Goal: Task Accomplishment & Management: Manage account settings

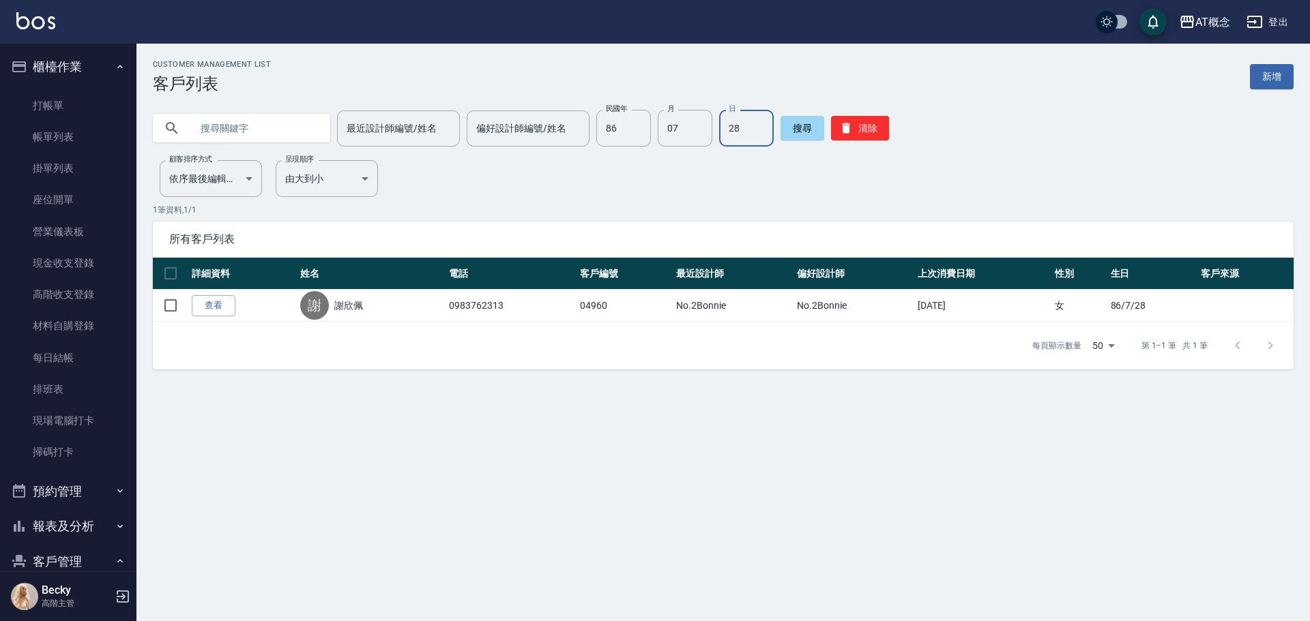
scroll to position [136, 0]
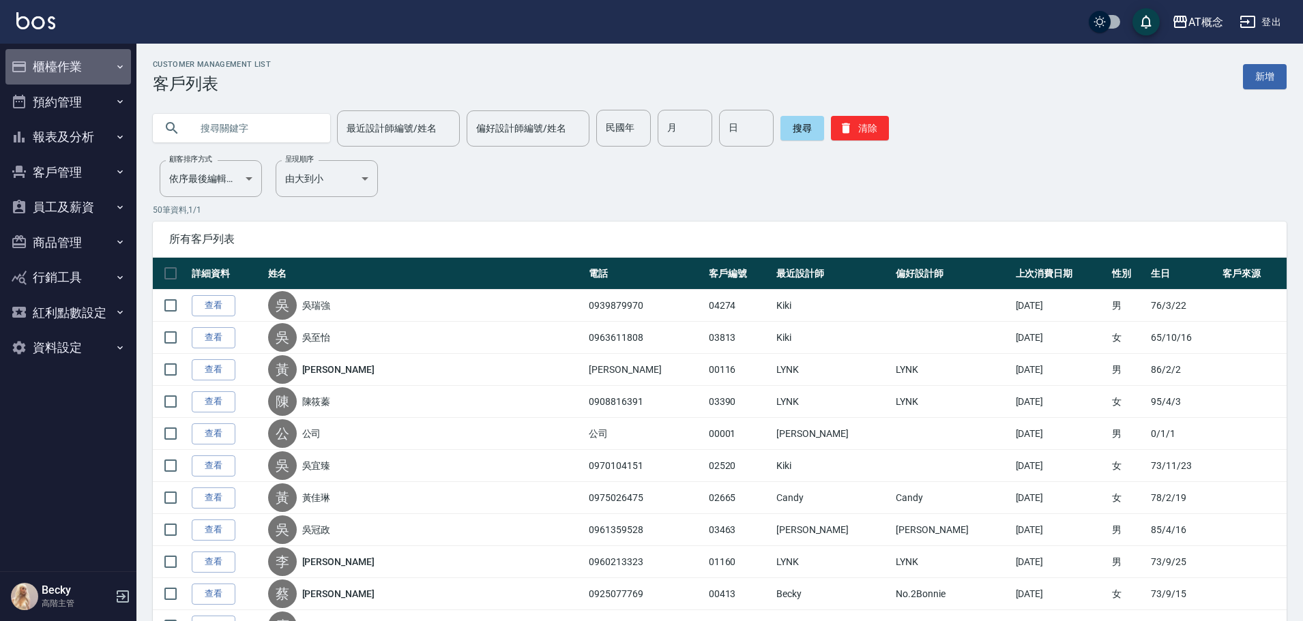
click at [76, 64] on button "櫃檯作業" at bounding box center [68, 66] width 126 height 35
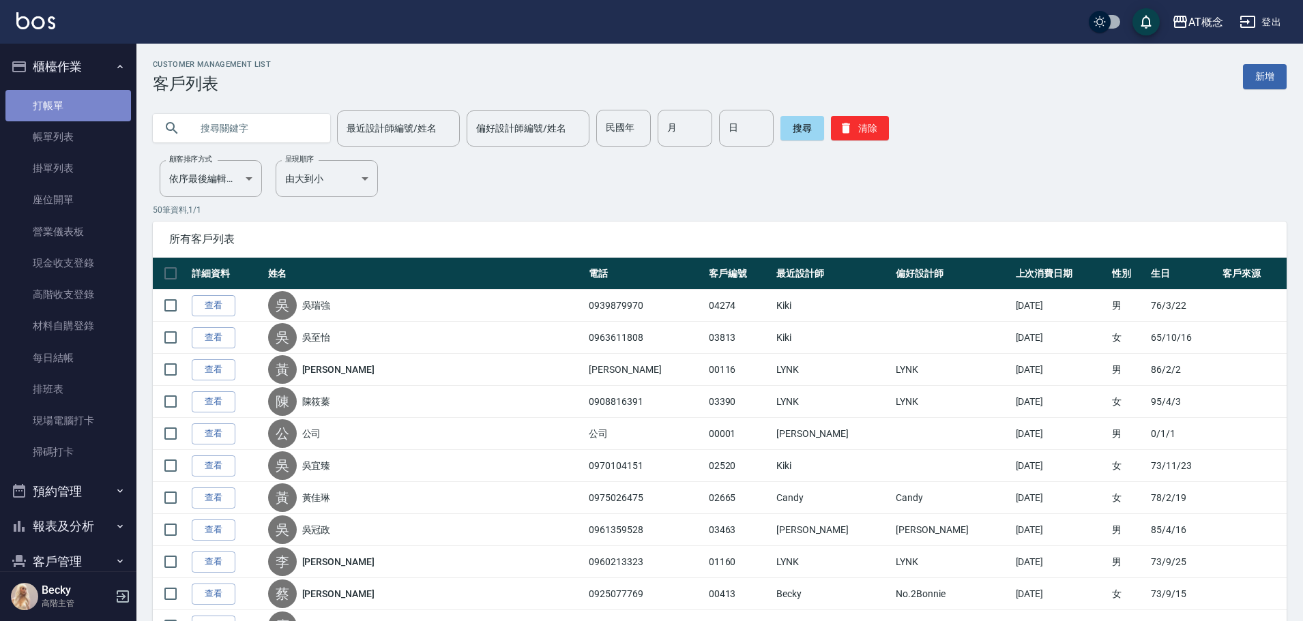
click at [82, 107] on link "打帳單" at bounding box center [68, 105] width 126 height 31
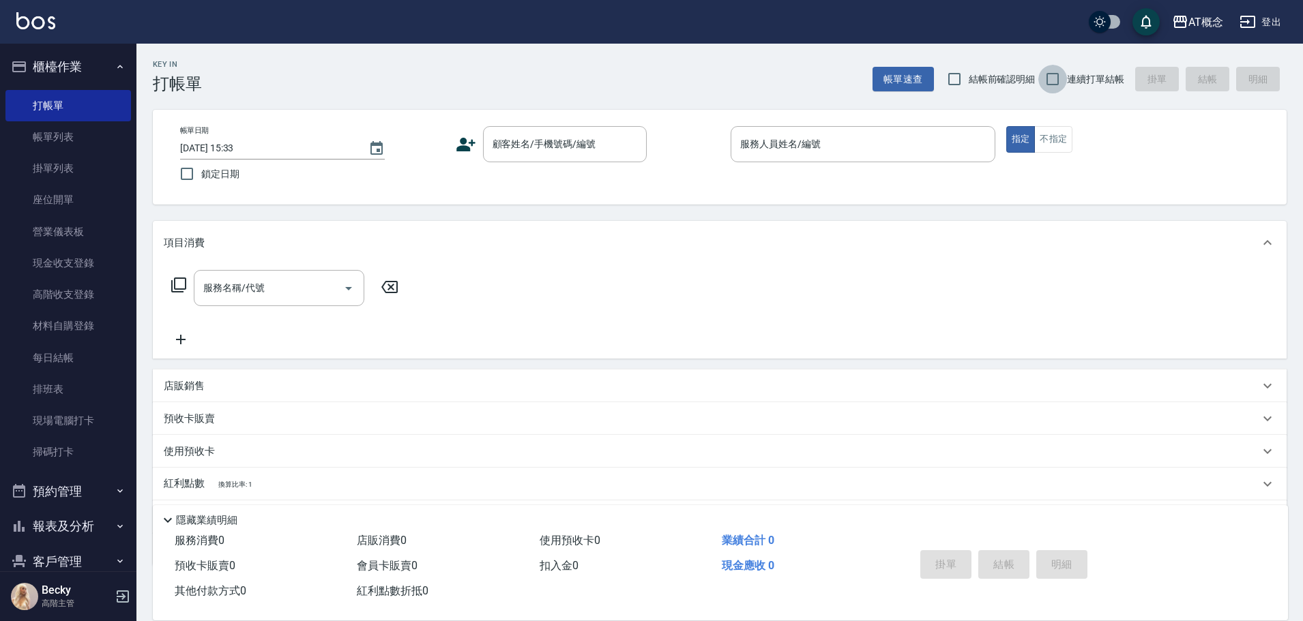
click at [1057, 79] on input "連續打單結帳" at bounding box center [1052, 79] width 29 height 29
checkbox input "true"
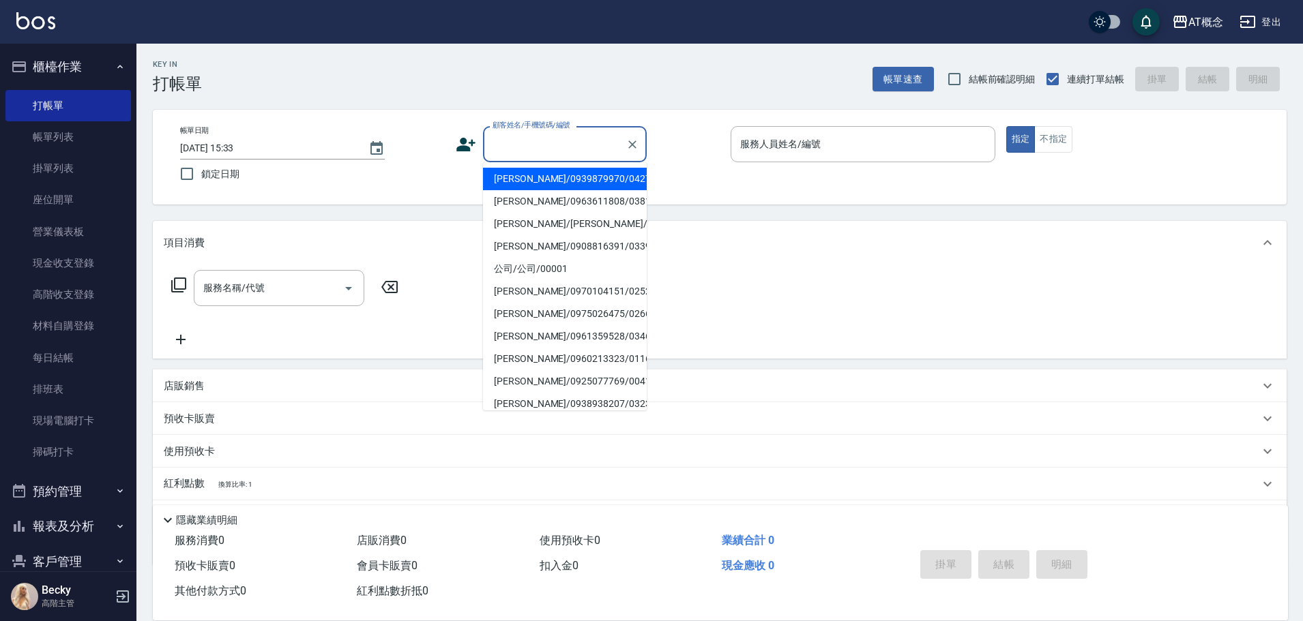
click at [543, 156] on input "顧客姓名/手機號碼/編號" at bounding box center [554, 144] width 131 height 24
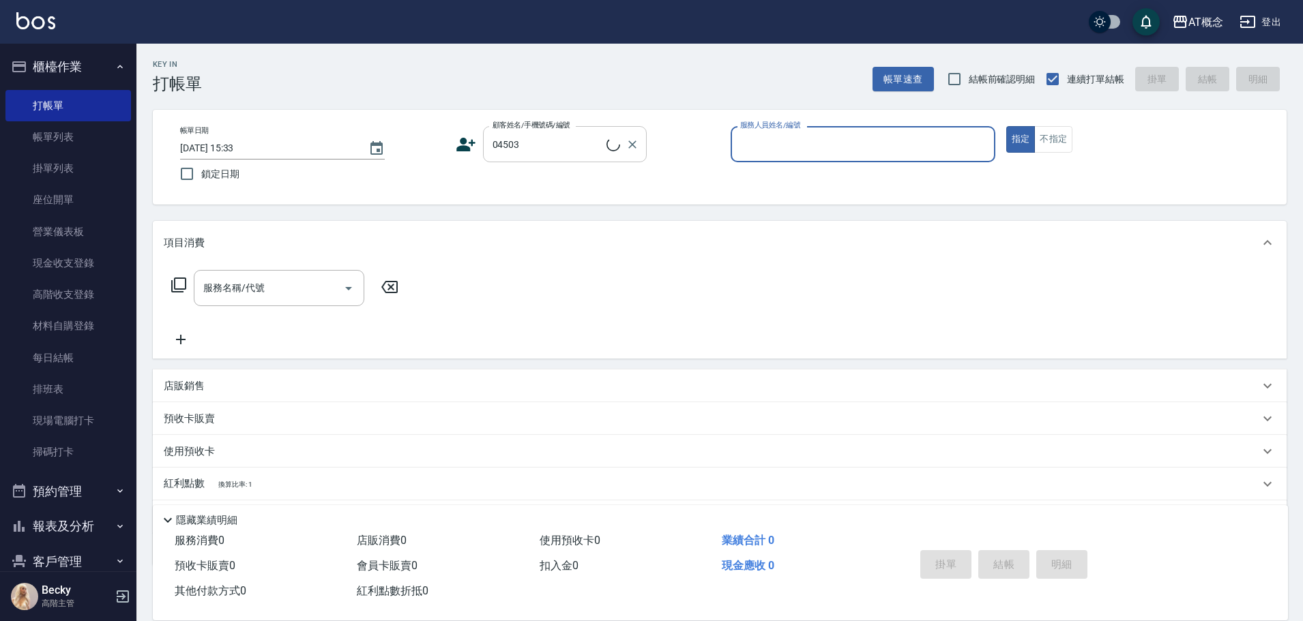
type input "趙玉琴/0952889068/04503"
type input "邦妮-2"
click at [1006, 126] on button "指定" at bounding box center [1020, 139] width 29 height 27
type button "true"
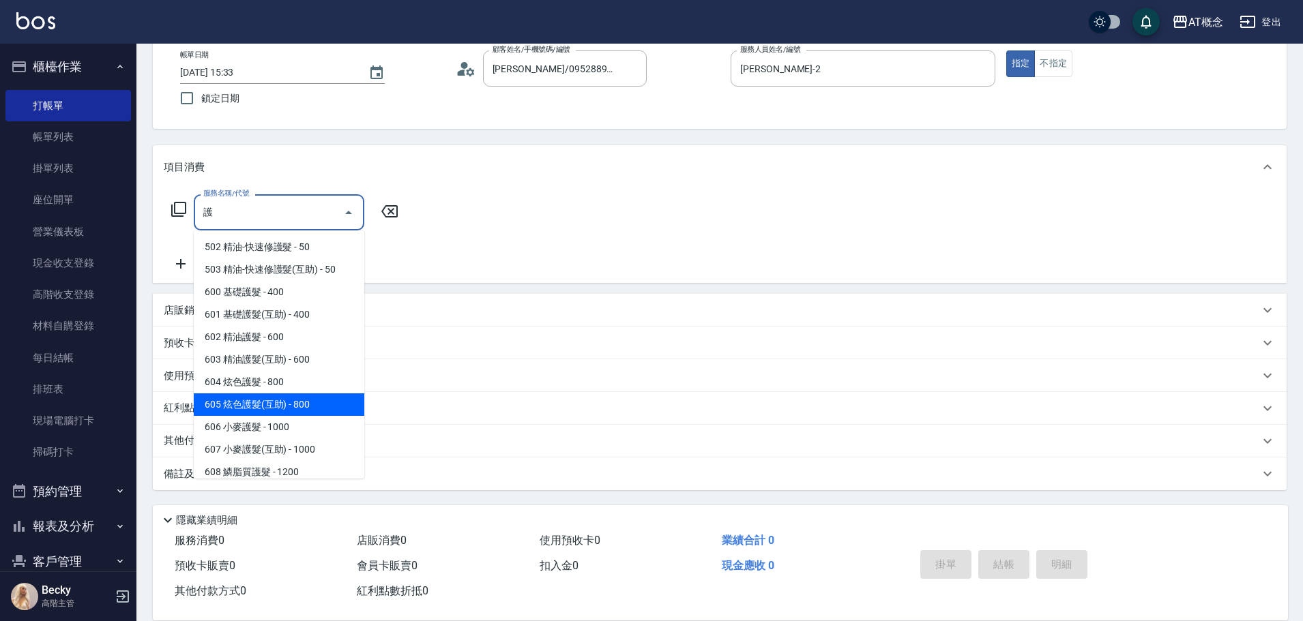
scroll to position [68, 0]
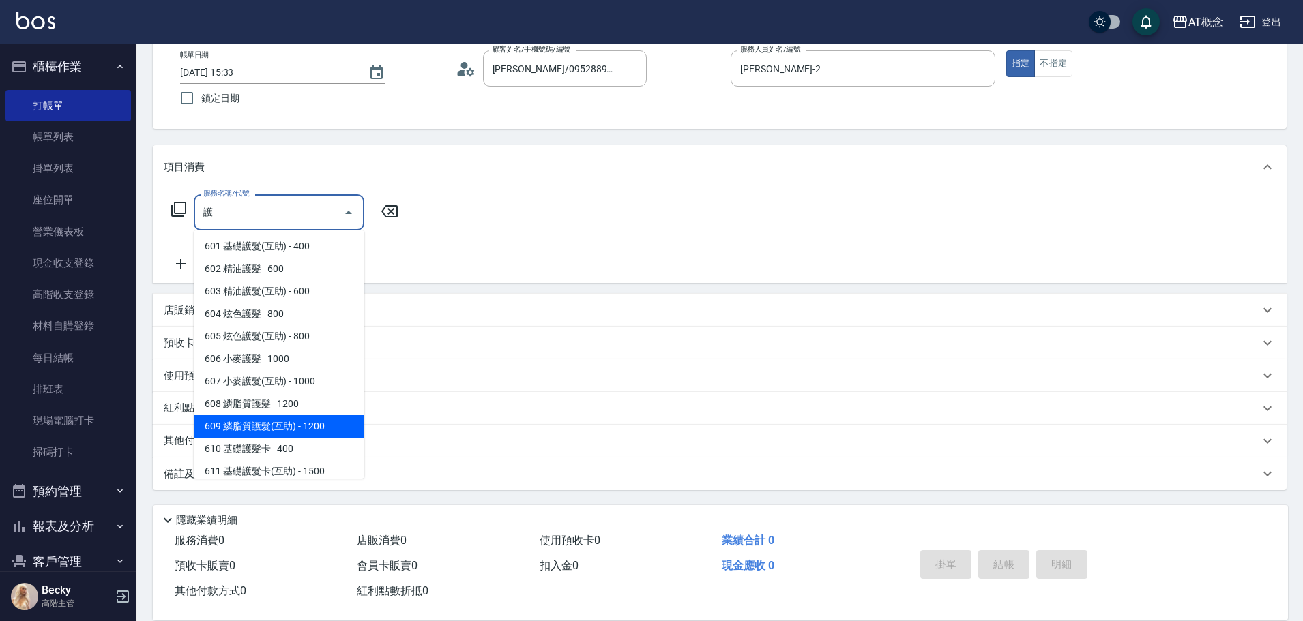
type input "609 鱗脂質護髮(互助)(609)"
type input "120"
type input "609 鱗脂質護髮(互助)(609)"
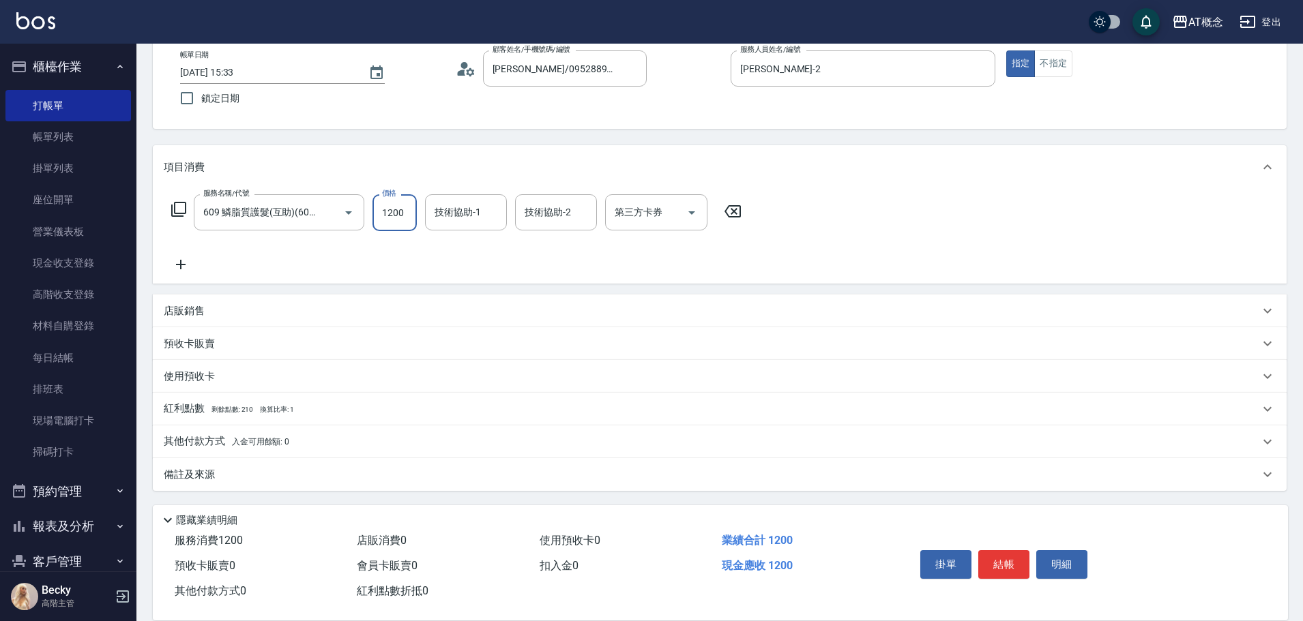
type input "1"
type input "0"
type input "11"
type input "10"
type input "117"
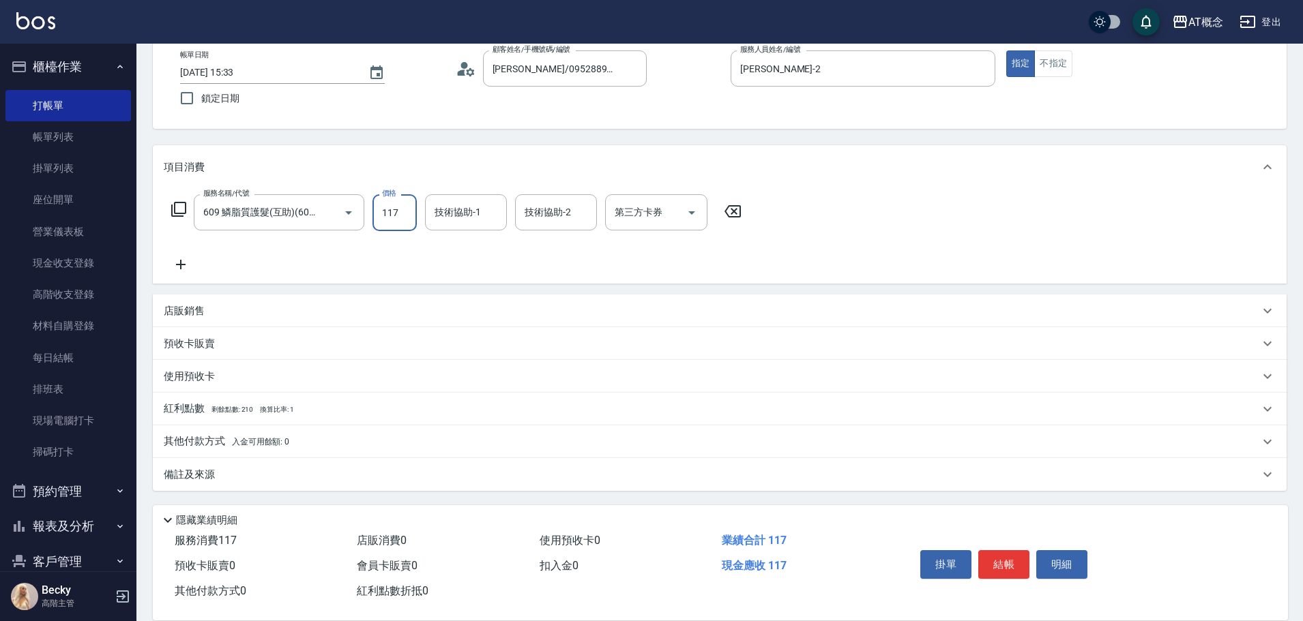
type input "110"
type input "1170"
type input "小不-29"
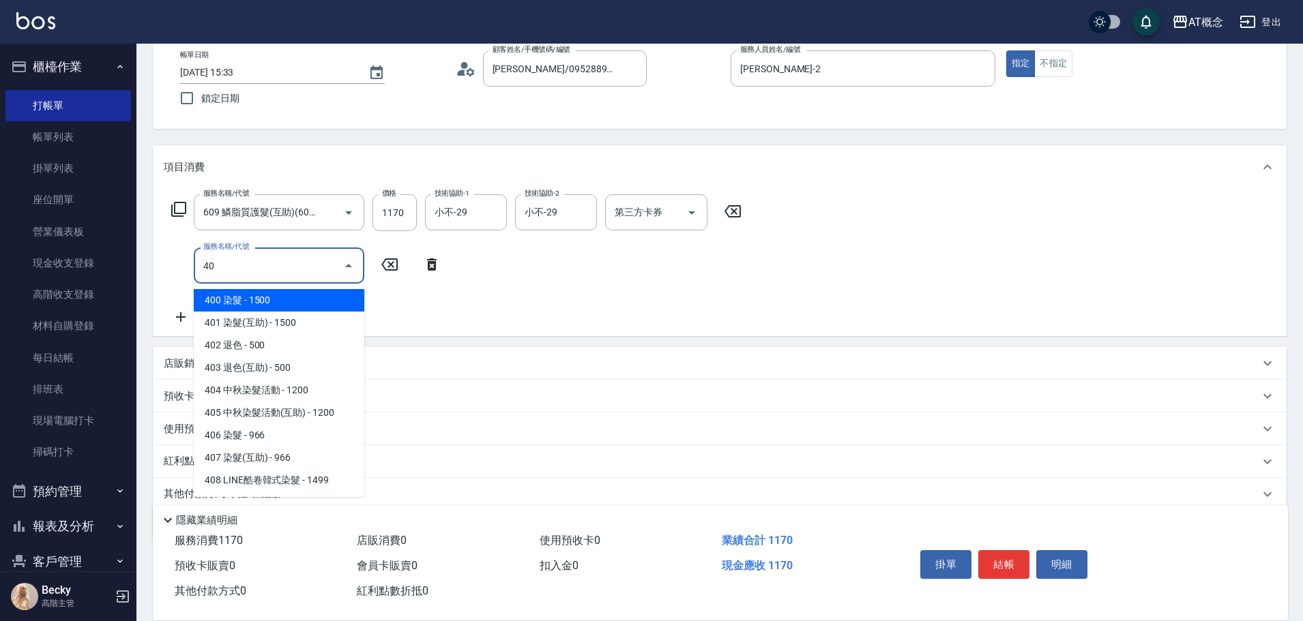
type input "401"
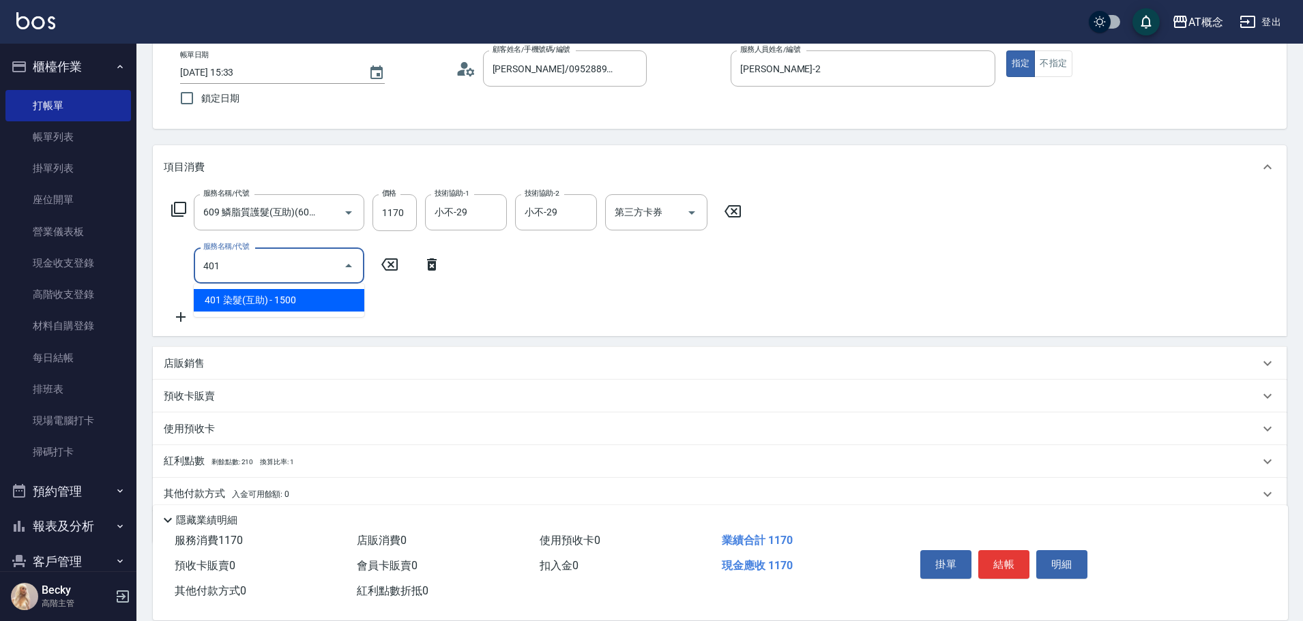
type input "260"
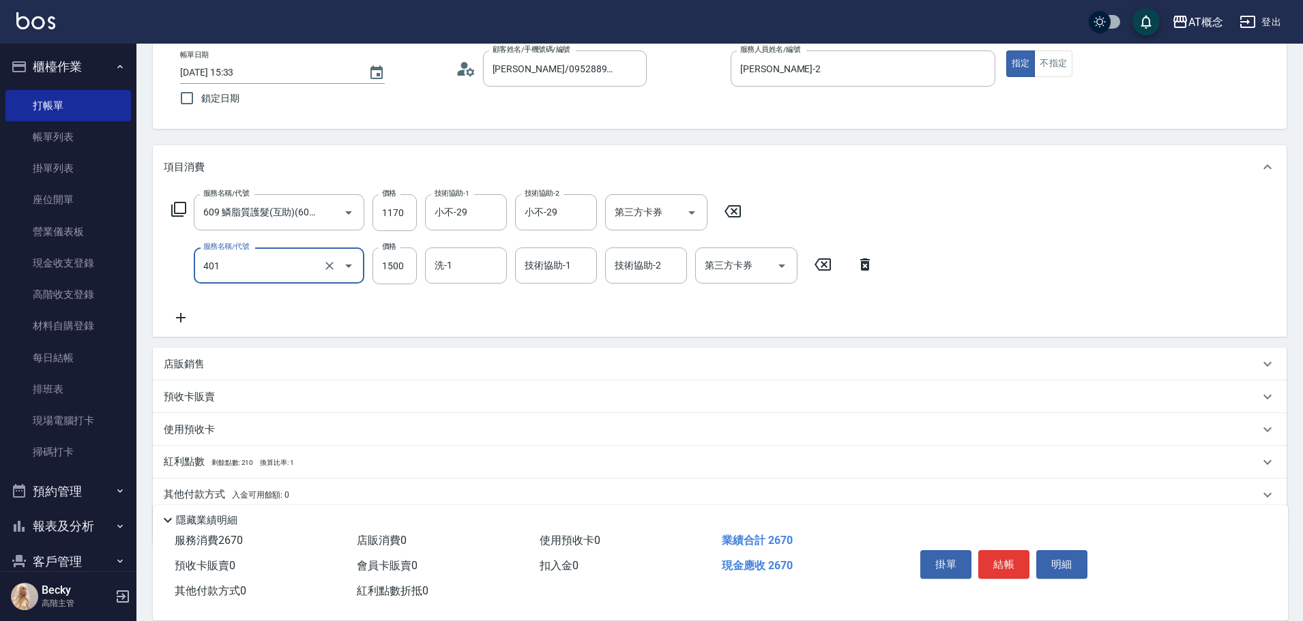
type input "401 染髮(互助)(401)"
type input "1"
type input "110"
type input "120"
type input "230"
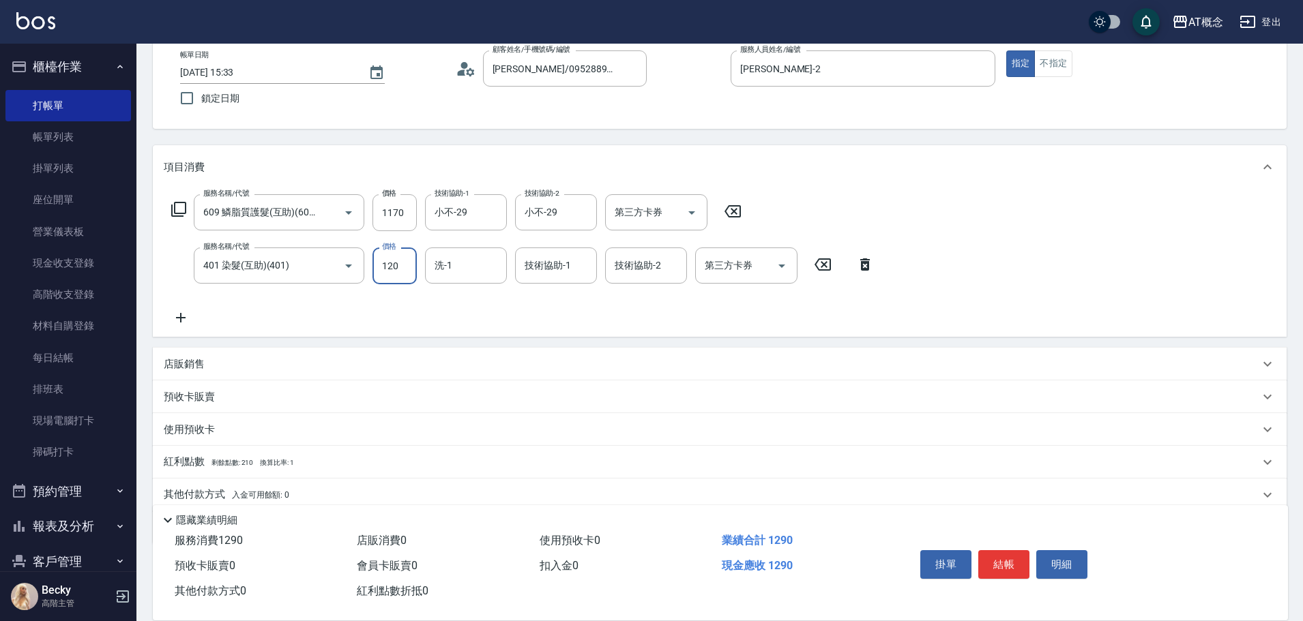
type input "1200"
type input "120"
type input "0"
type input "110"
type input "11"
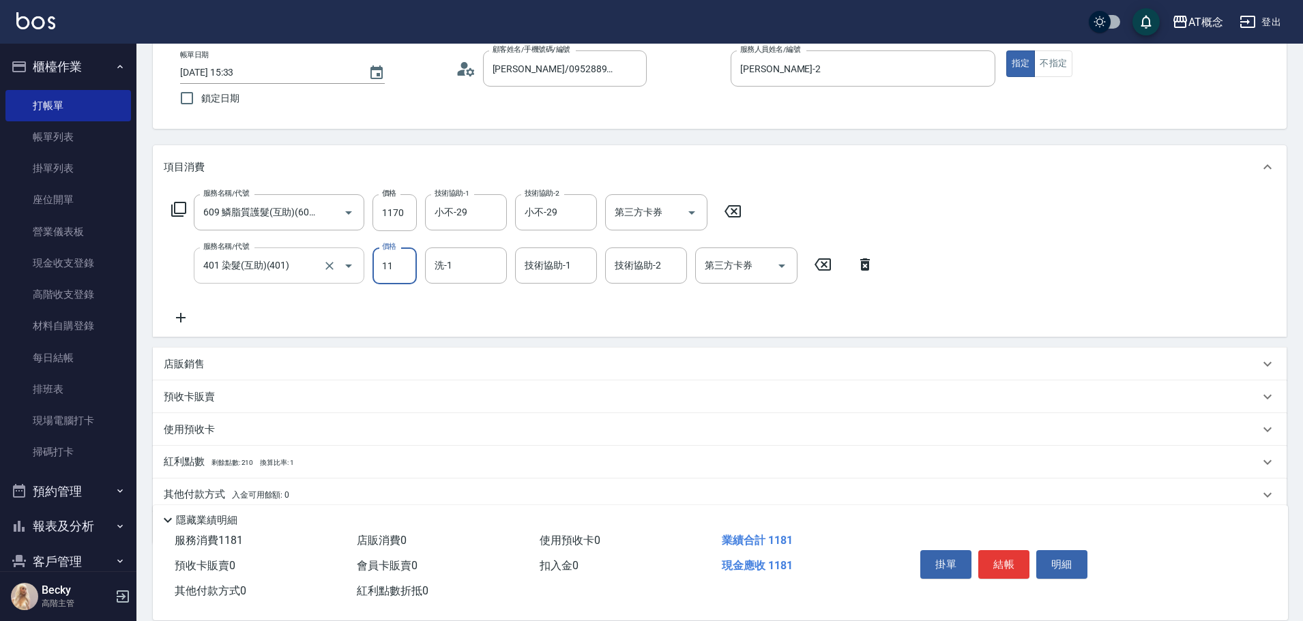
type input "120"
type input "110"
type input "220"
type input "1100"
type input "120"
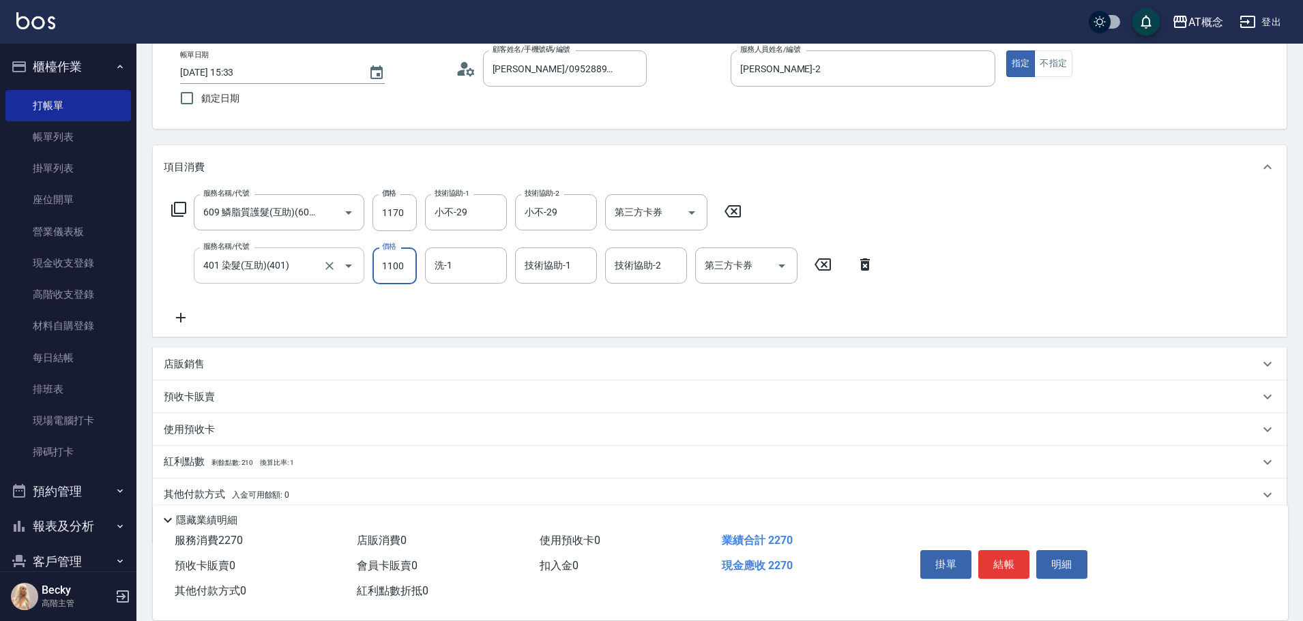
type input "110"
type input "100"
type input "210"
type input "1000"
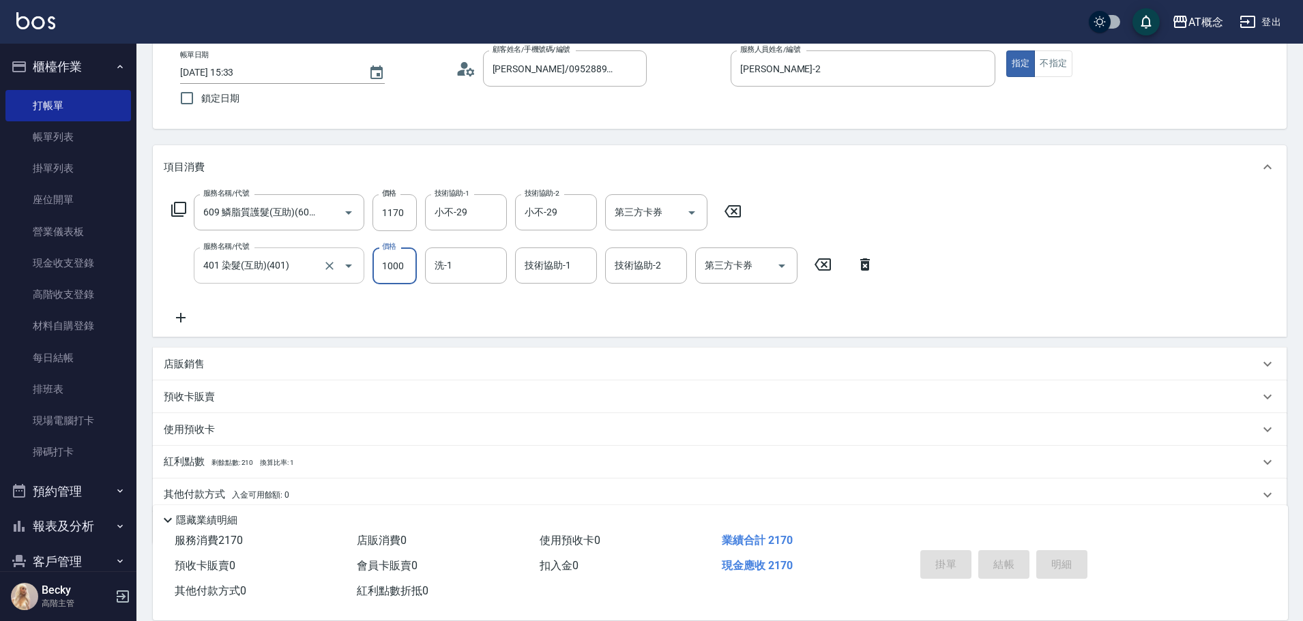
type input "2025/09/18 15:34"
type input "0"
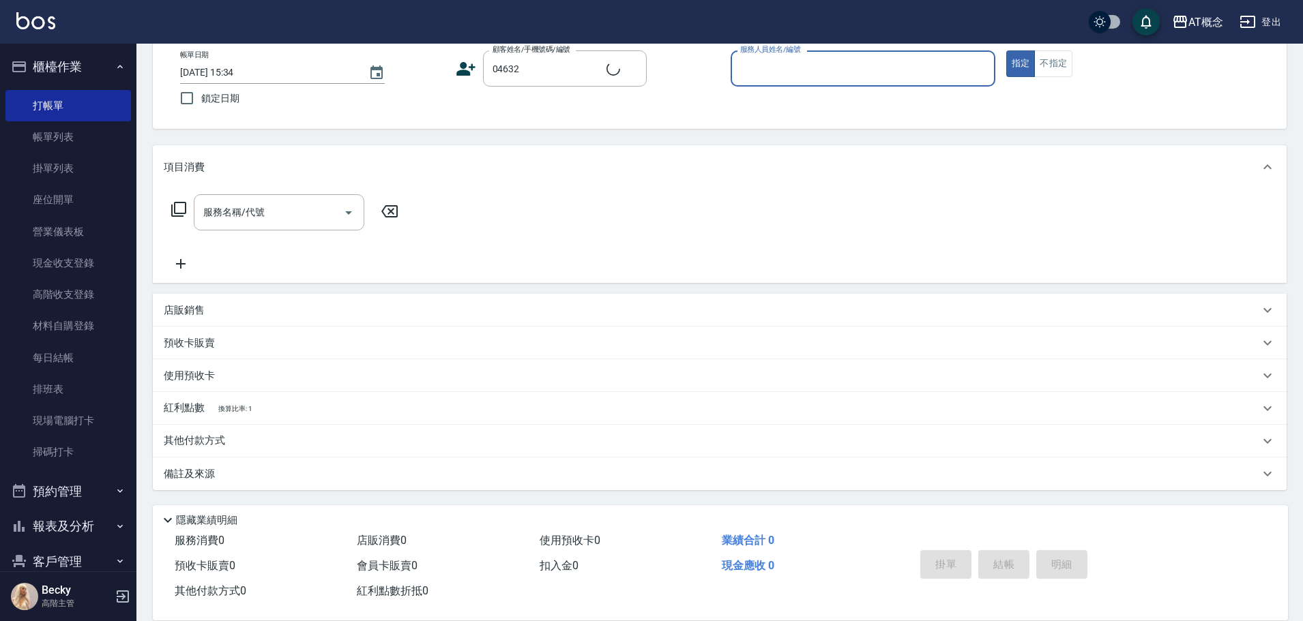
type input "楊雁/0970501870/04632"
type input "LYNK-4"
click at [1006, 50] on button "指定" at bounding box center [1020, 63] width 29 height 27
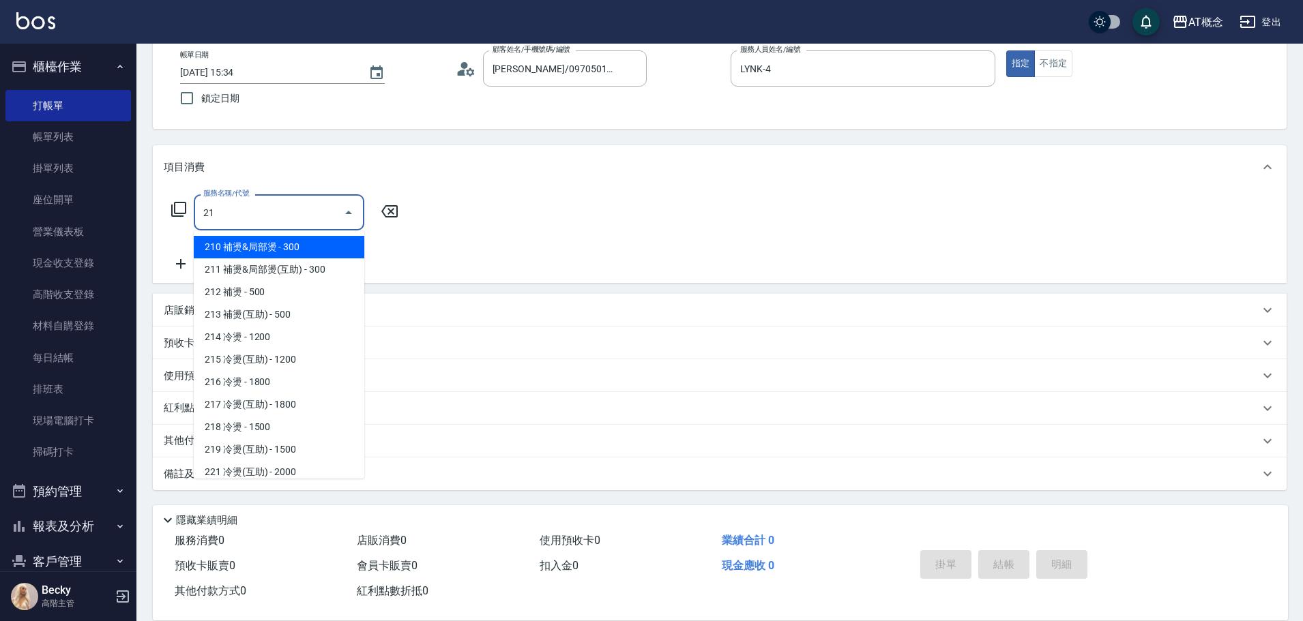
type input "216"
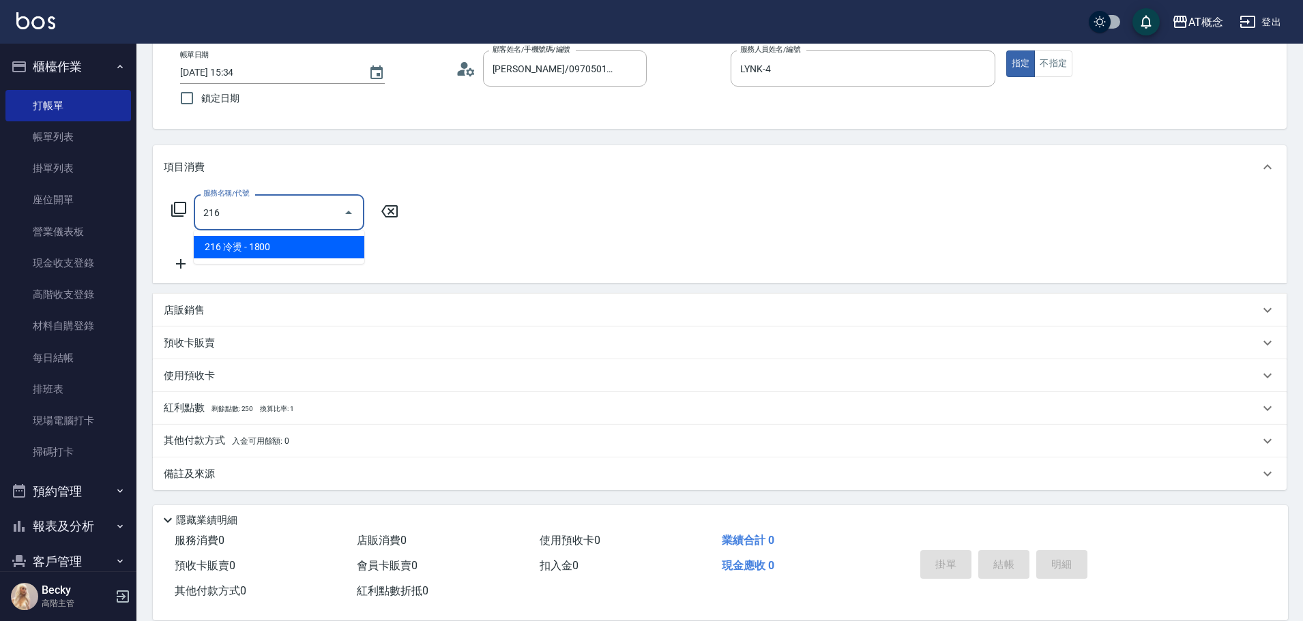
type input "180"
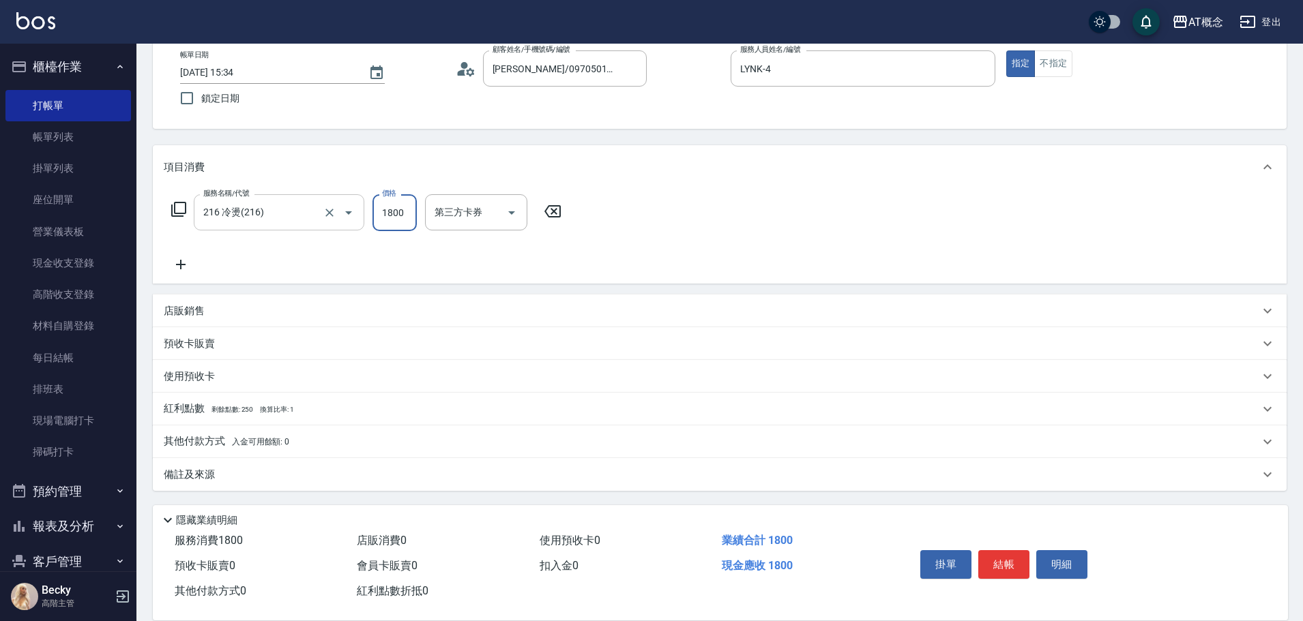
click at [293, 221] on input "216 冷燙(216)" at bounding box center [260, 213] width 120 height 24
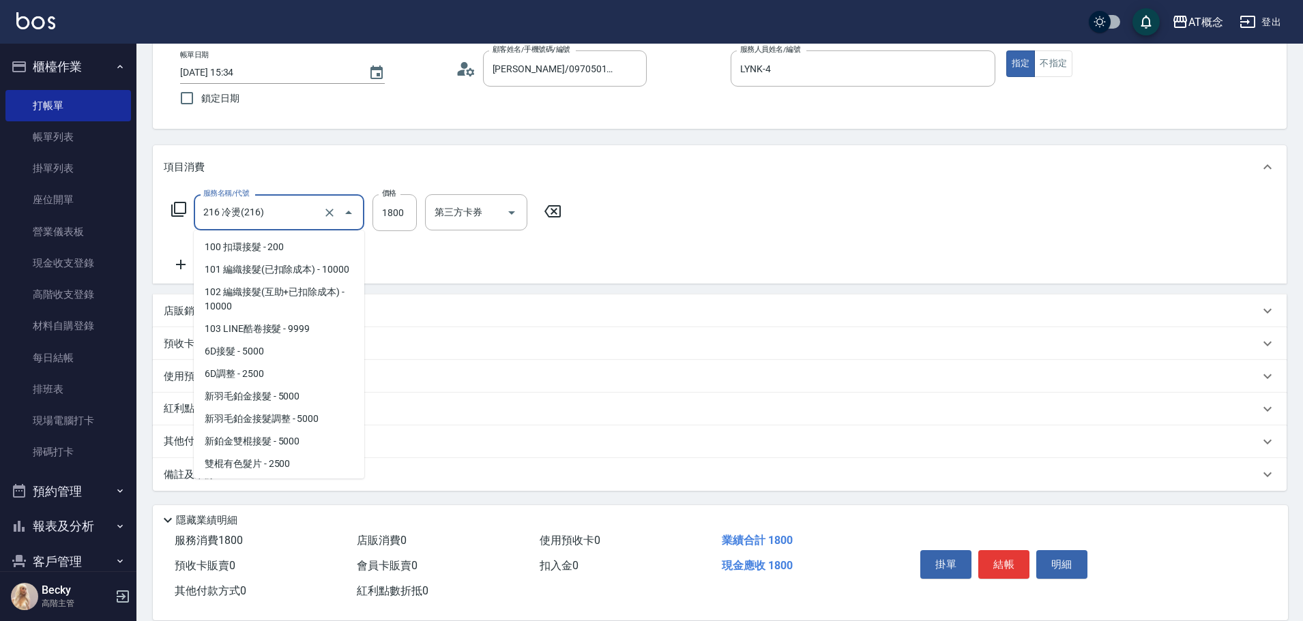
scroll to position [709, 0]
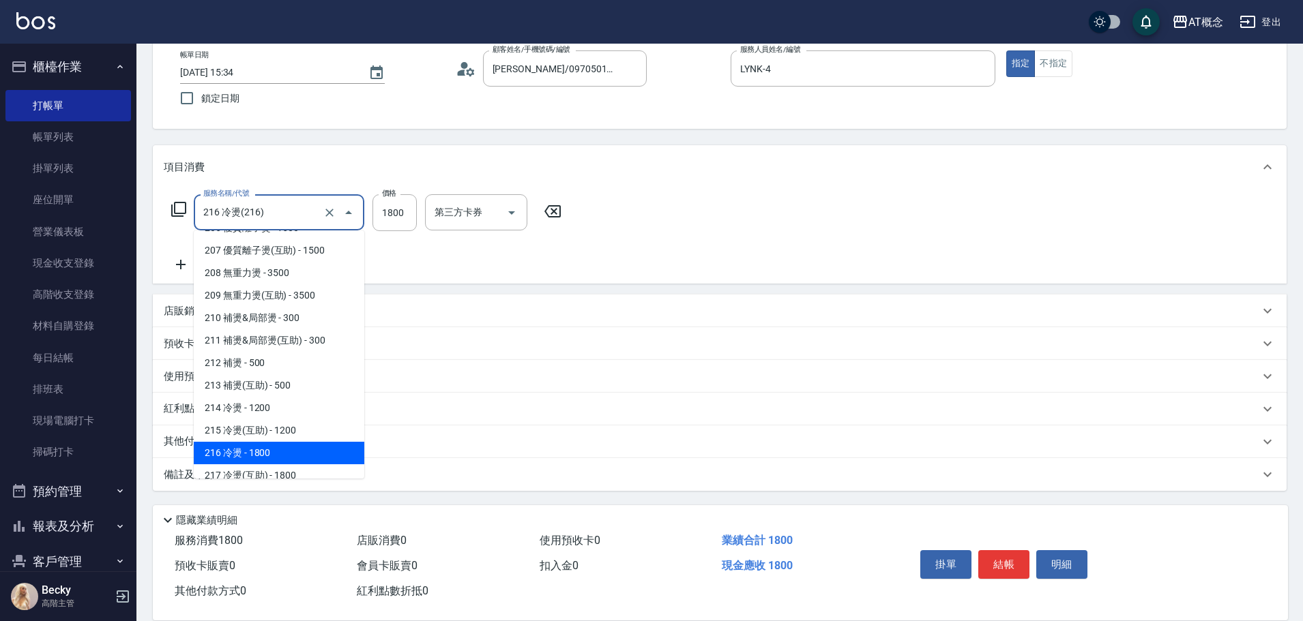
click at [293, 221] on input "216 冷燙(216)" at bounding box center [260, 213] width 120 height 24
type input "2"
type input "0"
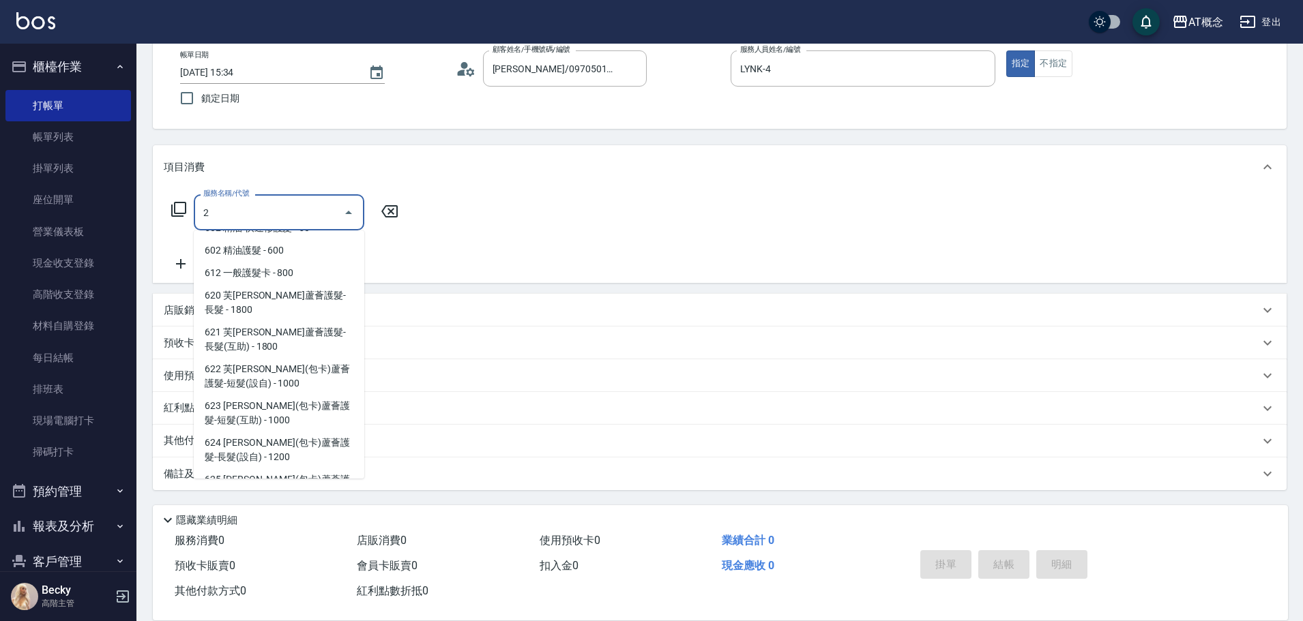
scroll to position [0, 0]
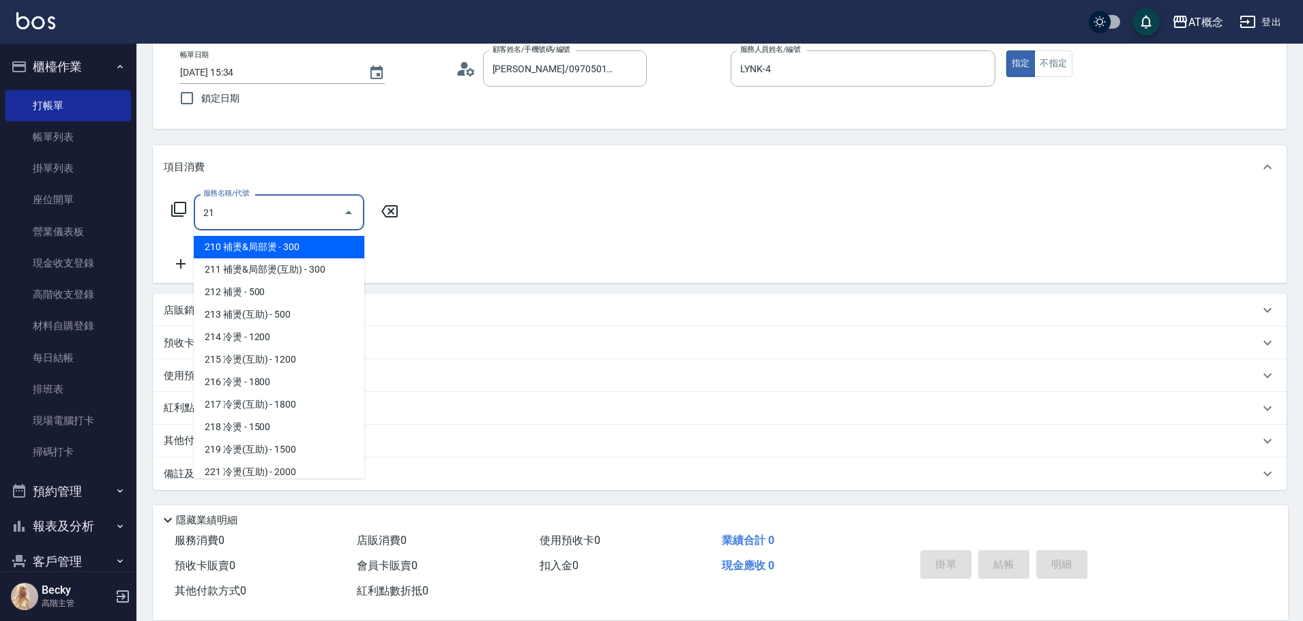
type input "217"
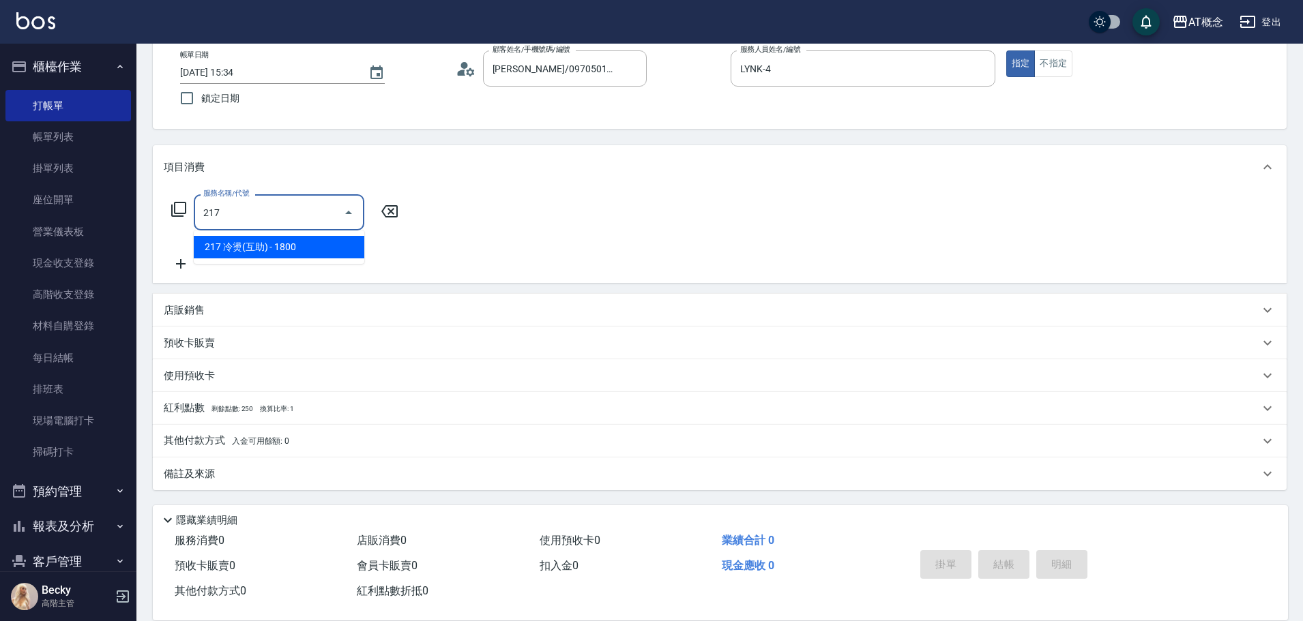
type input "180"
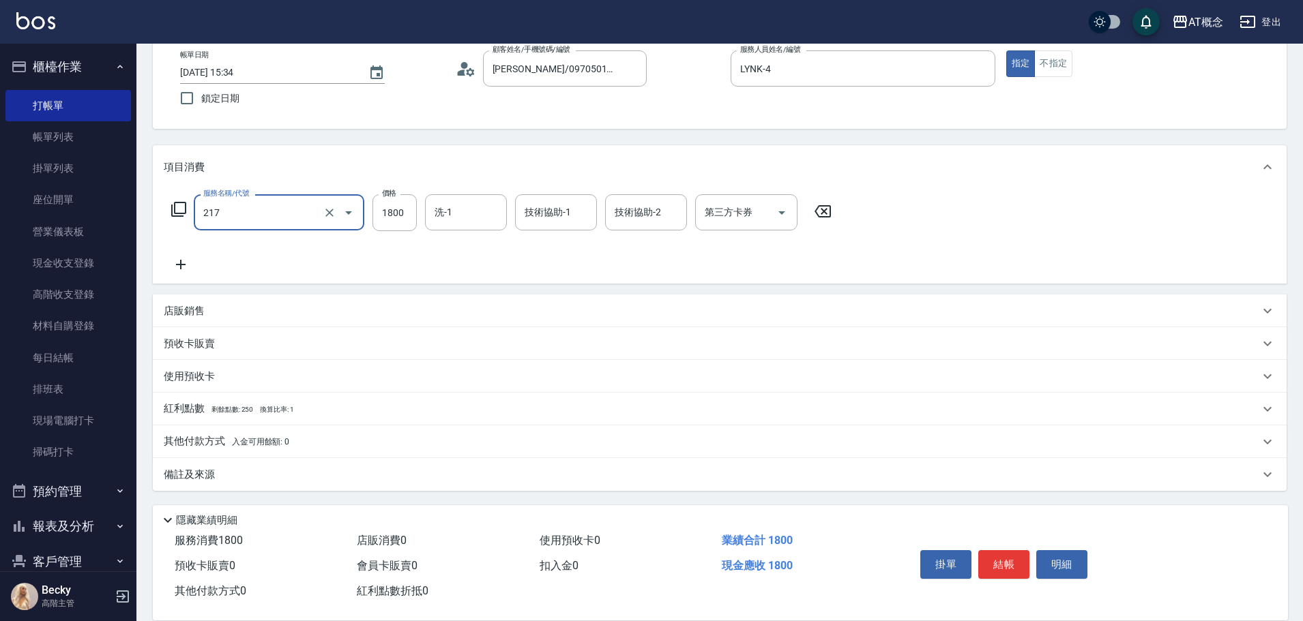
type input "217 冷燙(互助)(217)"
type input "0"
type input "20"
type input "200"
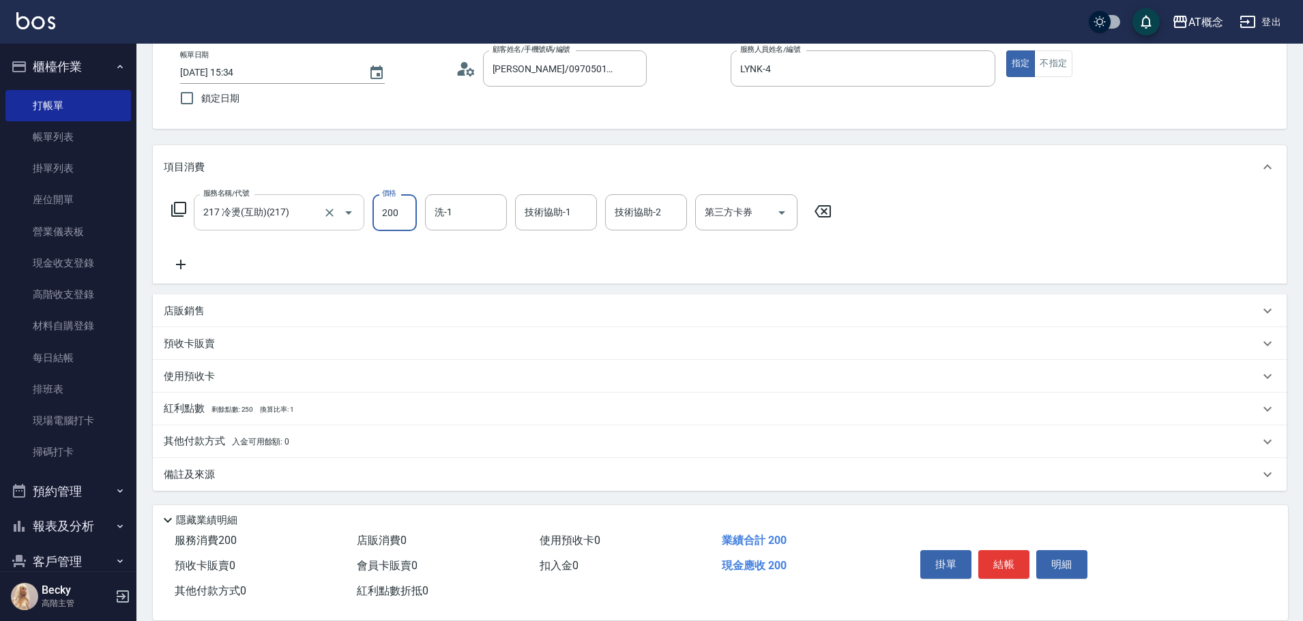
type input "200"
type input "2000"
type input "LYNK-4"
type input "小不-29"
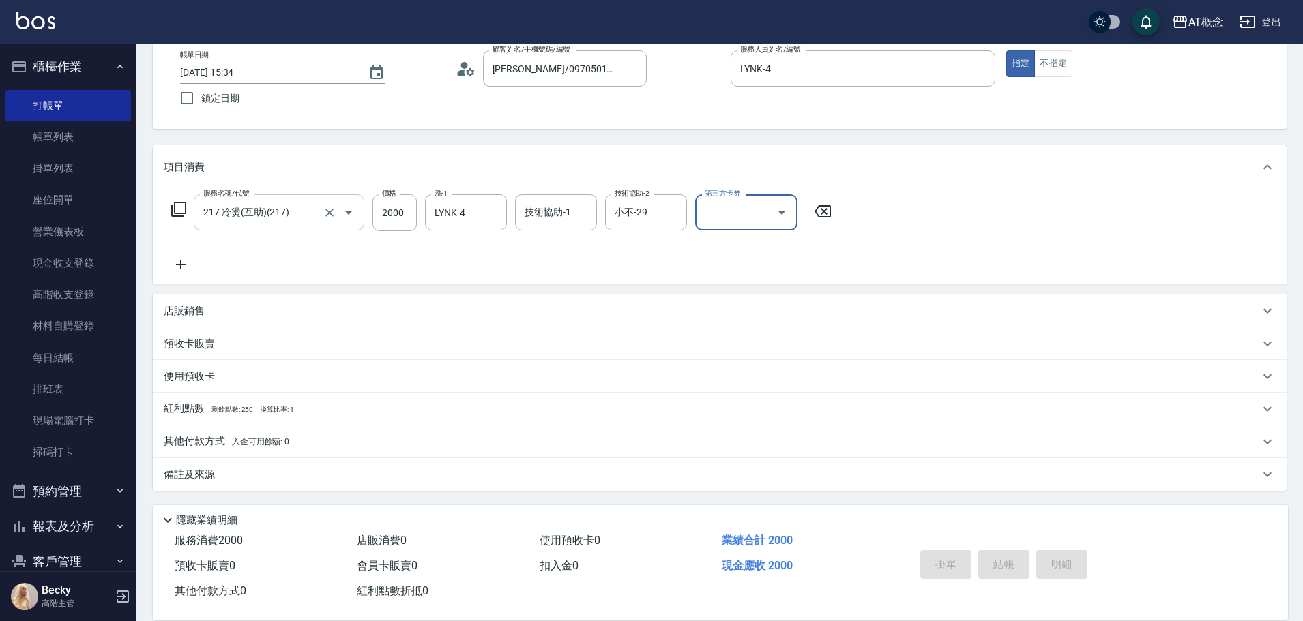
type input "2025/09/18 15:35"
type input "0"
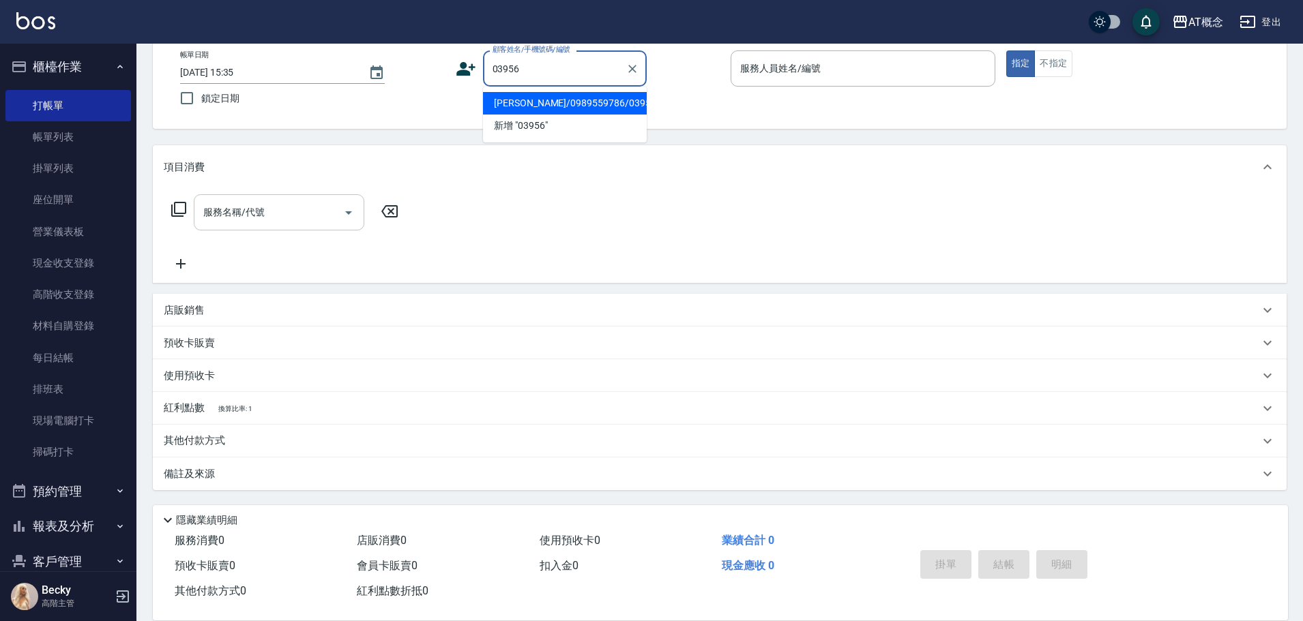
type input "張麗甯/0989559786/03956"
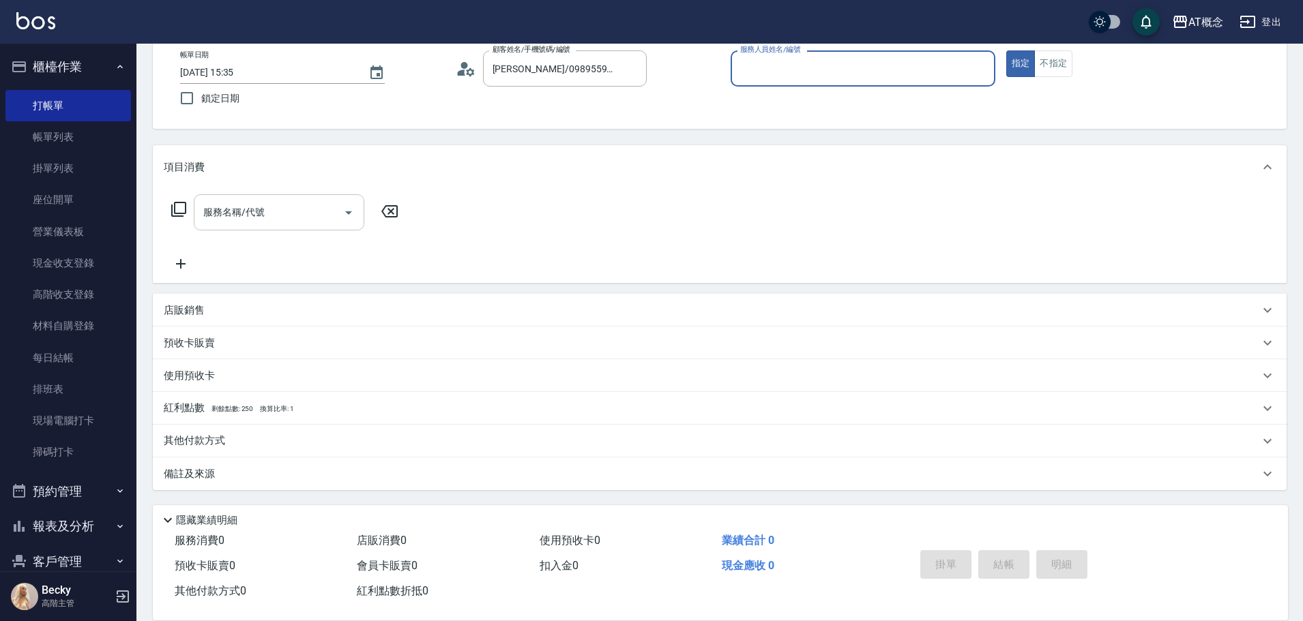
type input "邦妮-2"
click at [179, 211] on icon at bounding box center [179, 209] width 16 height 16
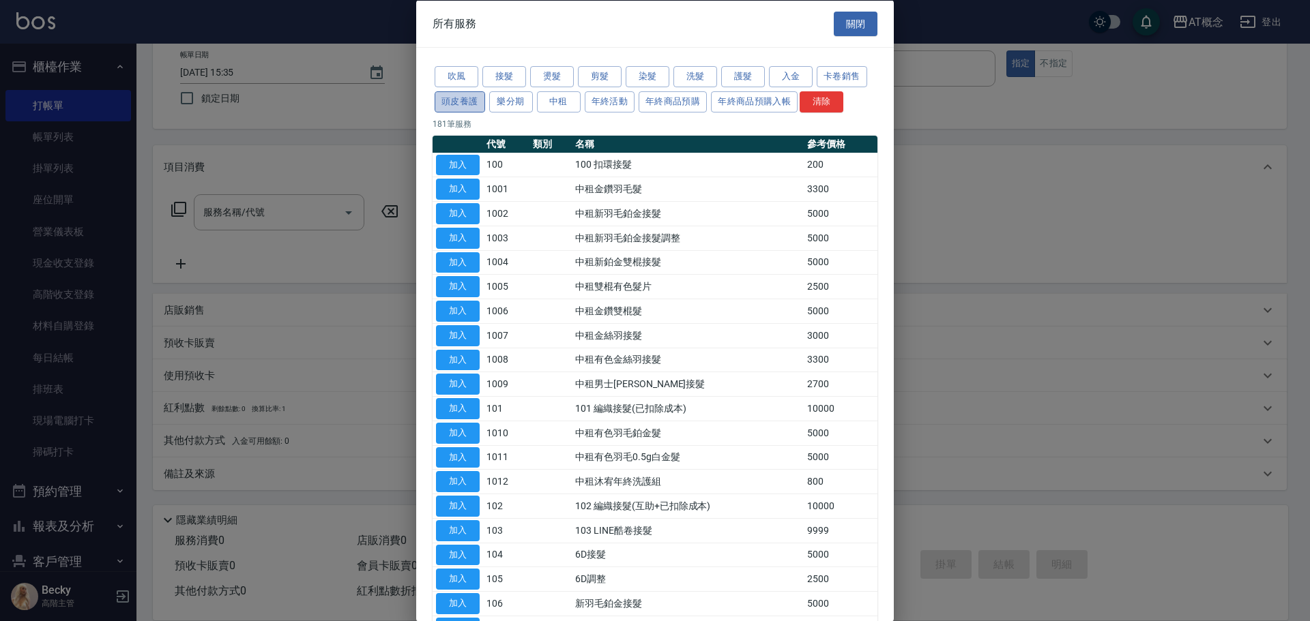
click at [466, 106] on button "頭皮養護" at bounding box center [460, 101] width 50 height 21
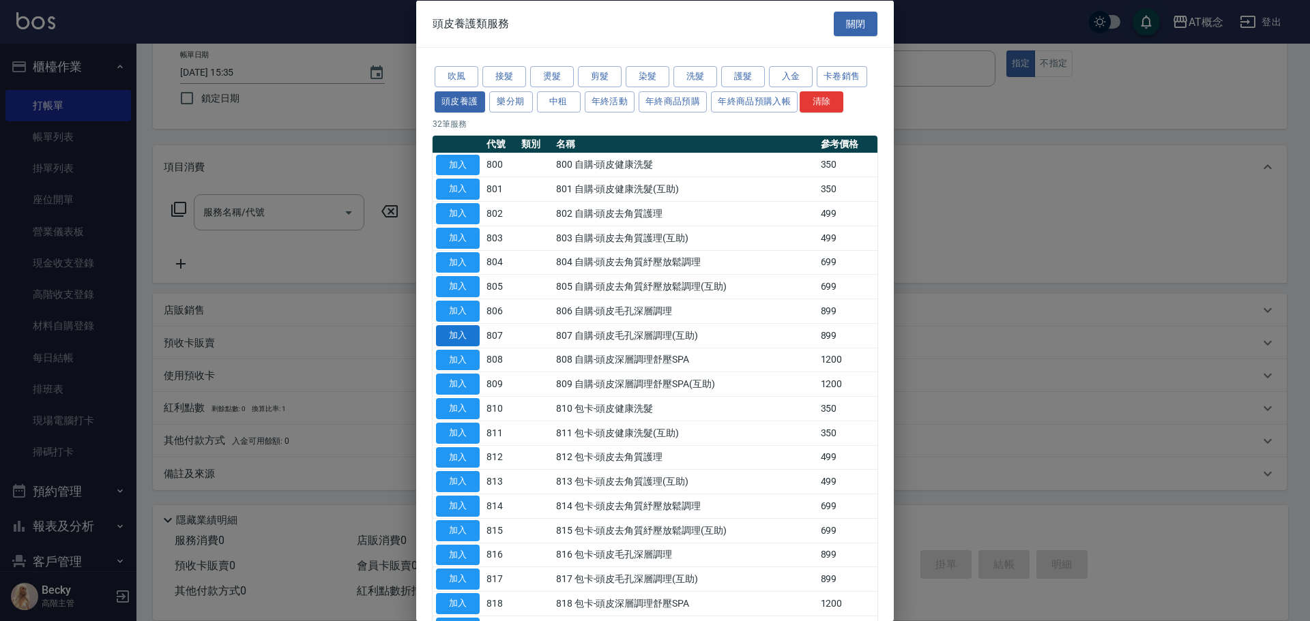
click at [467, 336] on button "加入" at bounding box center [458, 335] width 44 height 21
type input "807 自購-頭皮毛孔深層調理(互助)(807)"
type input "80"
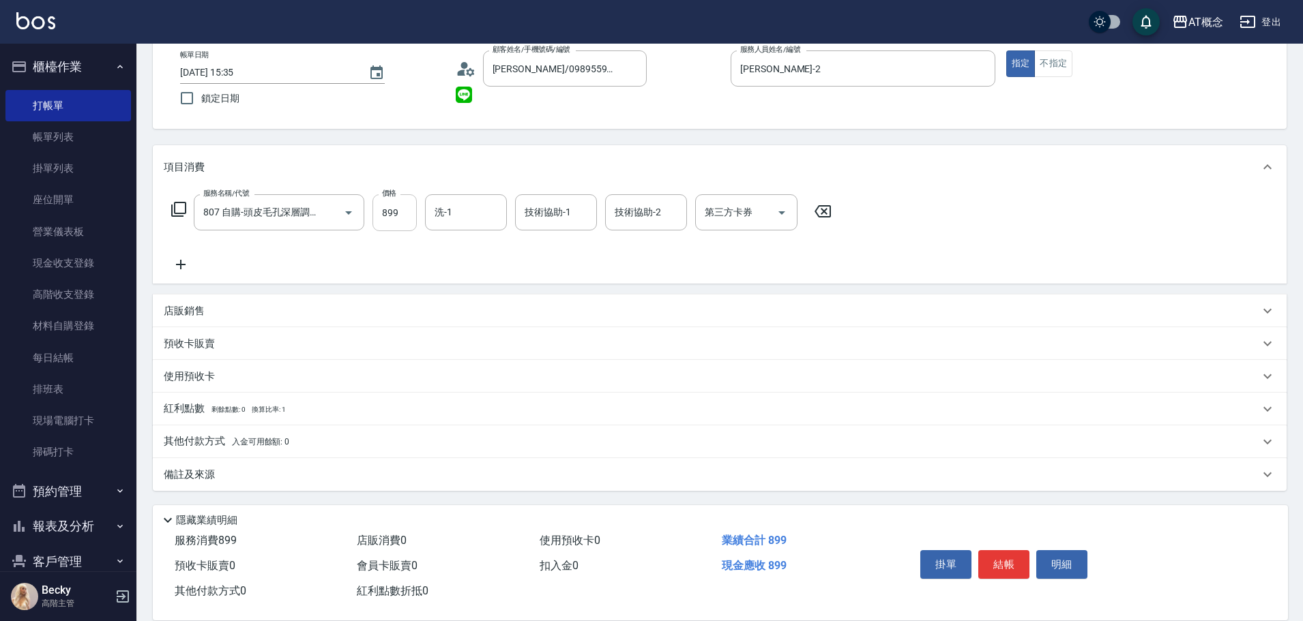
click at [400, 216] on input "899" at bounding box center [394, 212] width 44 height 37
type input "7"
type input "0"
type input "750"
type input "70"
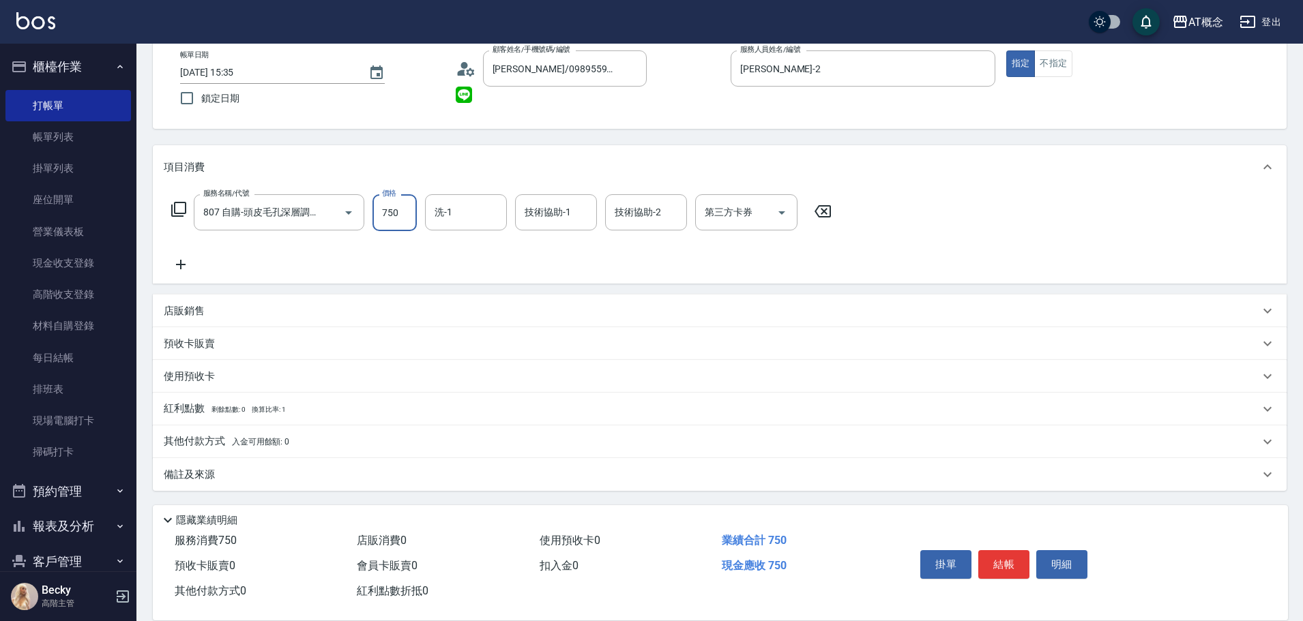
type input "750"
click at [456, 222] on input "洗-1" at bounding box center [466, 213] width 70 height 24
type input "Dan-18"
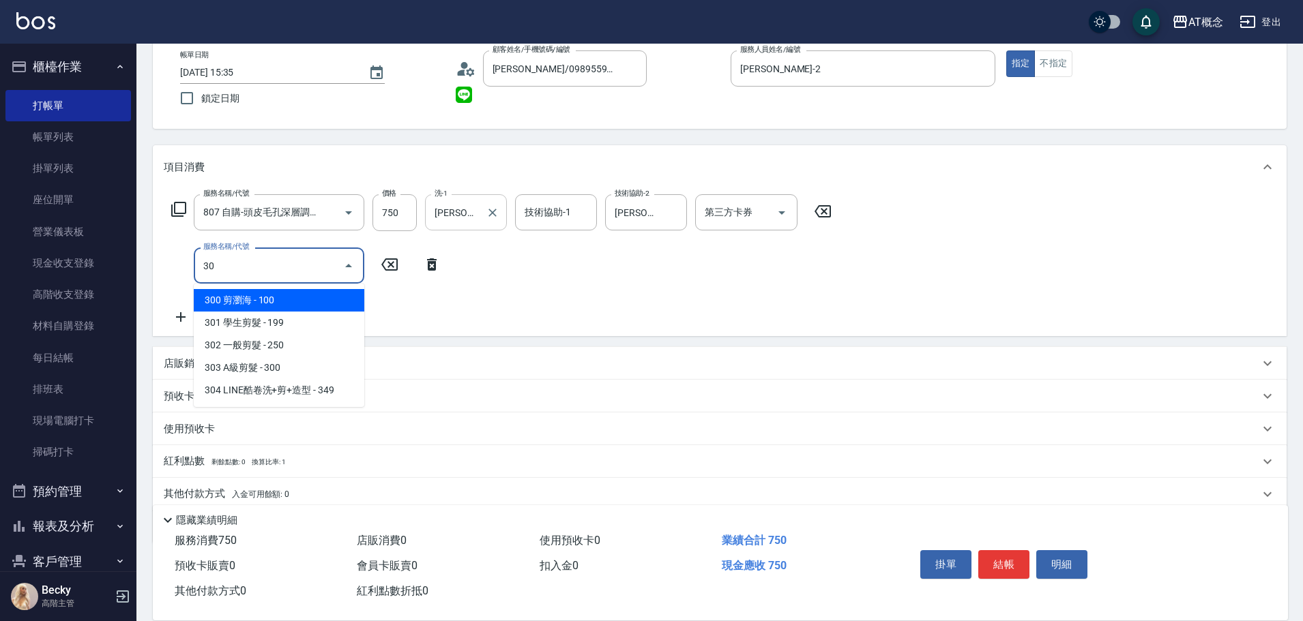
type input "303"
type input "100"
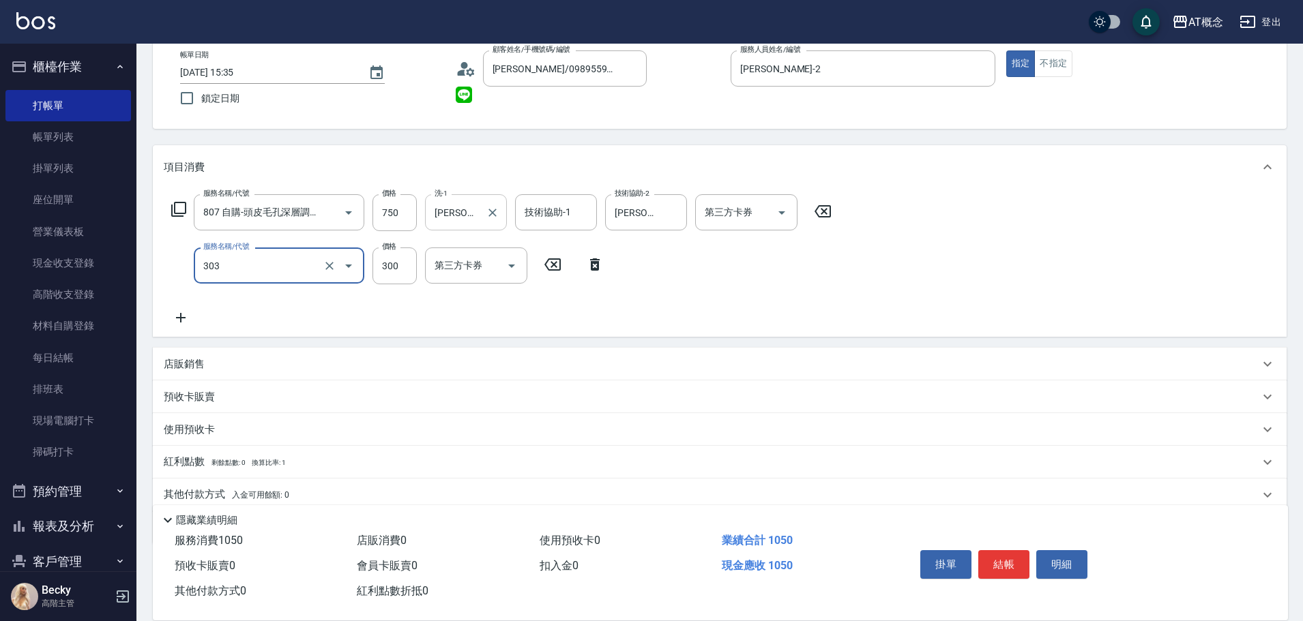
type input "303 A級剪髮(303)"
click at [404, 203] on input "750" at bounding box center [394, 212] width 44 height 37
type input "4"
type input "30"
type input "450"
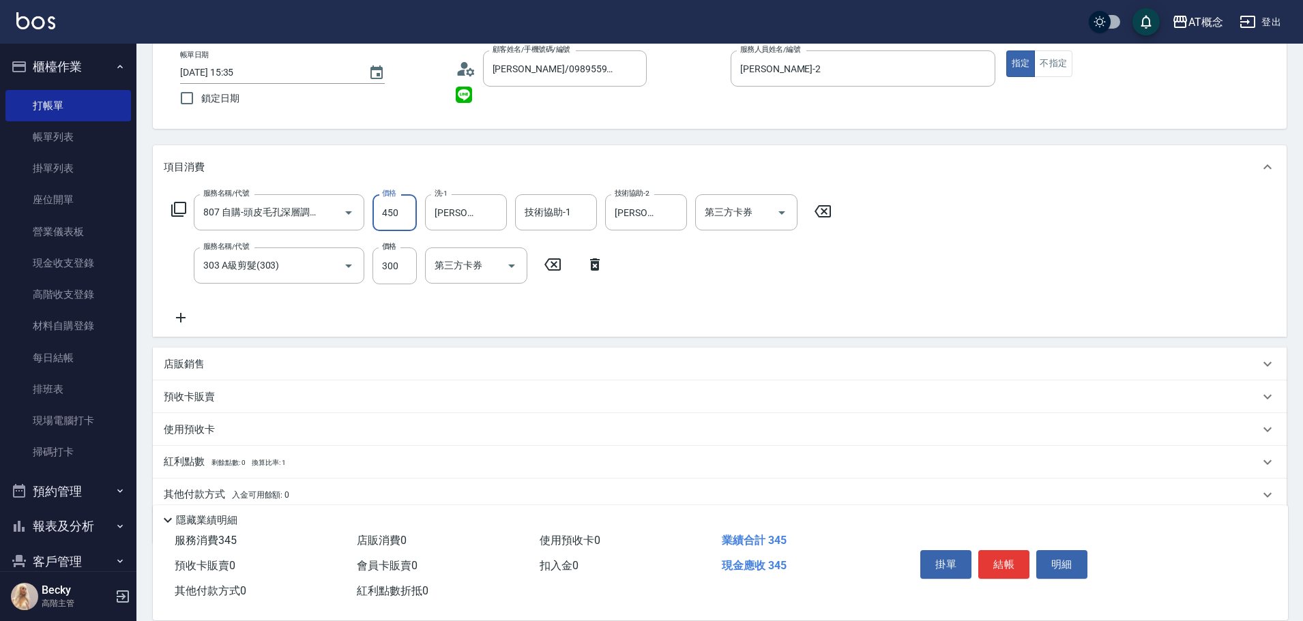
type input "70"
type input "2025/09/18 15:36"
type input "0"
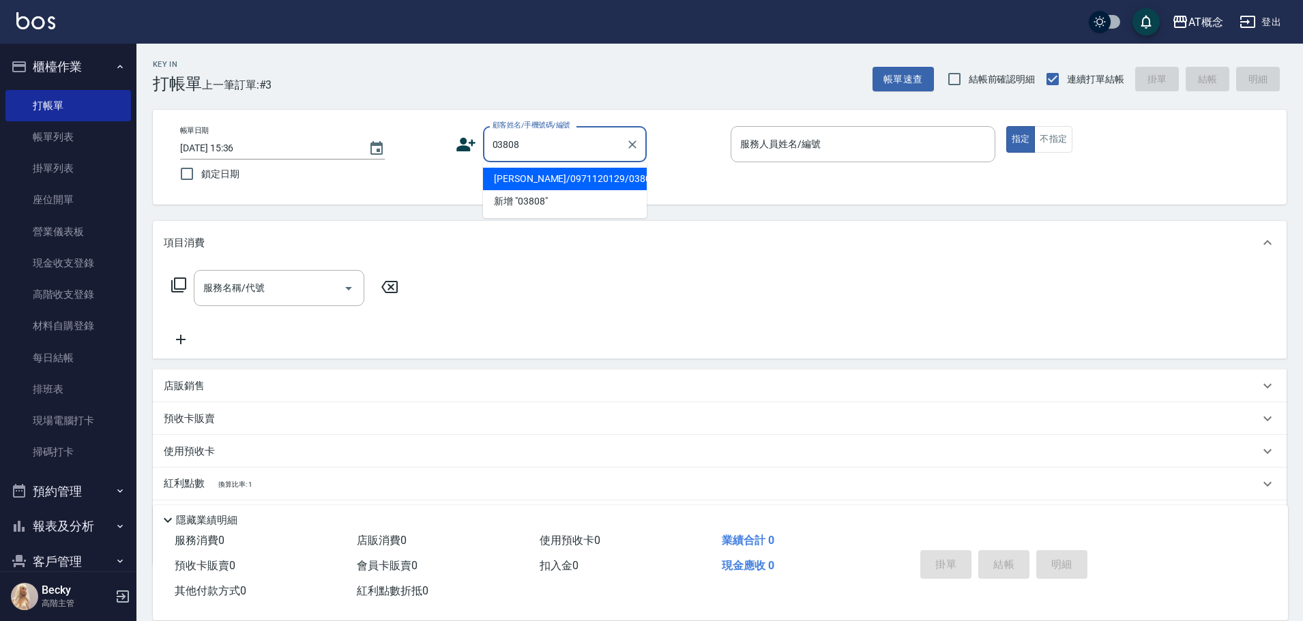
type input "童家榛/0971120129/03808"
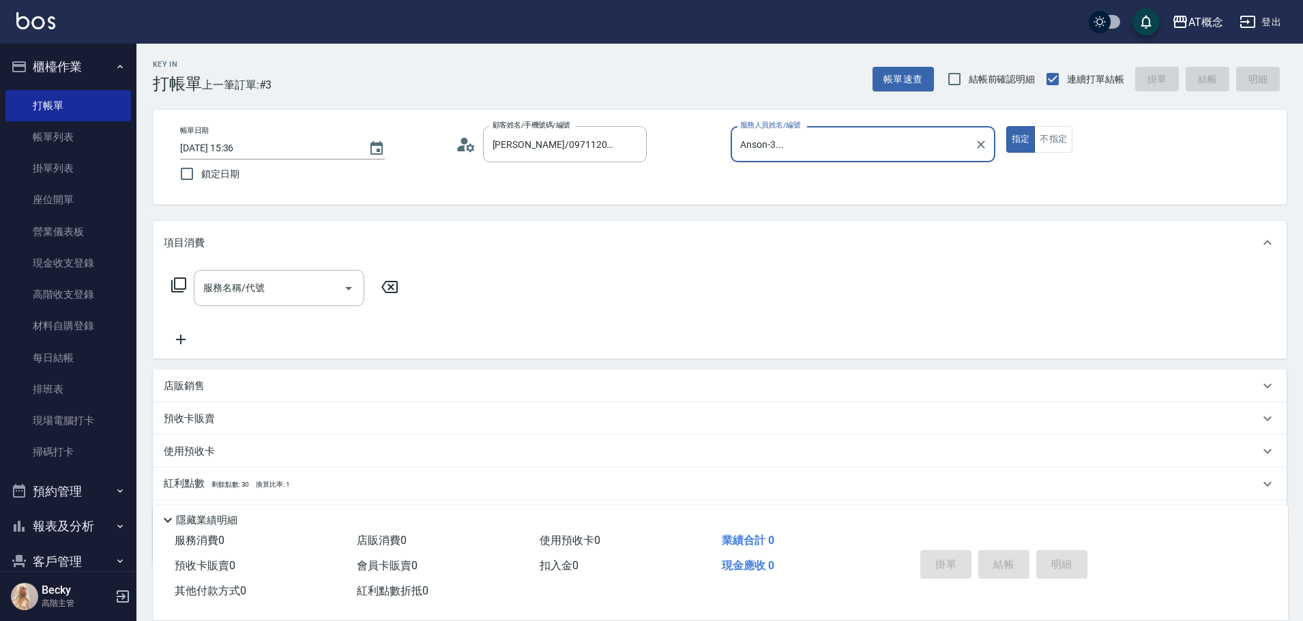
click at [1006, 126] on button "指定" at bounding box center [1020, 139] width 29 height 27
type input "Anson-3"
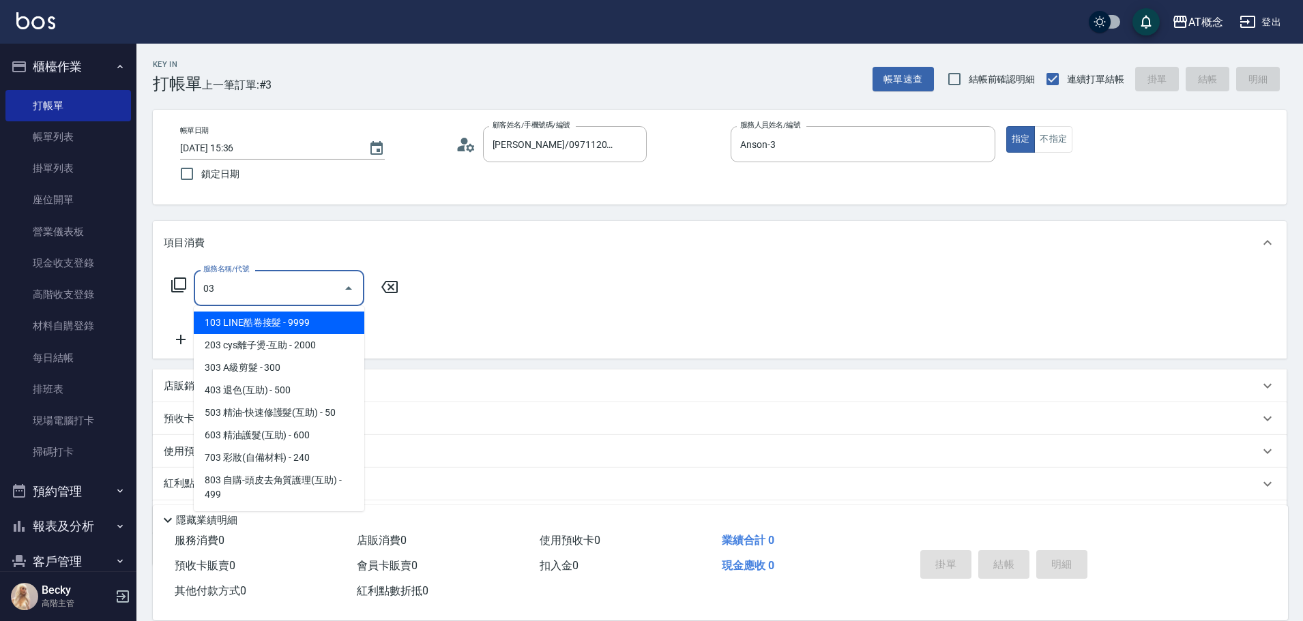
type input "103 LINE酷卷接髮(103)"
type input "990"
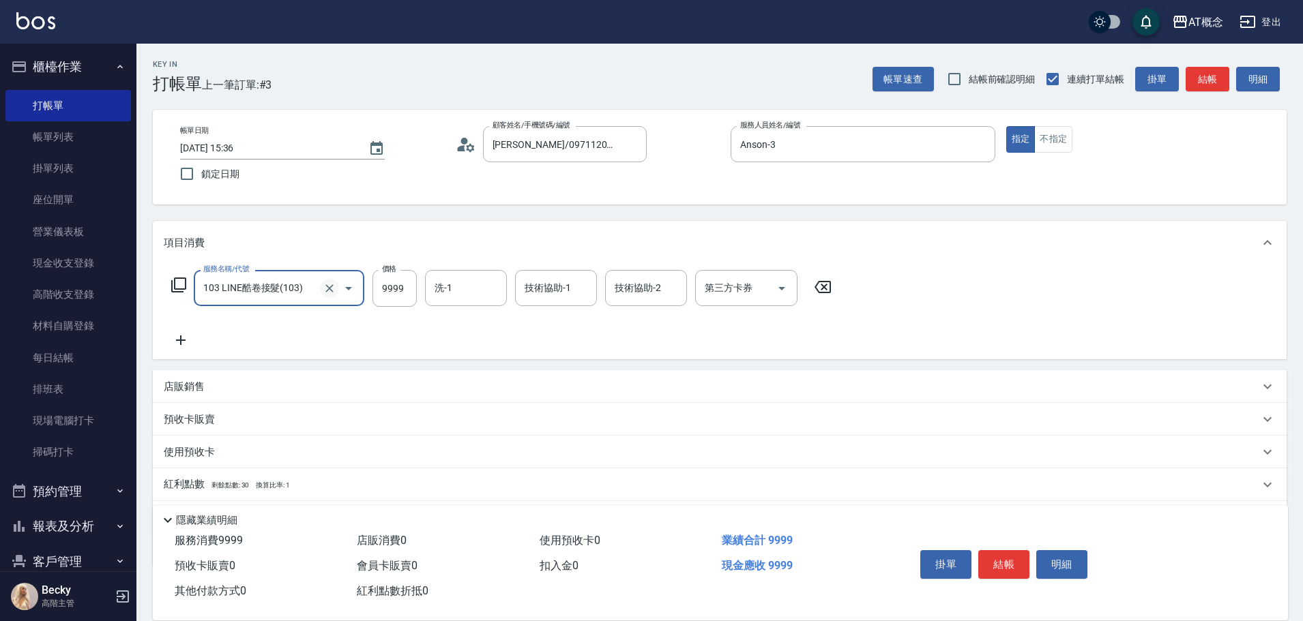
click at [333, 290] on icon "Clear" at bounding box center [330, 289] width 14 height 14
type input "0"
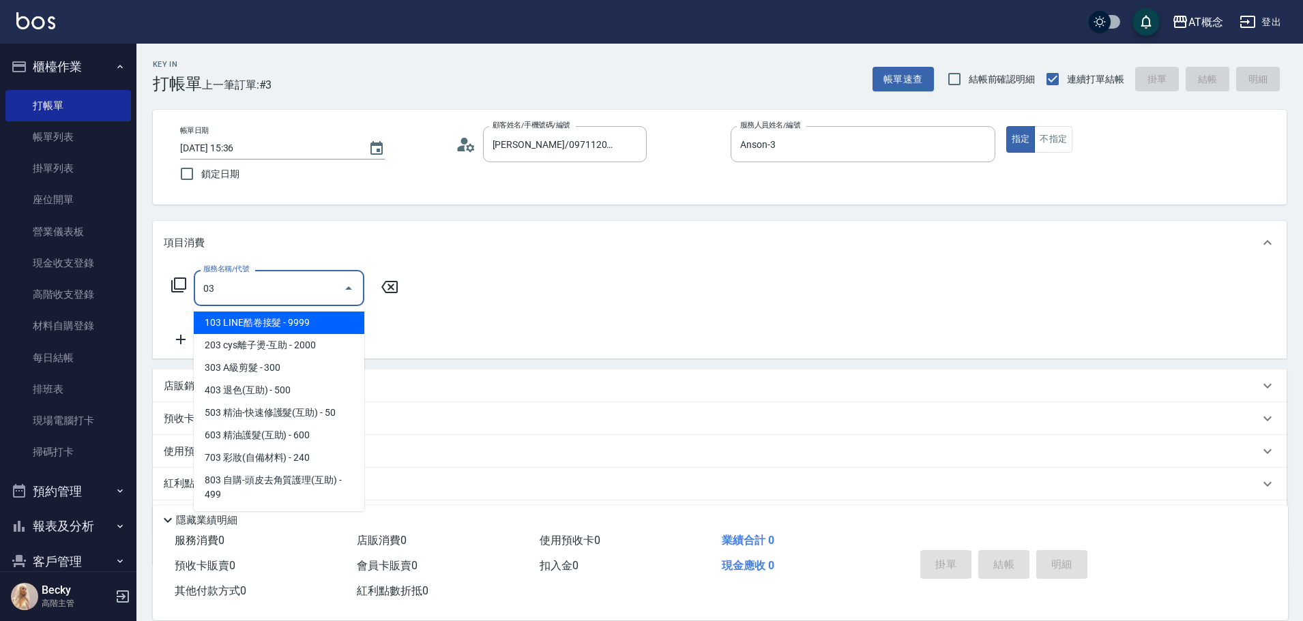
type input "103 LINE酷卷接髮(103)"
type input "990"
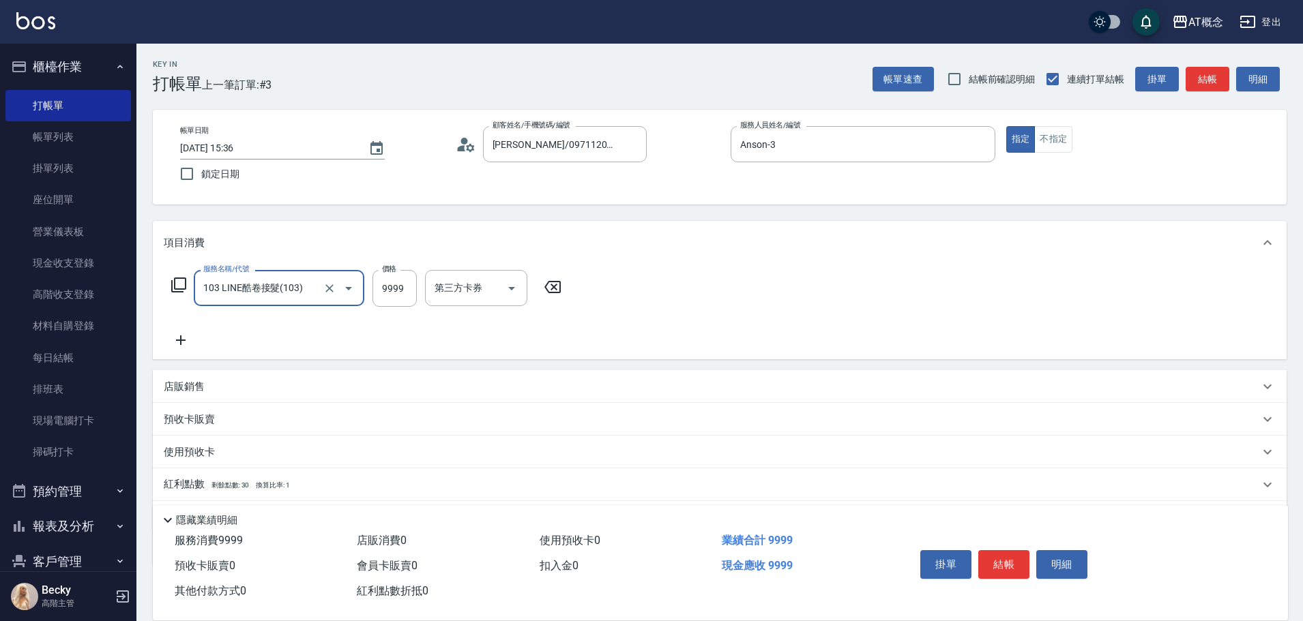
type input "103 LINE酷卷接髮(103)"
click at [334, 289] on icon "Clear" at bounding box center [330, 289] width 14 height 14
type input "0"
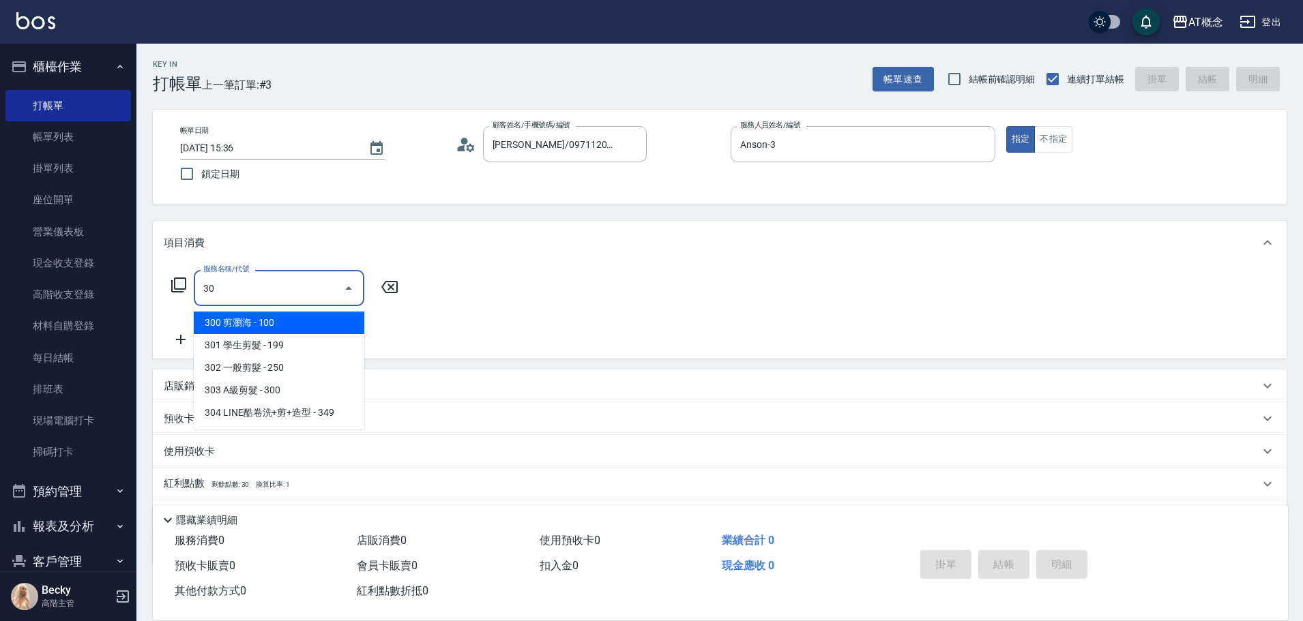
type input "303"
type input "30"
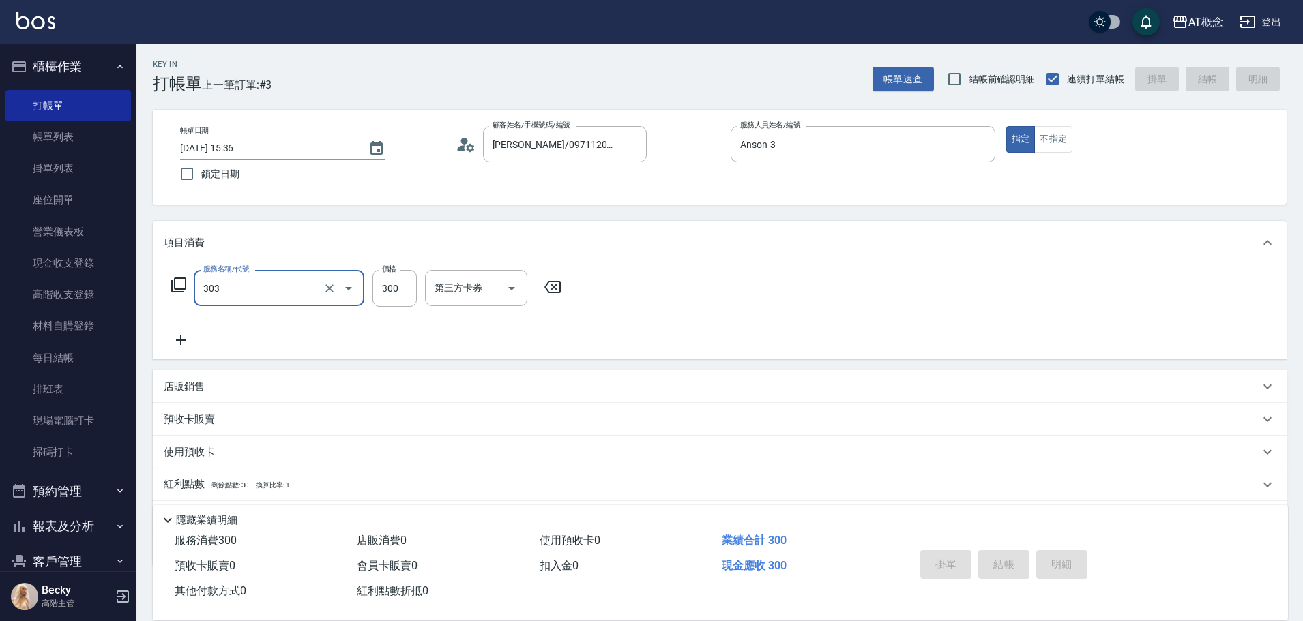
type input "303"
type input "2025/09/18 15:37"
type input "0"
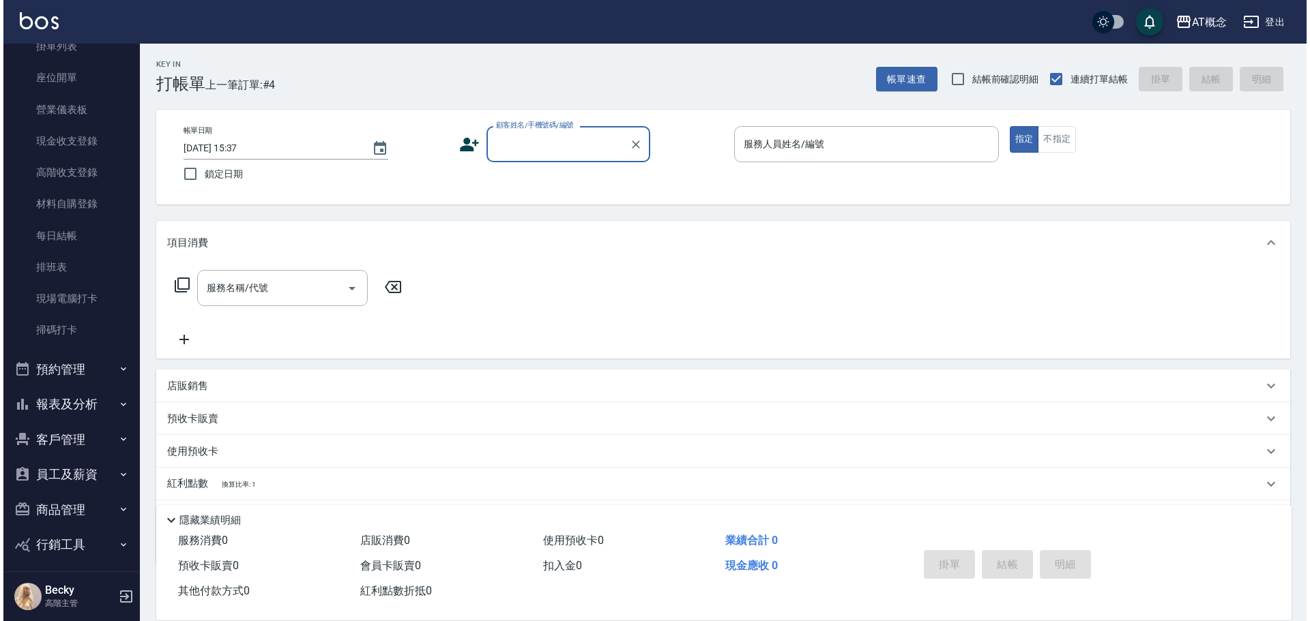
scroll to position [200, 0]
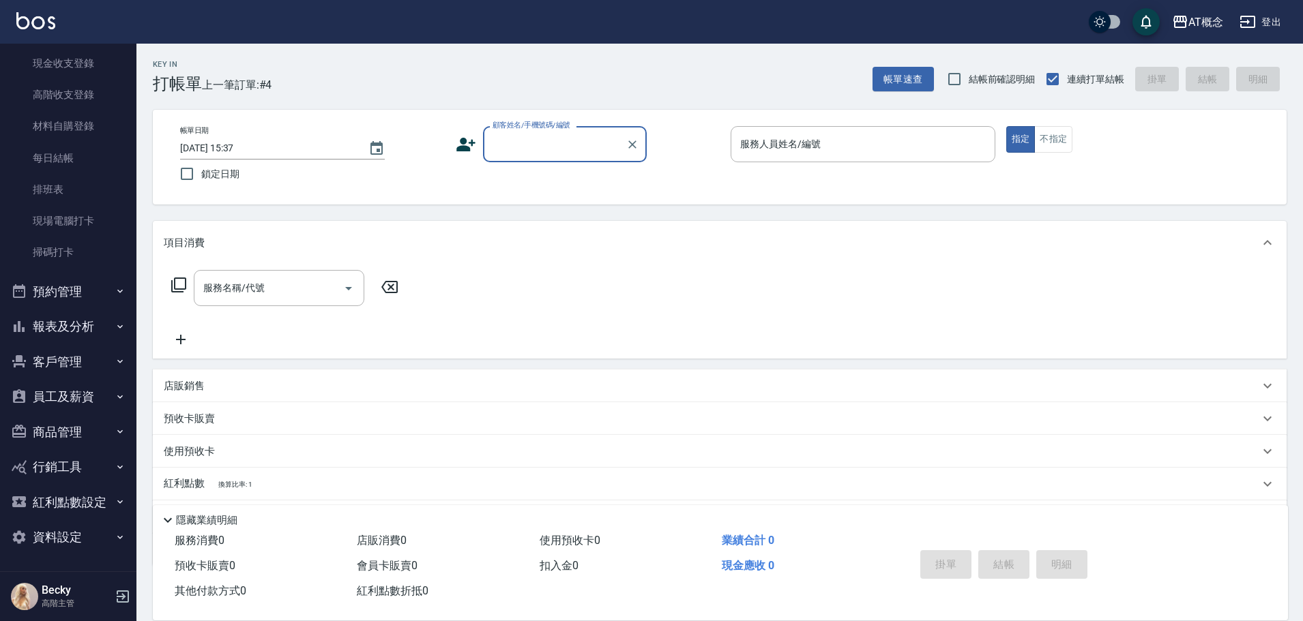
click at [74, 372] on button "客戶管理" at bounding box center [68, 361] width 126 height 35
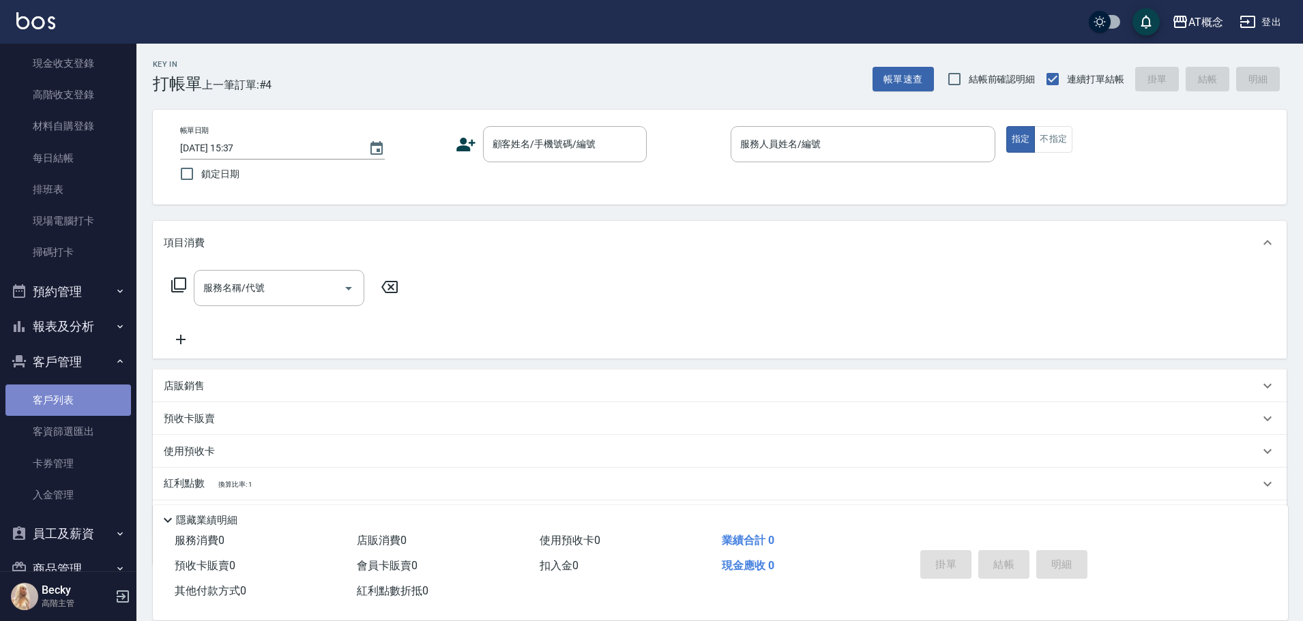
click at [74, 407] on link "客戶列表" at bounding box center [68, 400] width 126 height 31
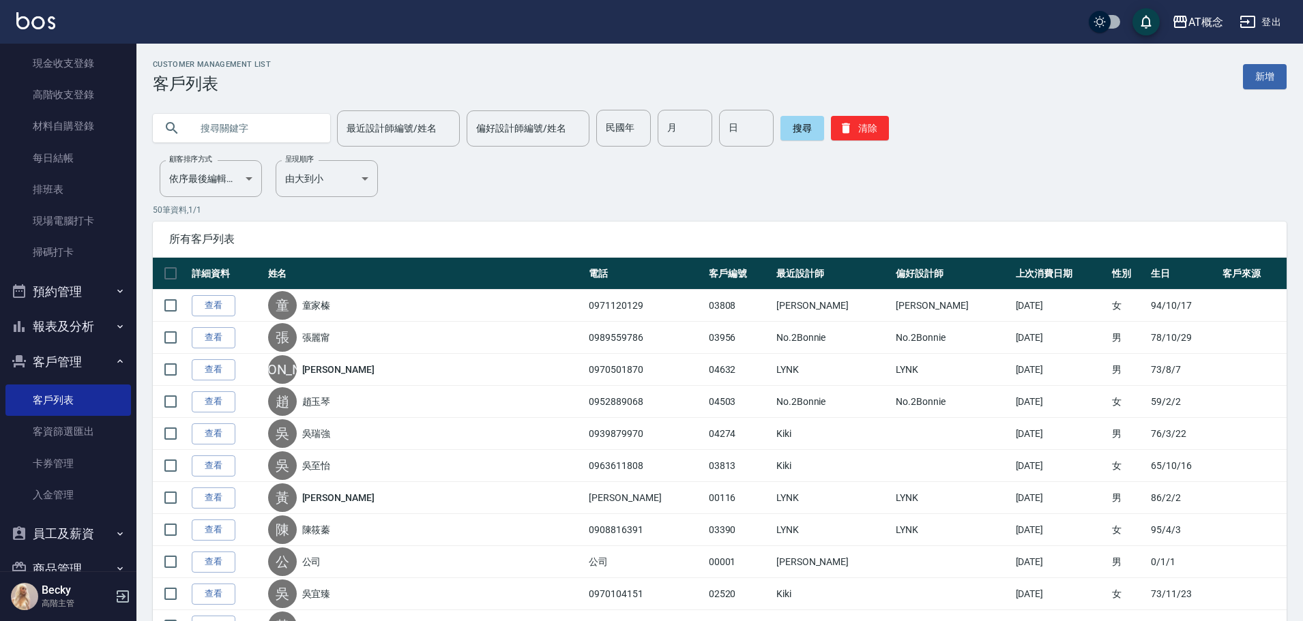
click at [206, 130] on input "text" at bounding box center [255, 128] width 128 height 37
type input "02627"
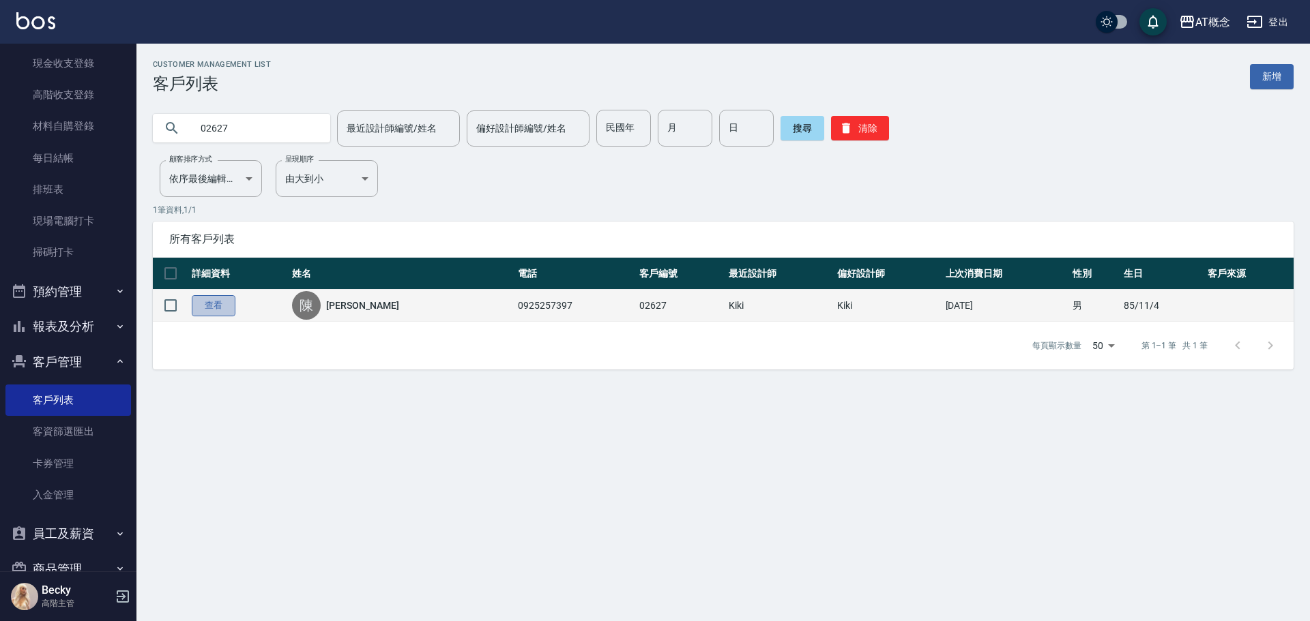
click at [215, 315] on link "查看" at bounding box center [214, 305] width 44 height 21
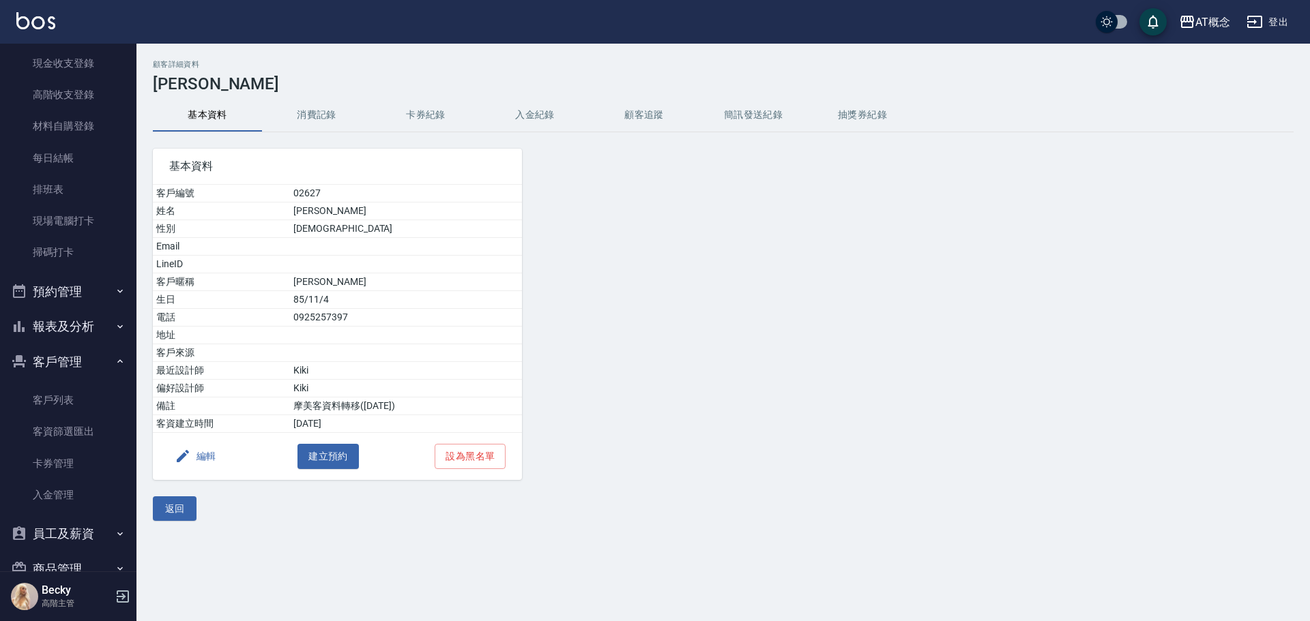
click at [216, 458] on button "編輯" at bounding box center [195, 456] width 53 height 25
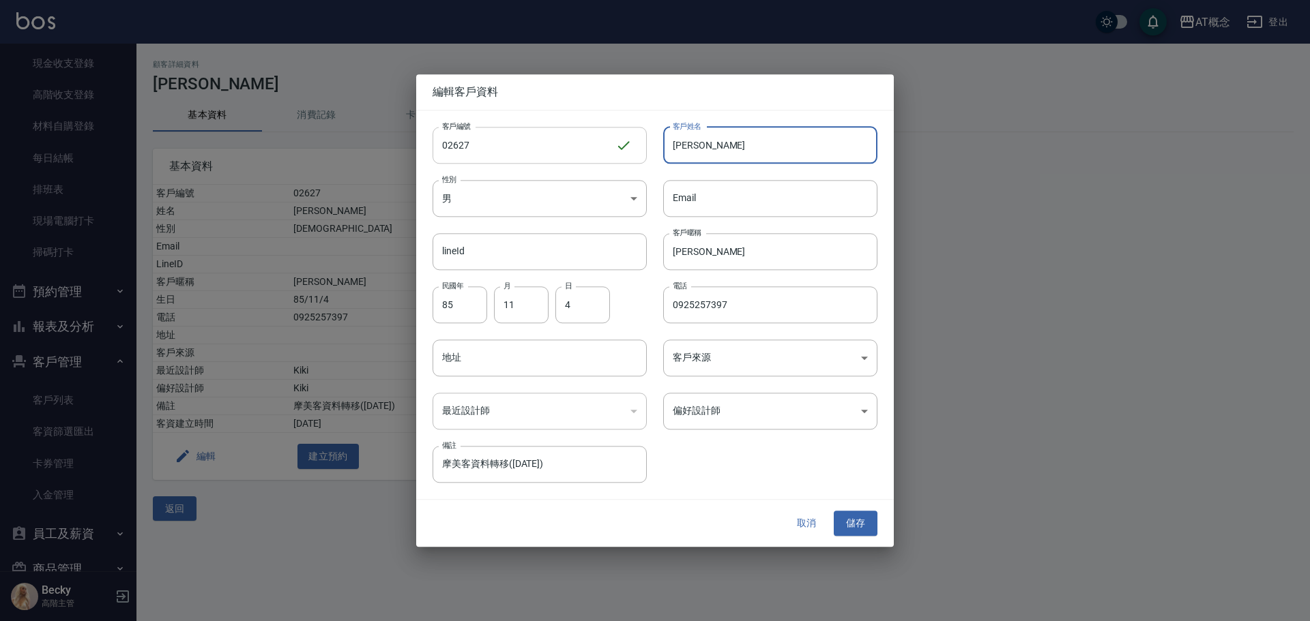
drag, startPoint x: 723, startPoint y: 147, endPoint x: 644, endPoint y: 151, distance: 79.2
click at [644, 151] on div "客戶編號 02627 ​ 客戶編號 客戶姓名 陳鴻毅 客戶姓名 性別 男 MALE 性別 Email Email lineId lineId 客戶暱稱 鴻毅 …" at bounding box center [646, 297] width 461 height 373
type input "F"
type input "邱聰澤"
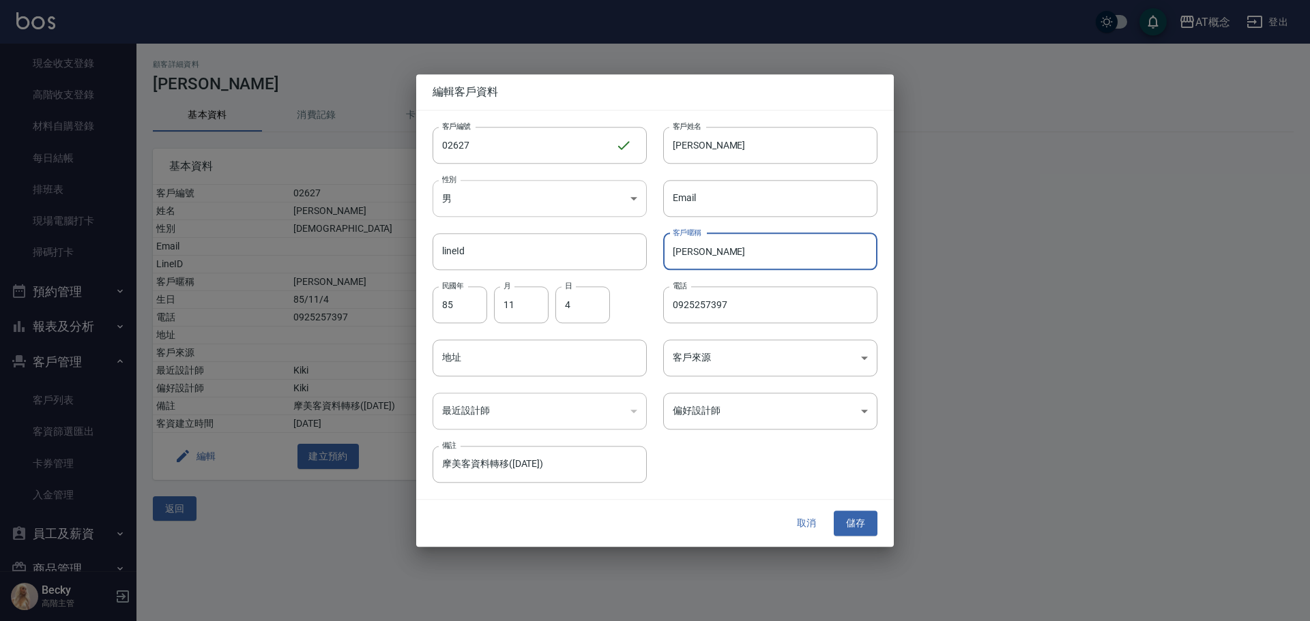
type input "鴻"
type input "68"
type input "07"
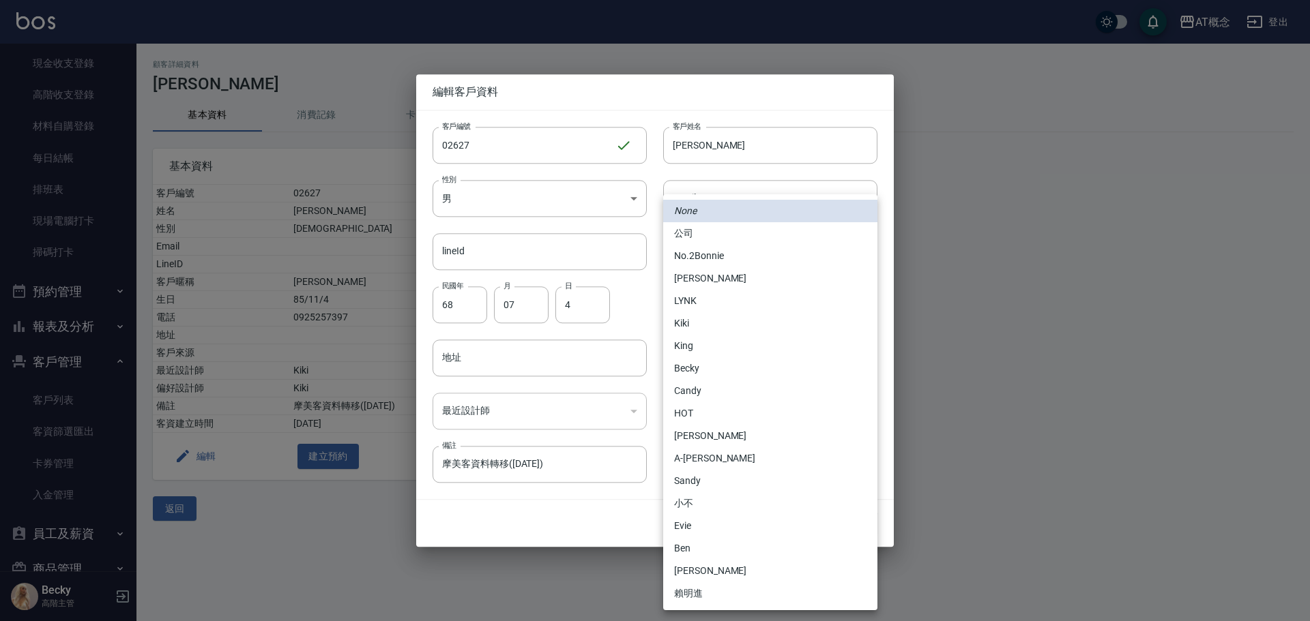
click at [696, 419] on body "AT概念 登出 櫃檯作業 打帳單 帳單列表 掛單列表 座位開單 營業儀表板 現金收支登錄 高階收支登錄 材料自購登錄 每日結帳 排班表 現場電腦打卡 掃碼打卡…" at bounding box center [655, 310] width 1310 height 621
click at [699, 282] on li "安森Anson" at bounding box center [770, 278] width 214 height 23
type input "6d66dedd-d7e3-492f-8c05-f4e40e3a1c36"
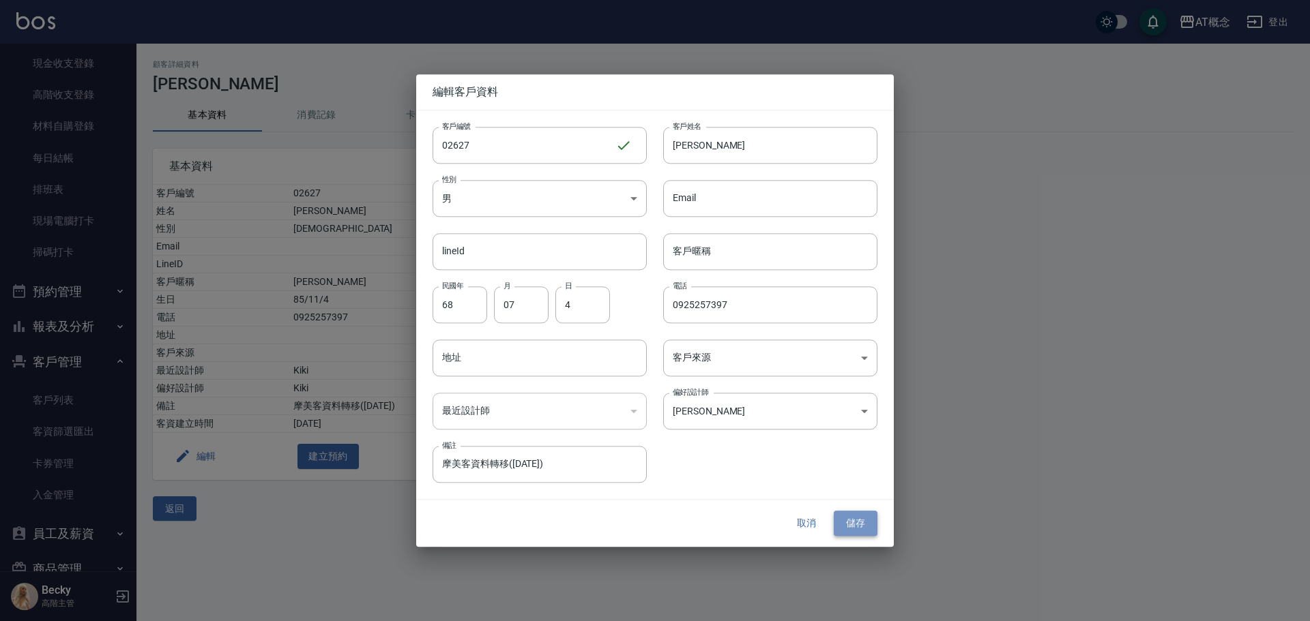
click at [859, 525] on button "儲存" at bounding box center [856, 524] width 44 height 25
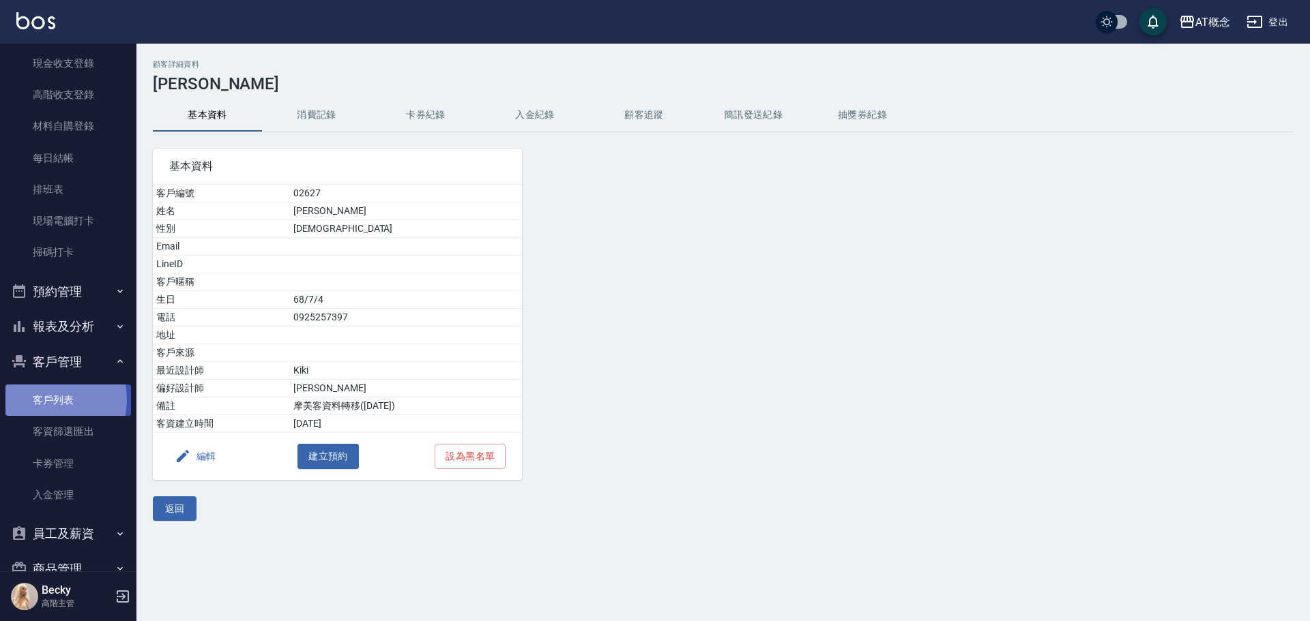
click at [55, 400] on link "客戶列表" at bounding box center [68, 400] width 126 height 31
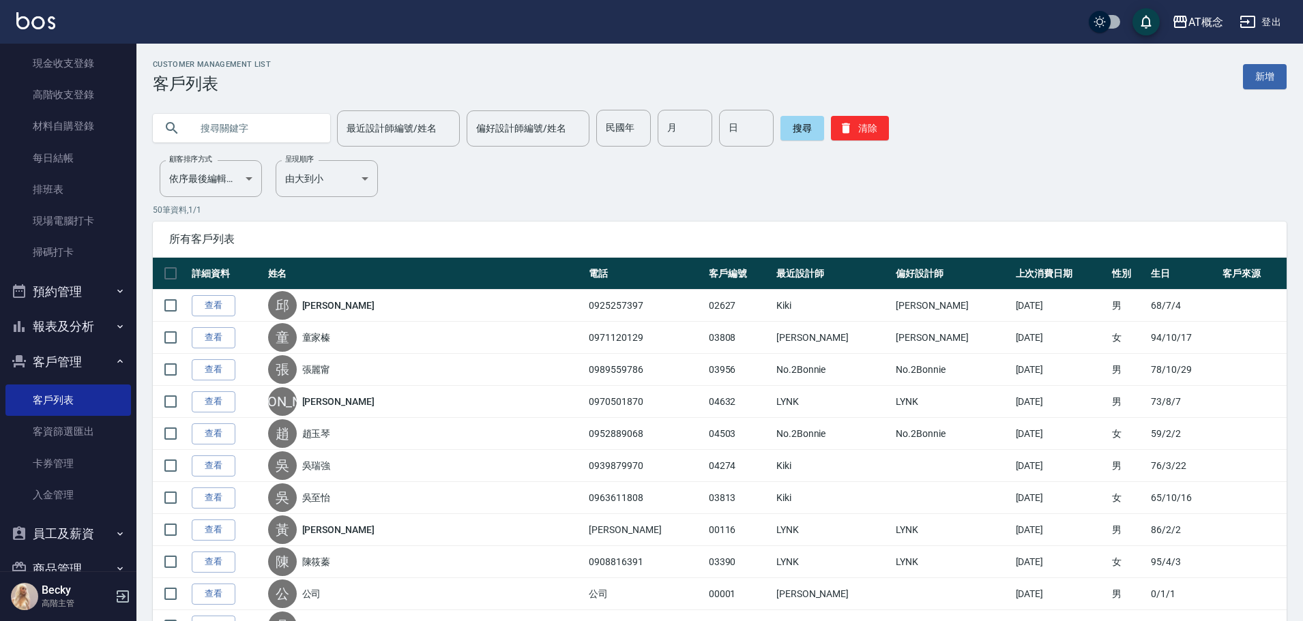
click at [214, 136] on input "text" at bounding box center [255, 128] width 128 height 37
type input "02651"
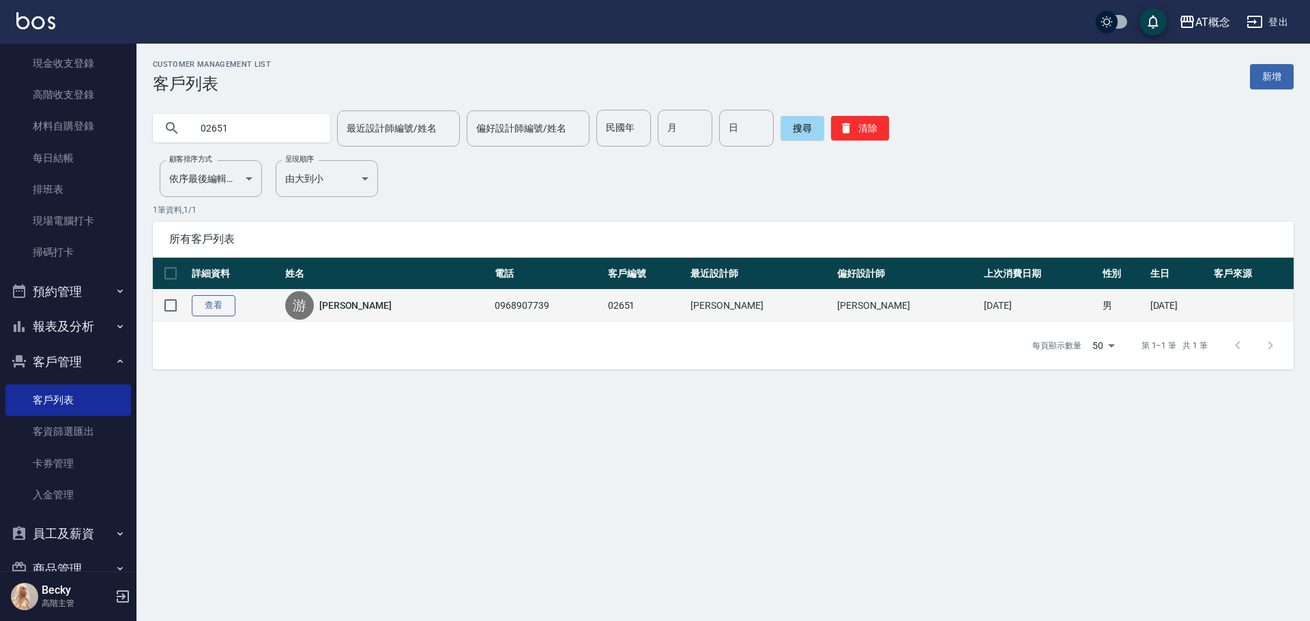
click at [213, 306] on link "查看" at bounding box center [214, 305] width 44 height 21
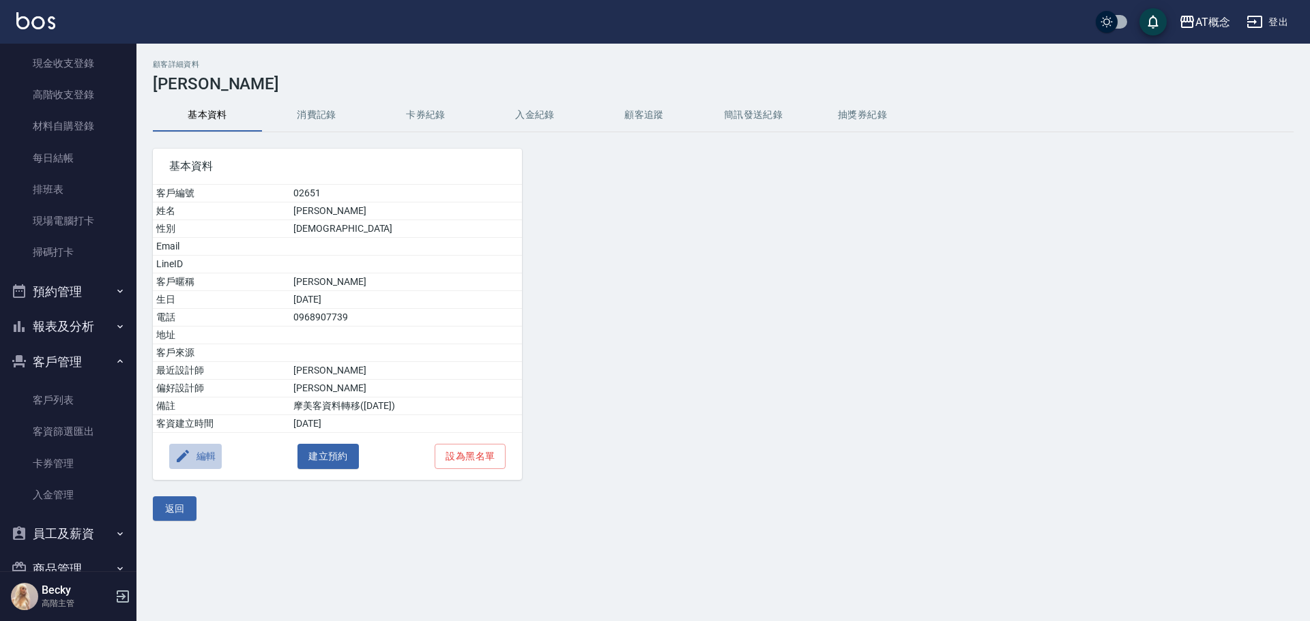
click at [210, 455] on button "編輯" at bounding box center [195, 456] width 53 height 25
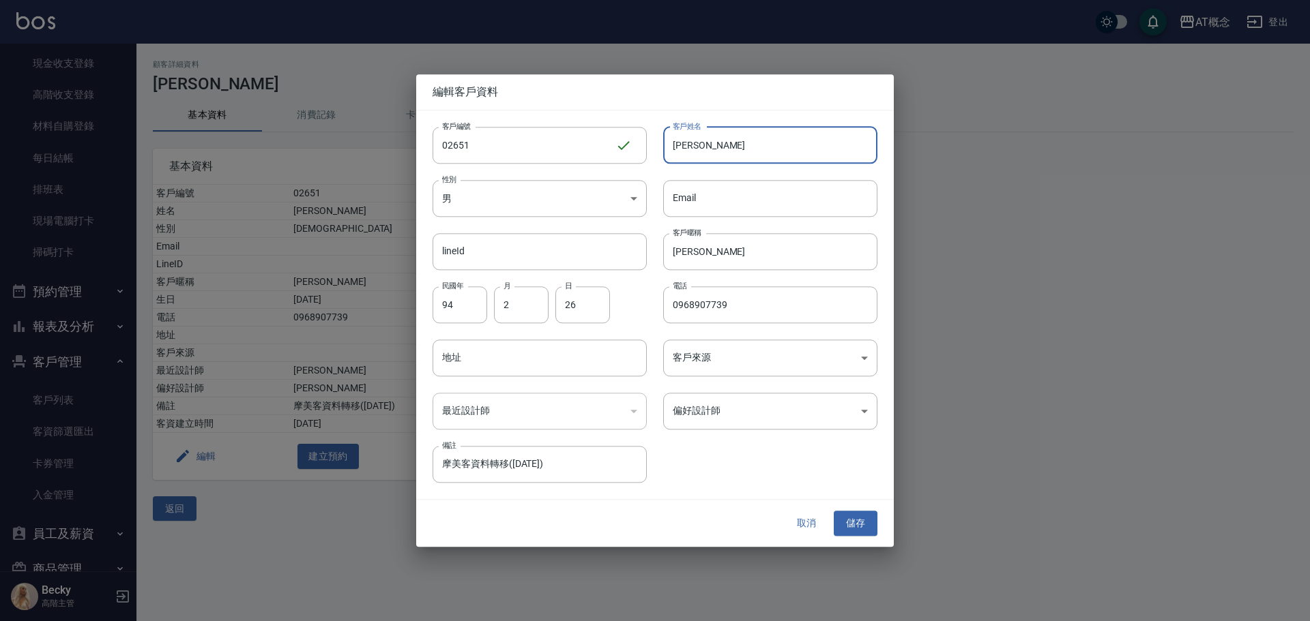
drag, startPoint x: 720, startPoint y: 153, endPoint x: 657, endPoint y: 153, distance: 63.4
click at [657, 153] on div "客戶姓名 游仲凱 客戶姓名" at bounding box center [762, 137] width 231 height 53
type input "吳怡蓓"
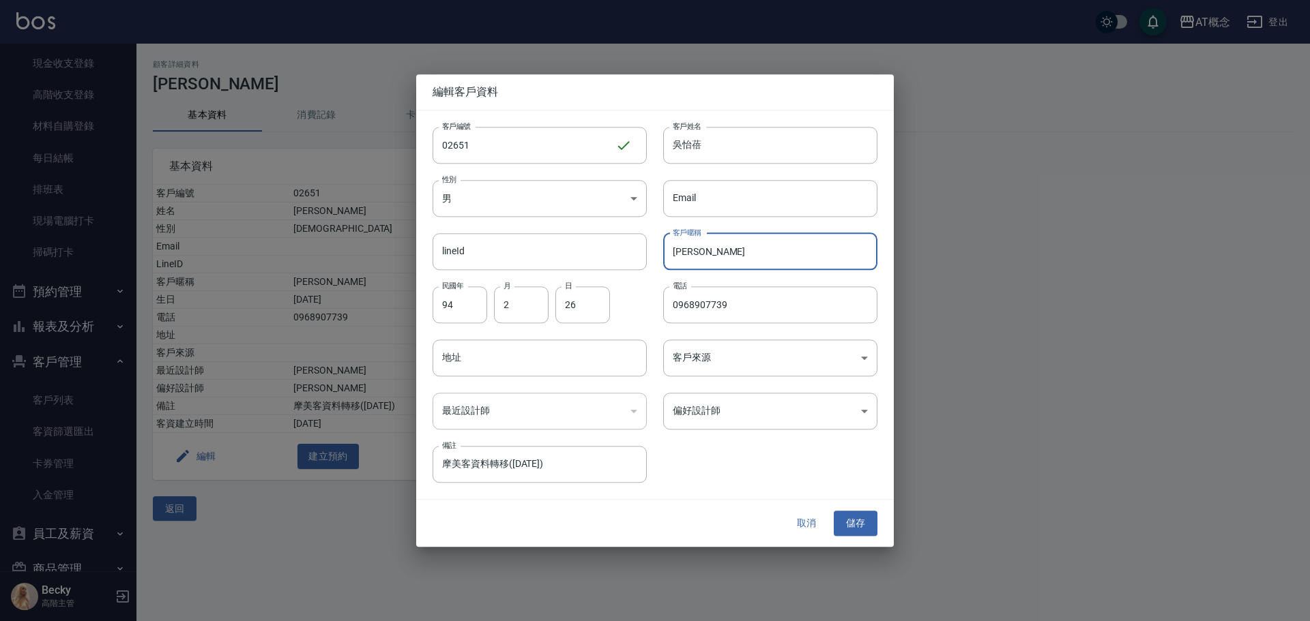
type input "仲"
type input "00"
type input "10"
type input "21"
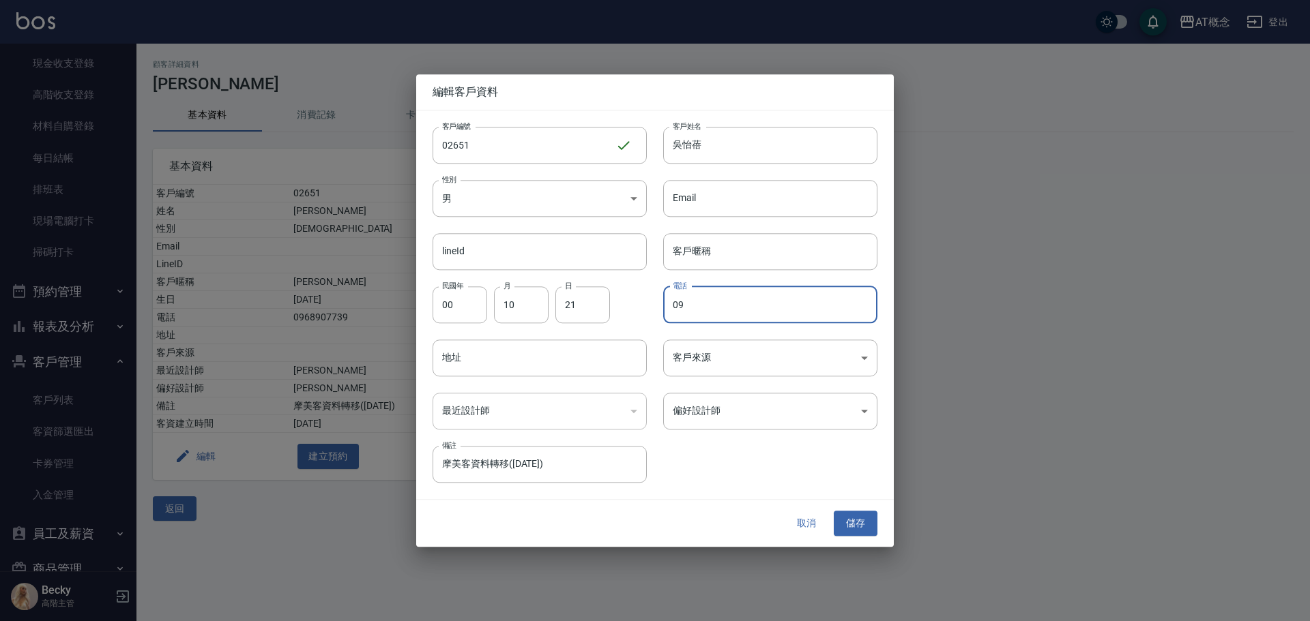
type input "0"
type input "0981035974"
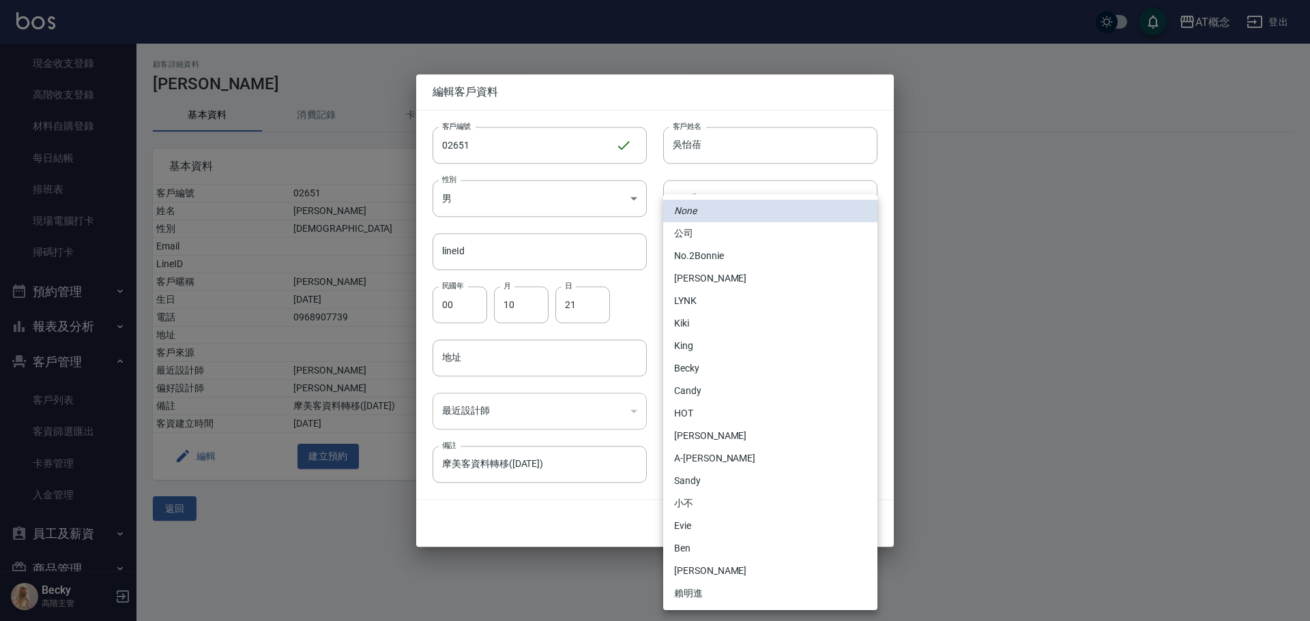
click at [692, 417] on body "AT概念 登出 櫃檯作業 打帳單 帳單列表 掛單列表 座位開單 營業儀表板 現金收支登錄 高階收支登錄 材料自購登錄 每日結帳 排班表 現場電腦打卡 掃碼打卡…" at bounding box center [655, 310] width 1310 height 621
click at [716, 259] on li "No.2Bonnie" at bounding box center [770, 256] width 214 height 23
type input "20abcae0-810e-448a-b26a-bcbab897de4d"
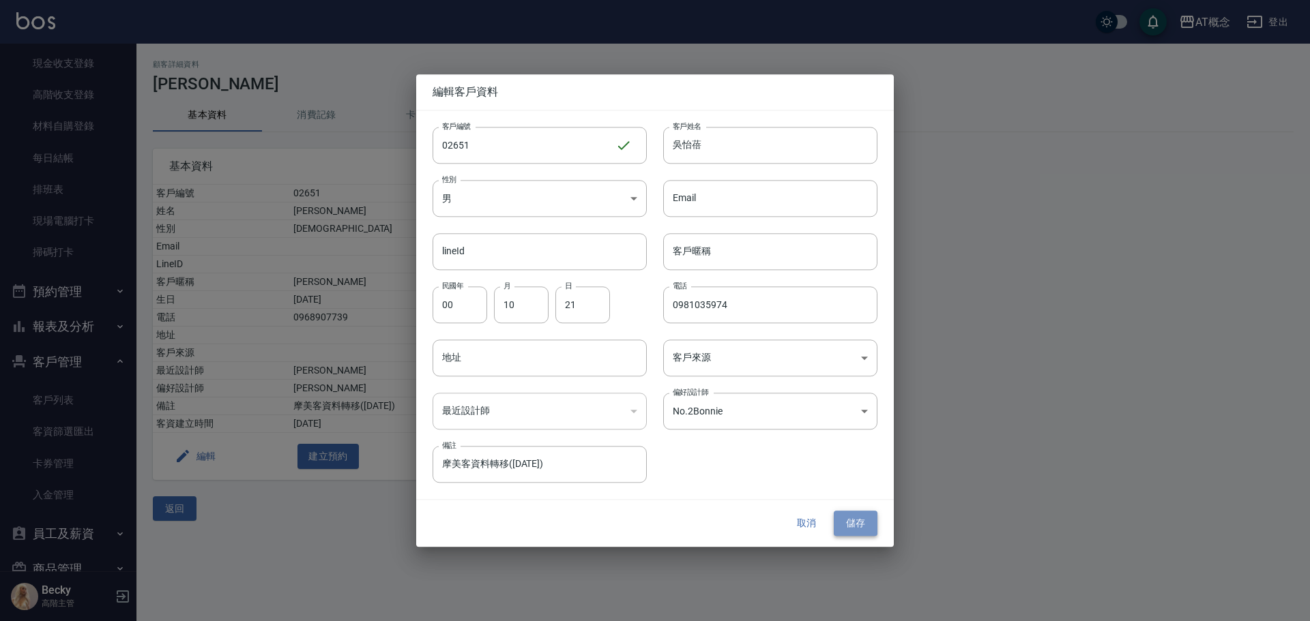
click at [862, 526] on button "儲存" at bounding box center [856, 524] width 44 height 25
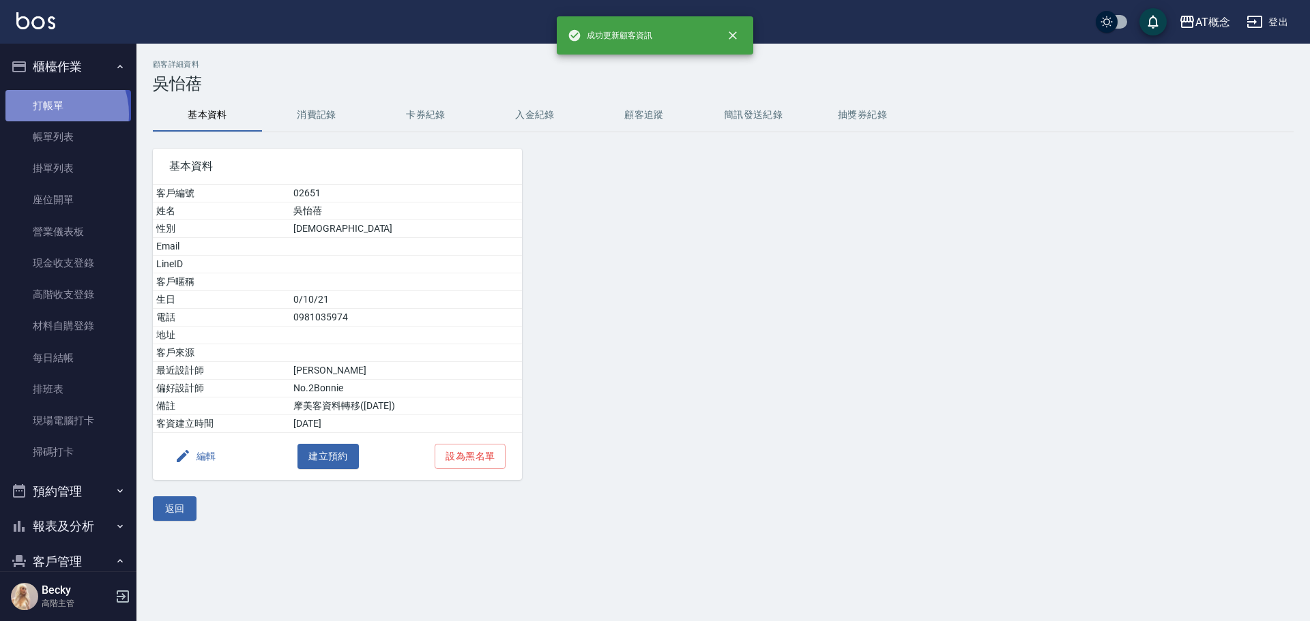
click at [50, 114] on link "打帳單" at bounding box center [68, 105] width 126 height 31
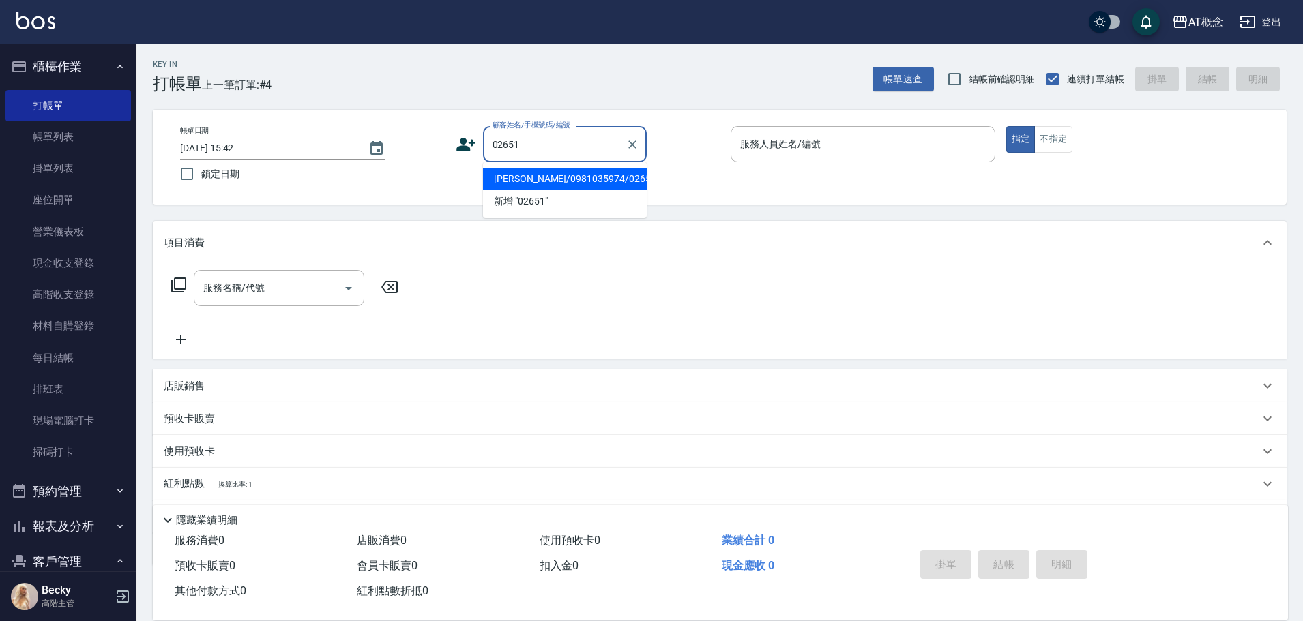
type input "吳怡蓓/0981035974/02651"
type input "邦妮-2"
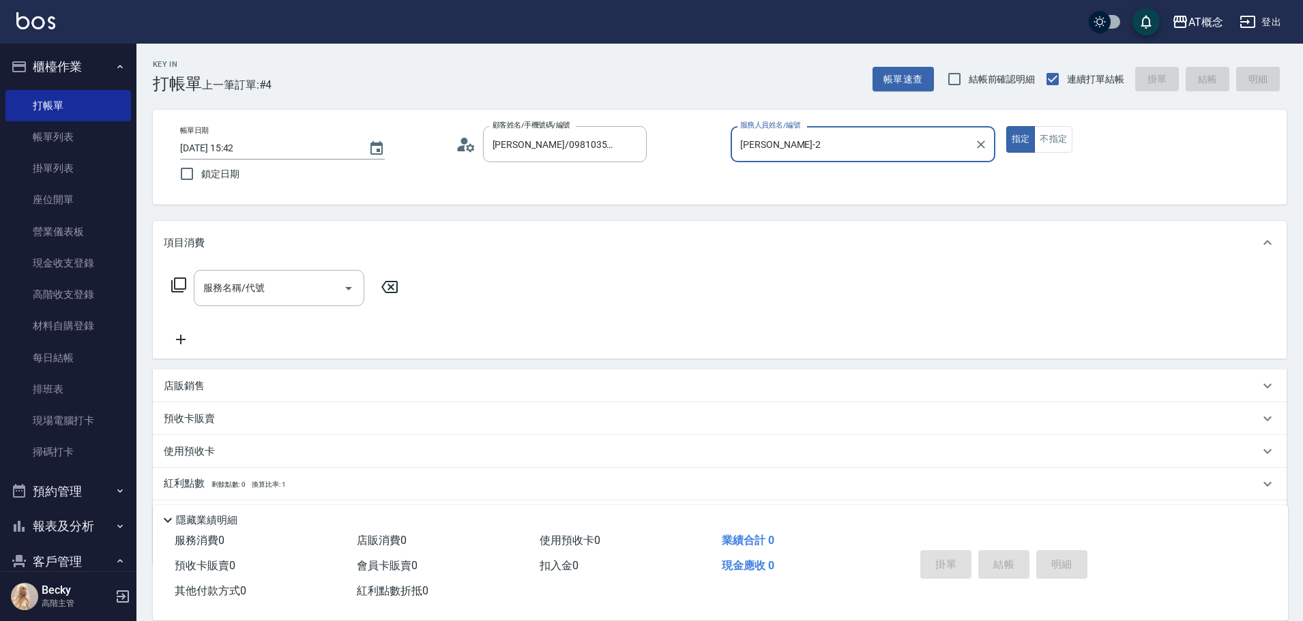
click at [1006, 126] on button "指定" at bounding box center [1020, 139] width 29 height 27
type button "true"
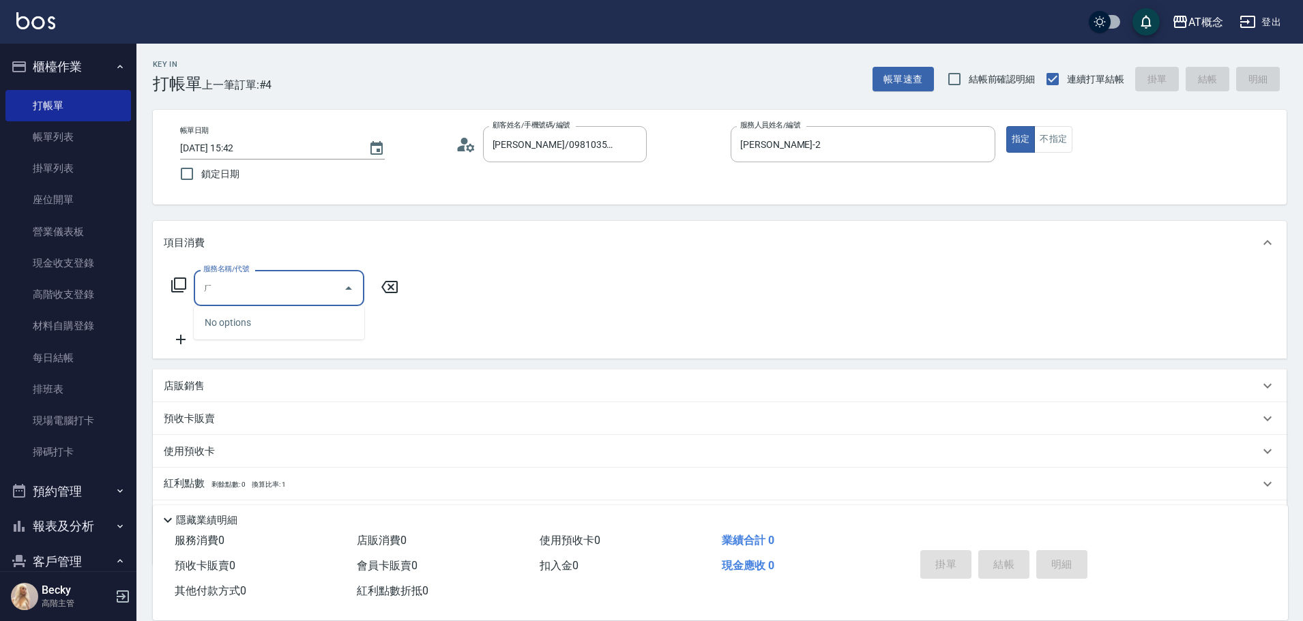
type input "ㄘ"
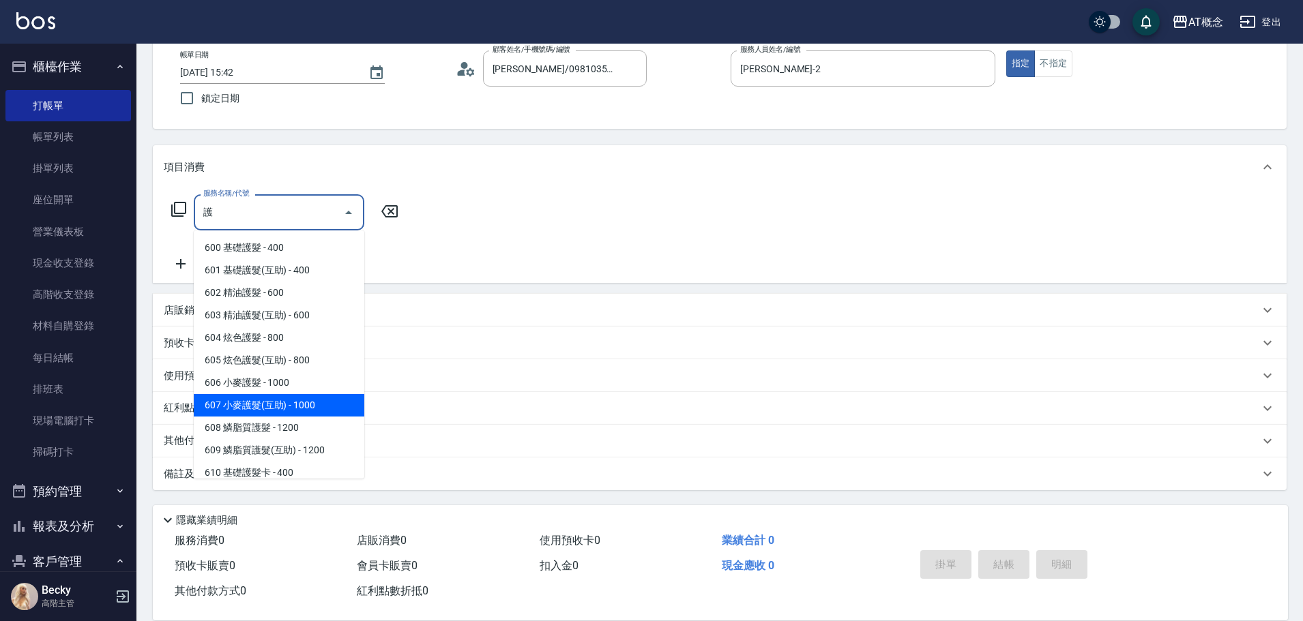
scroll to position [68, 0]
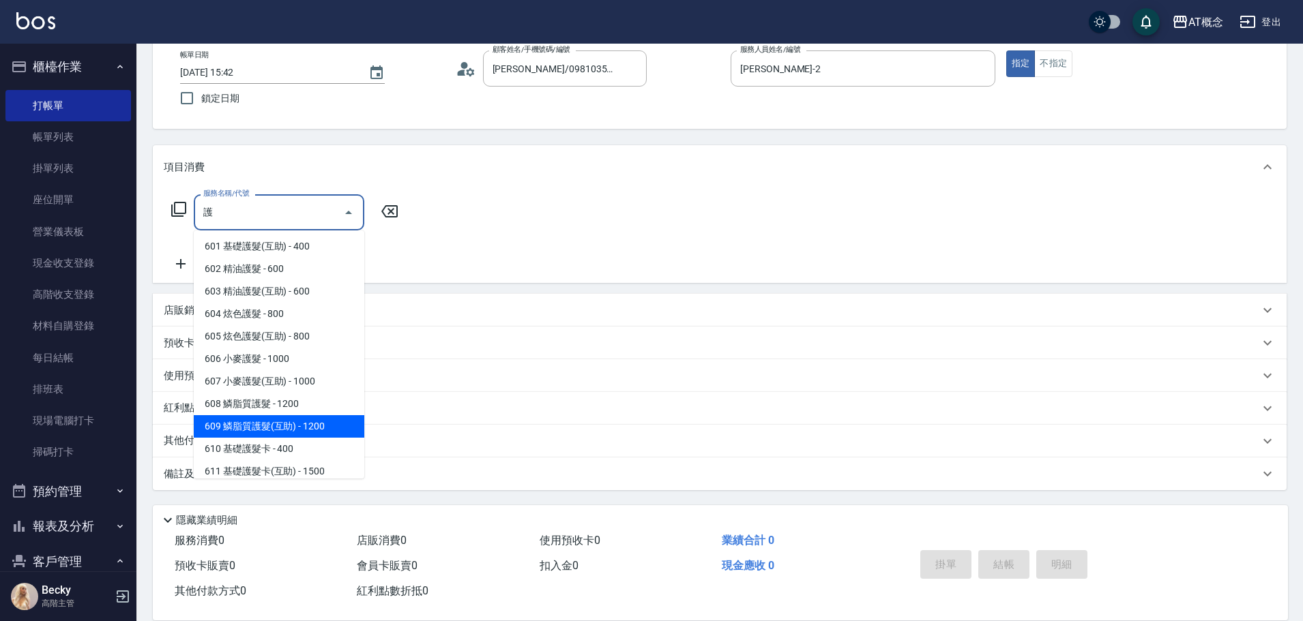
type input "609 鱗脂質護髮(互助)(609)"
type input "120"
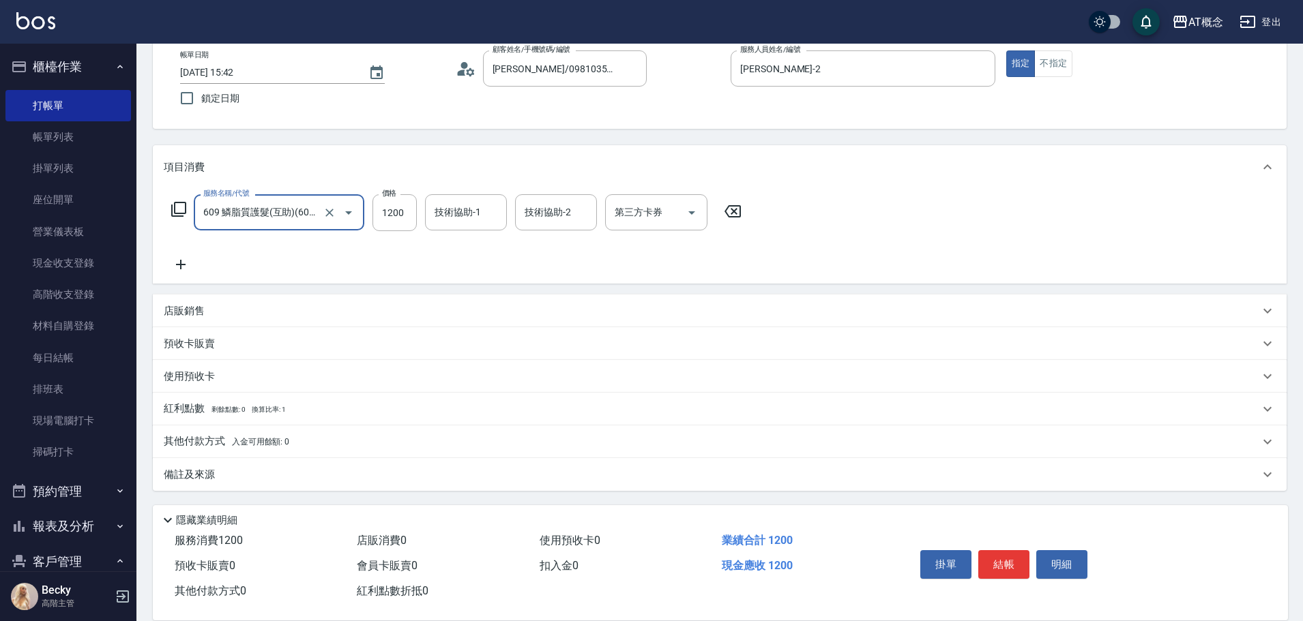
type input "609 鱗脂質護髮(互助)(609)"
type input "1"
type input "0"
type input "124"
type input "120"
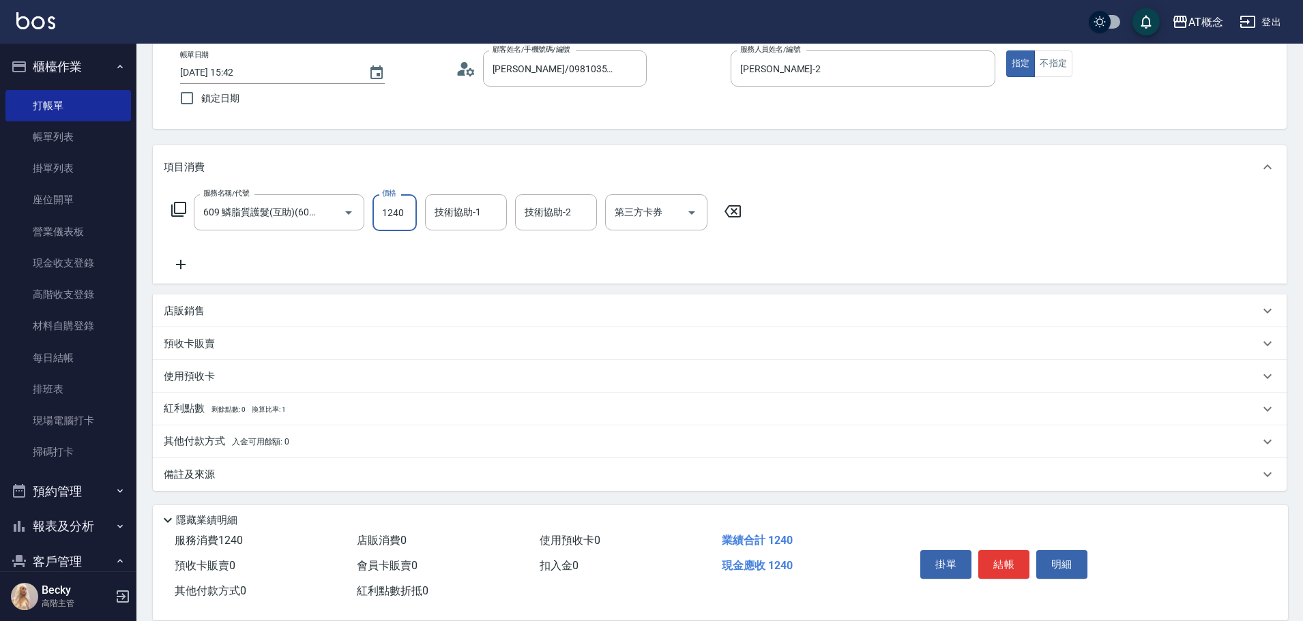
type input "1240"
type input "Dan-18"
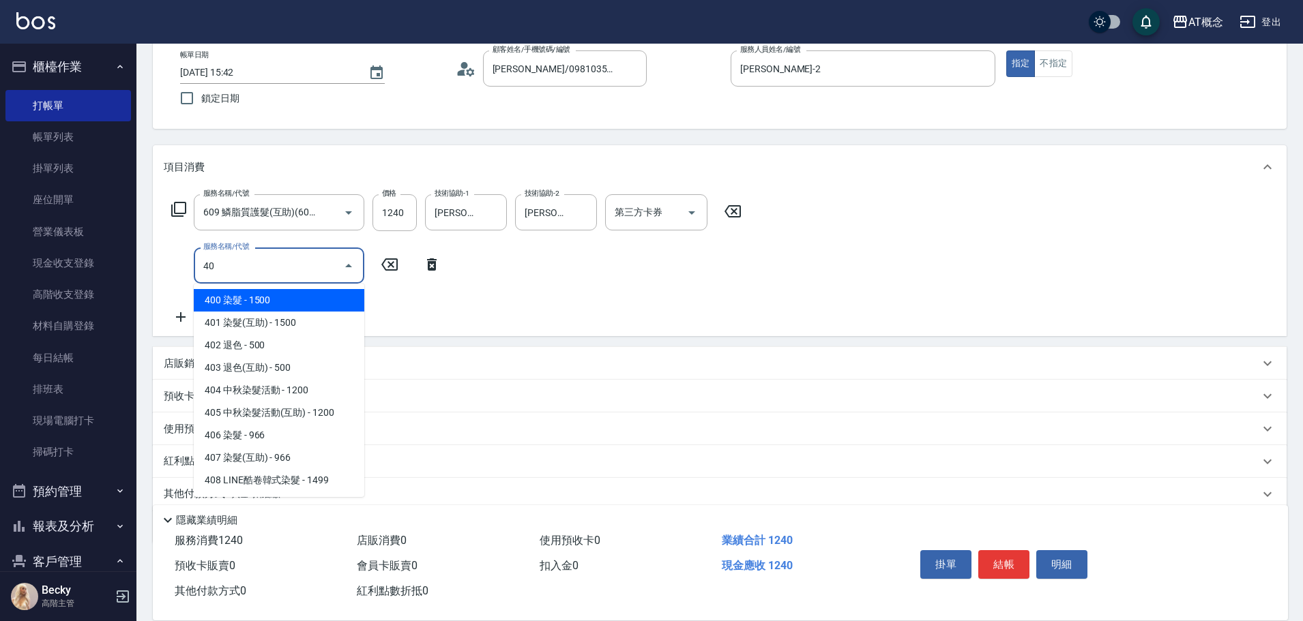
type input "401"
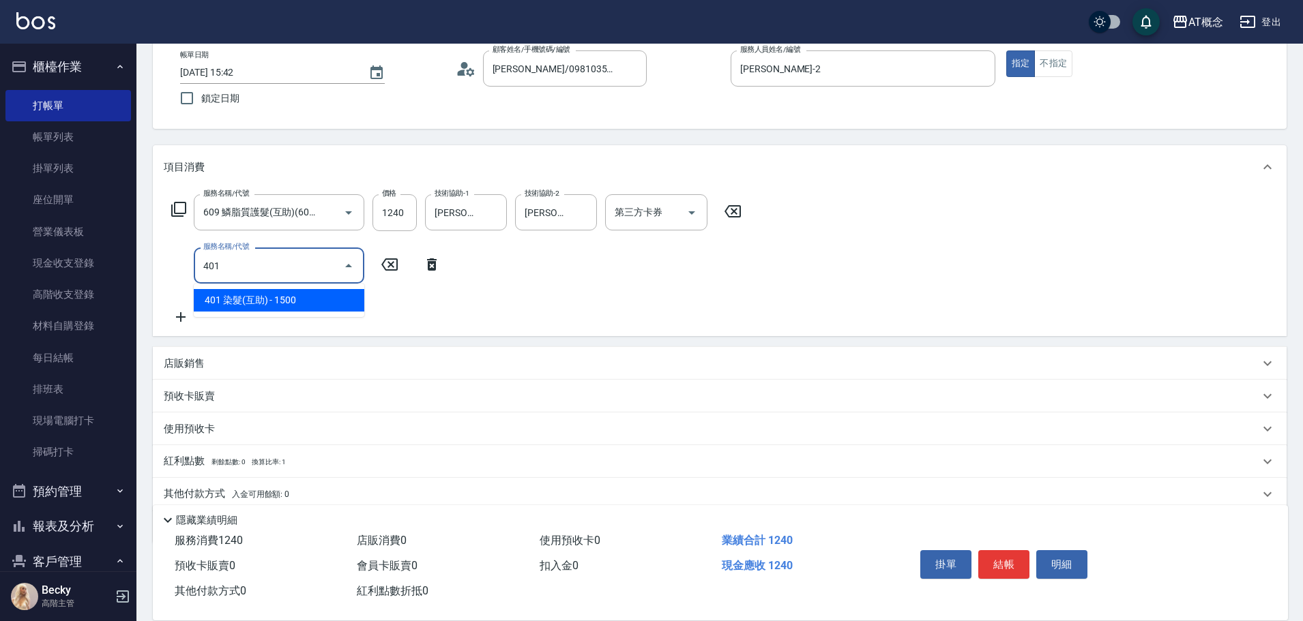
type input "270"
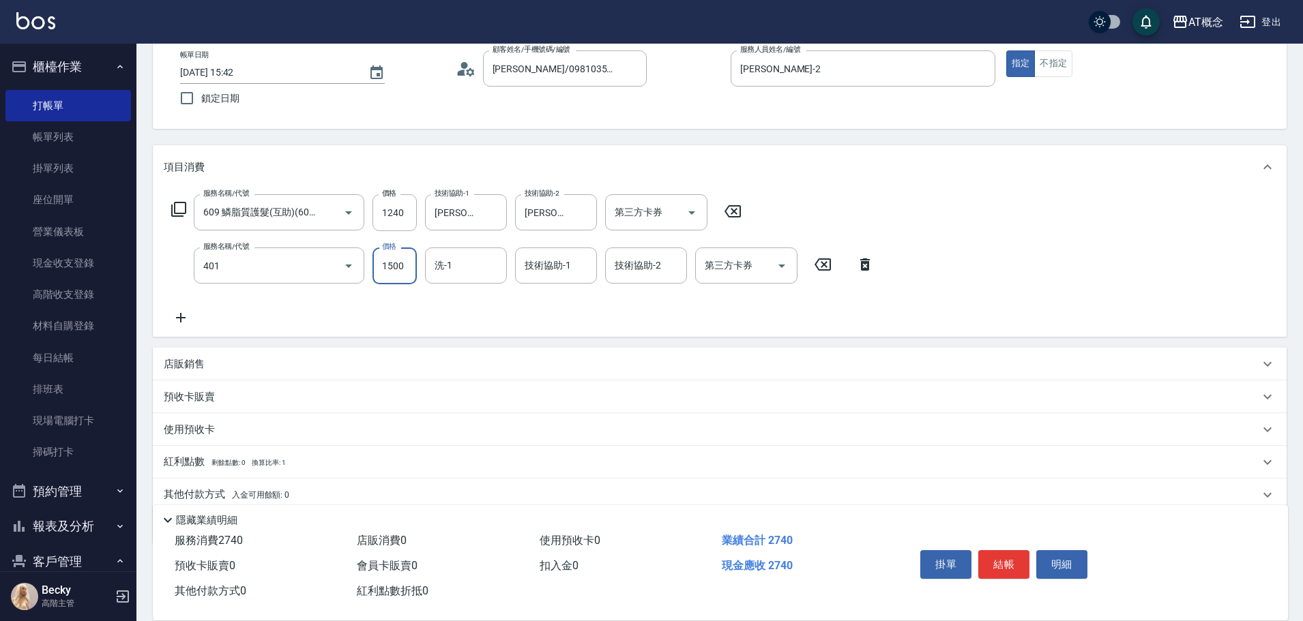
type input "401 染髮(互助)(401)"
type input "1"
type input "120"
type input "187"
type input "310"
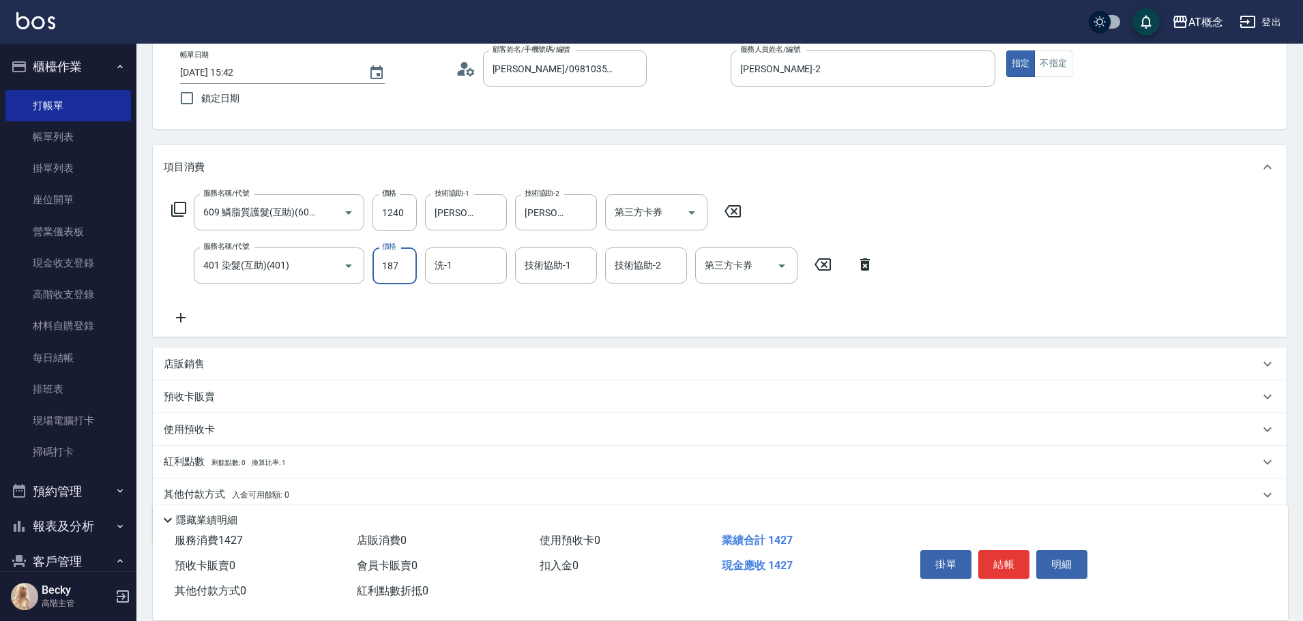
type input "1879"
type input "2000"
type input "18799"
type input "310"
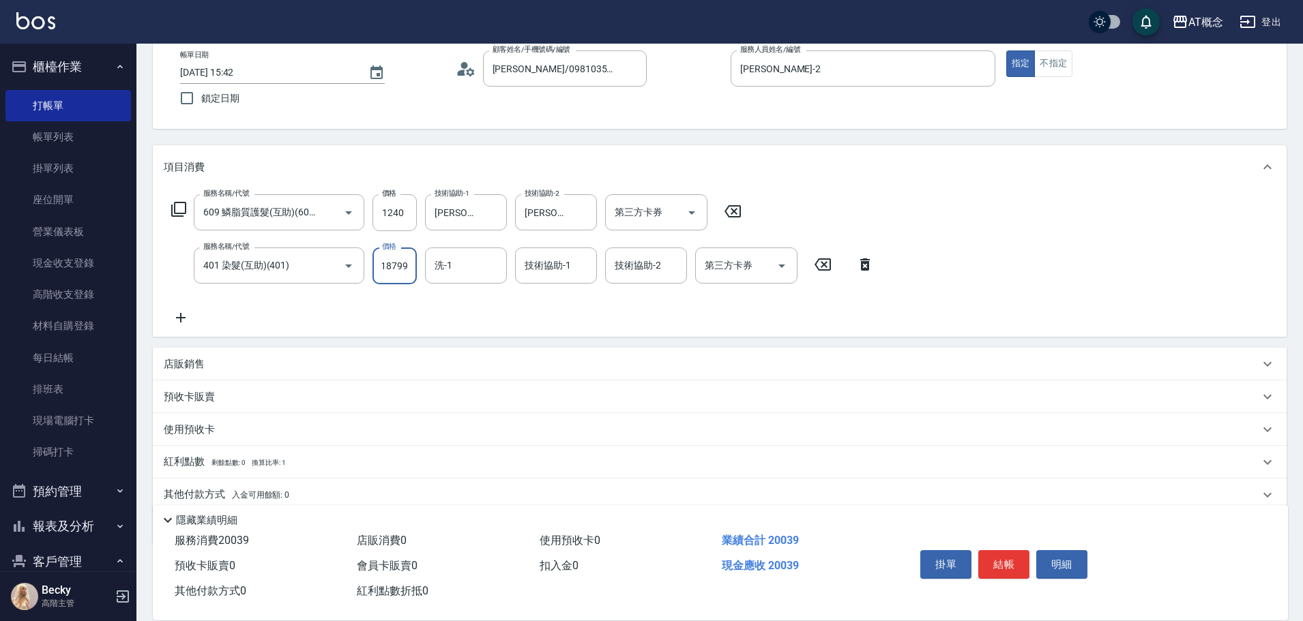
type input "1879"
type input "140"
type input "187"
type input "120"
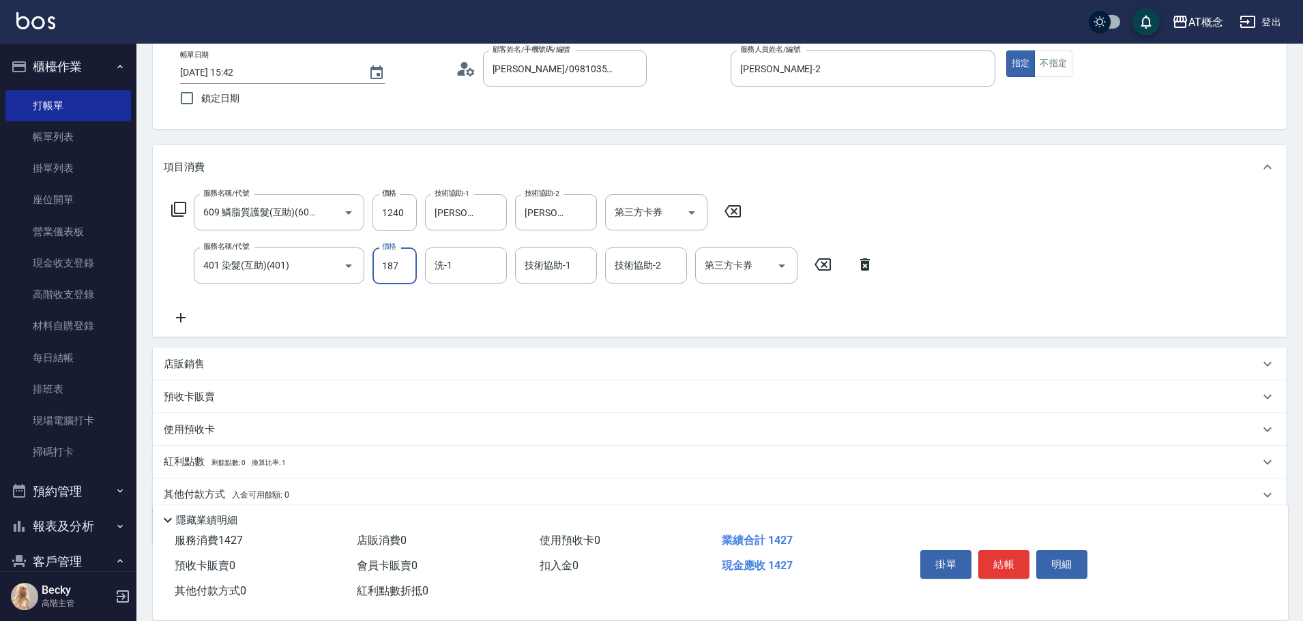
type input "18"
type input "140"
type input "189"
type input "310"
type input "1899"
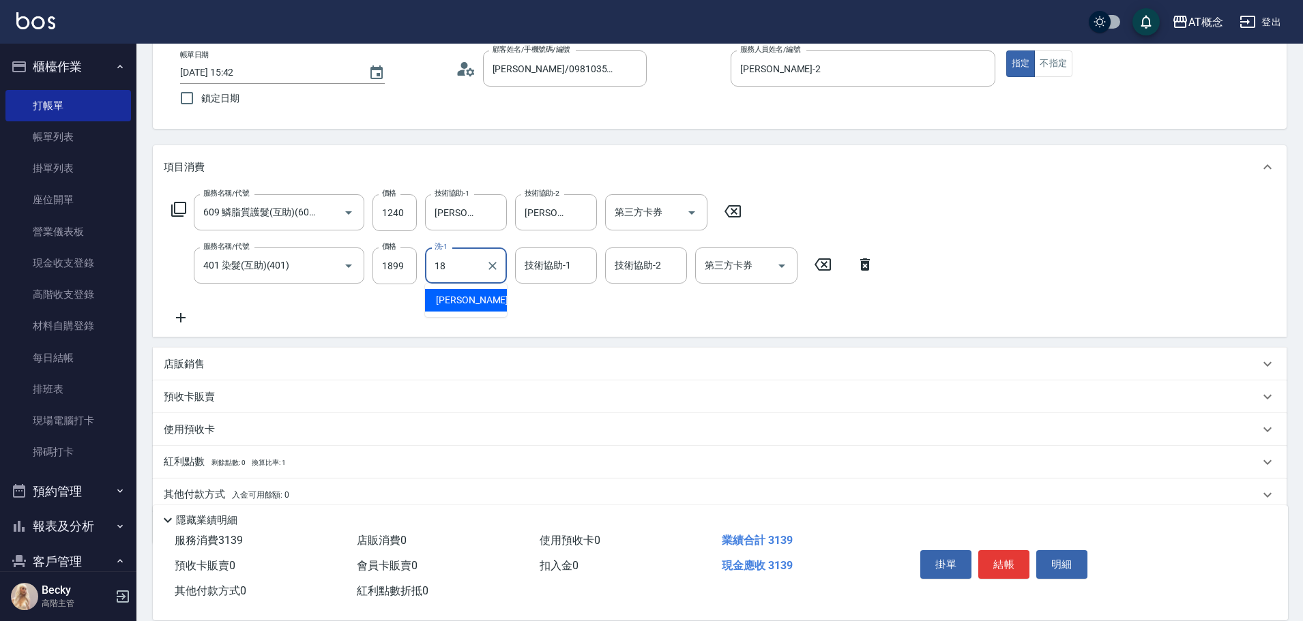
type input "Dan-18"
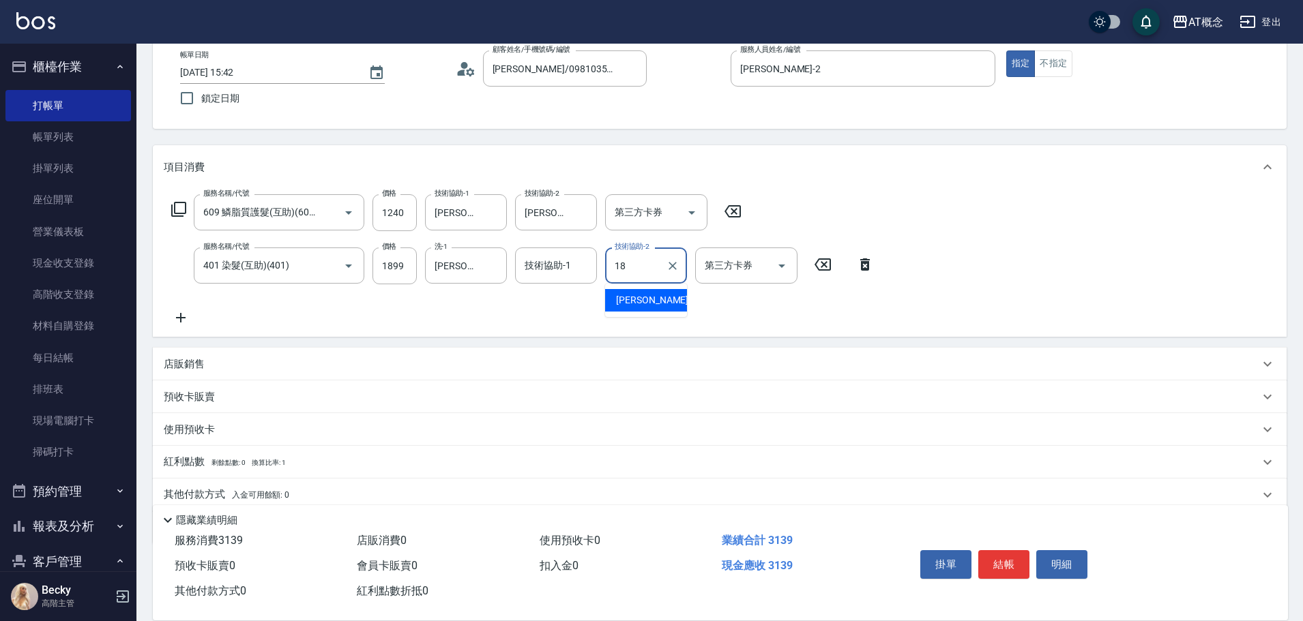
type input "Dan-18"
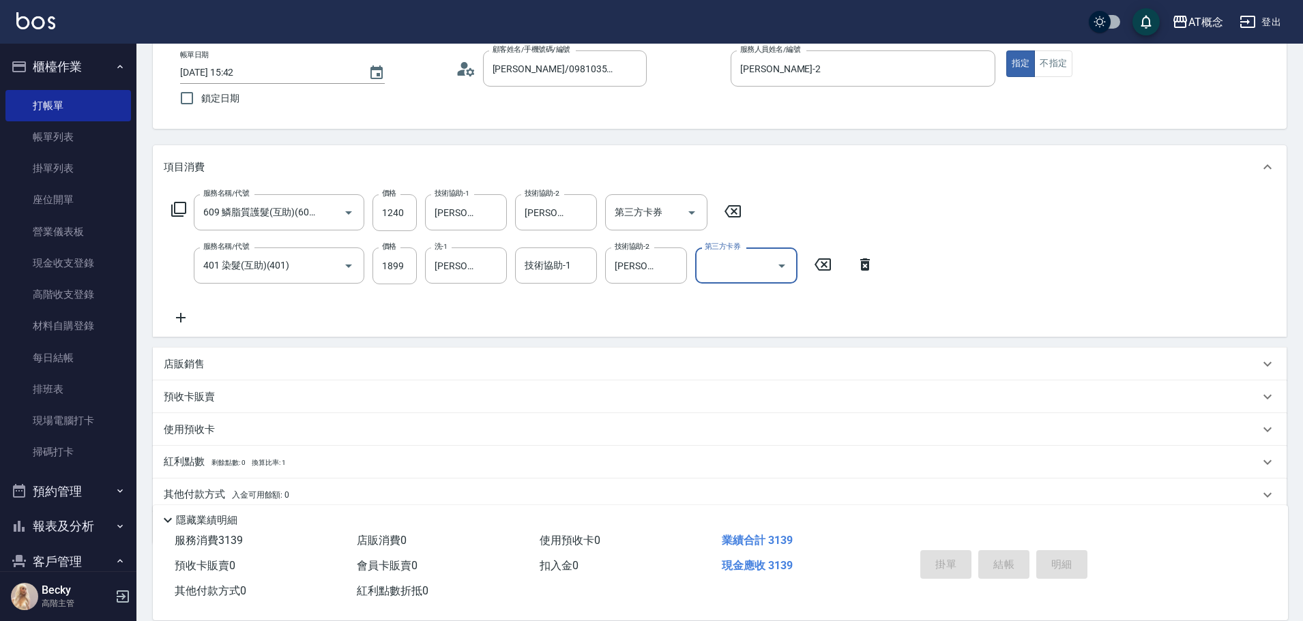
type input "0"
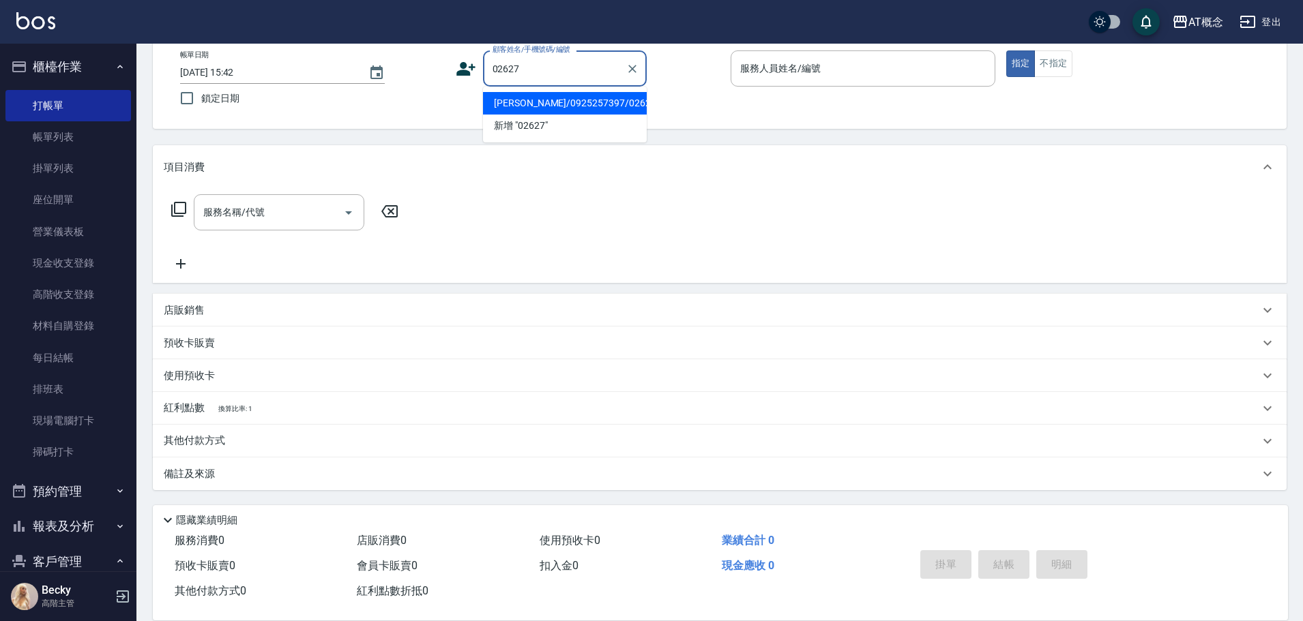
type input "邱聰澤/0925257397/02627"
type input "Anson-3"
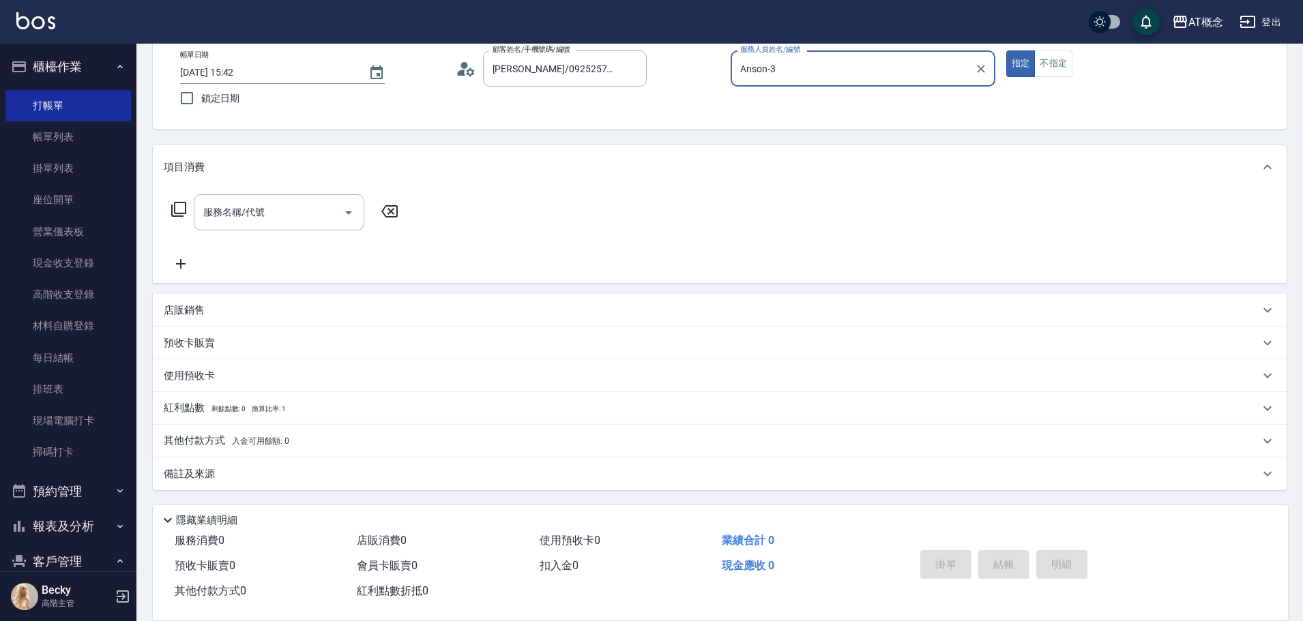
click at [1006, 50] on button "指定" at bounding box center [1020, 63] width 29 height 27
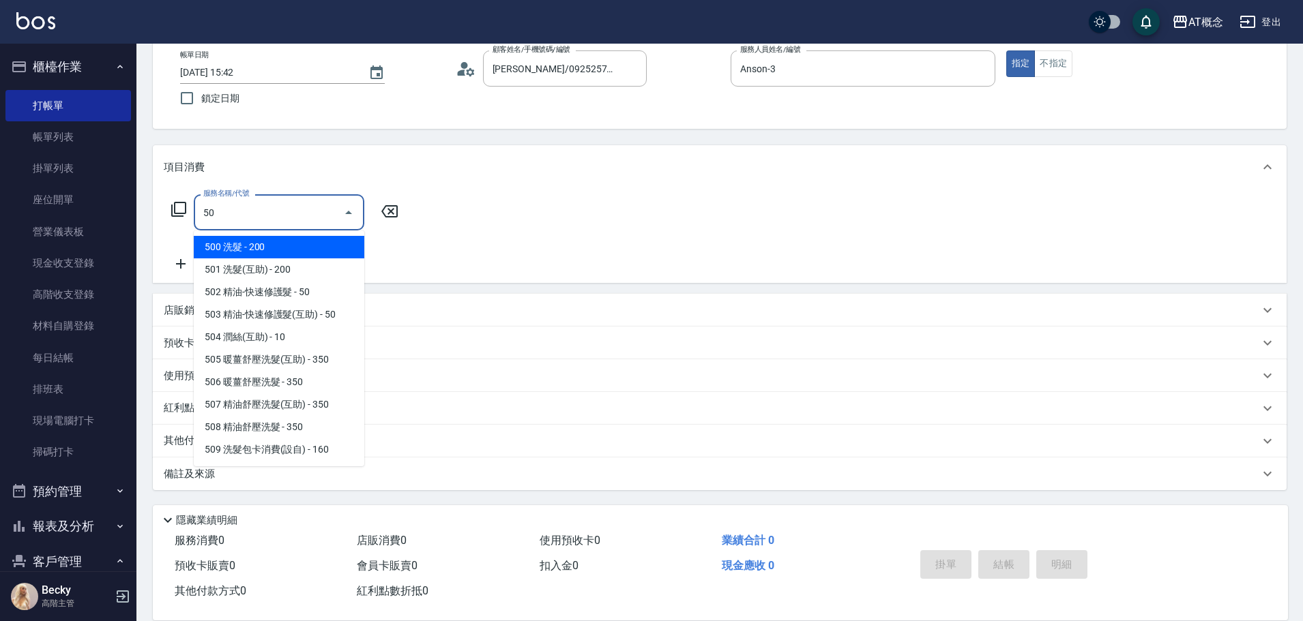
type input "501"
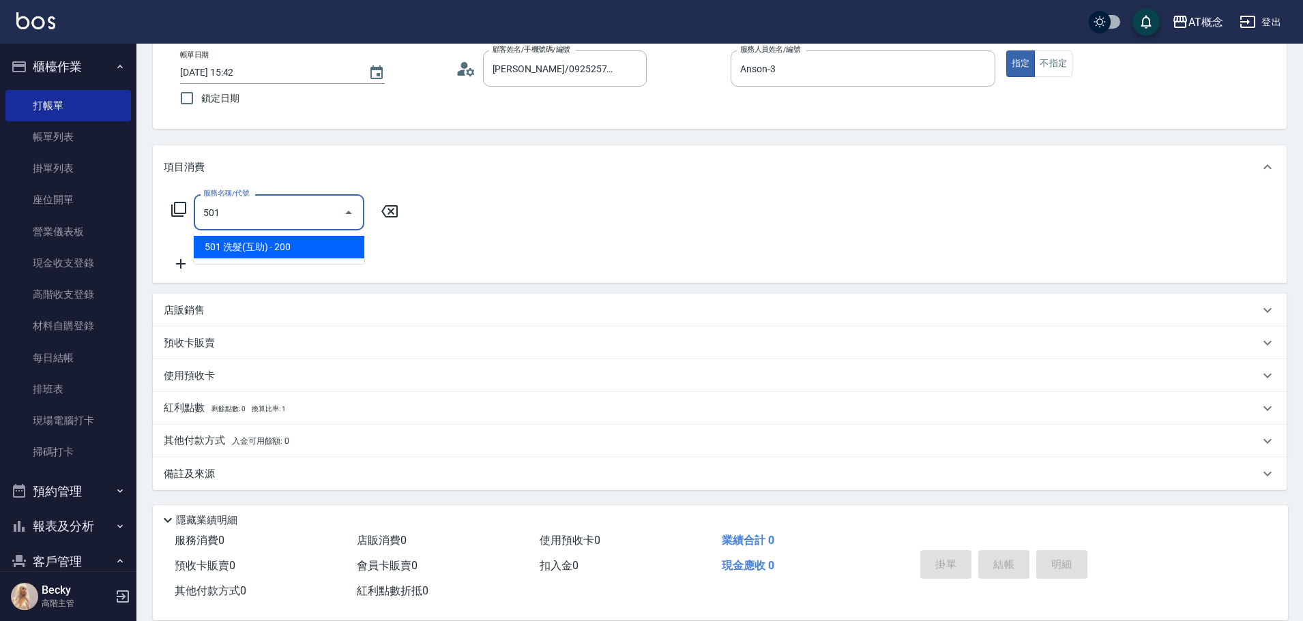
type input "20"
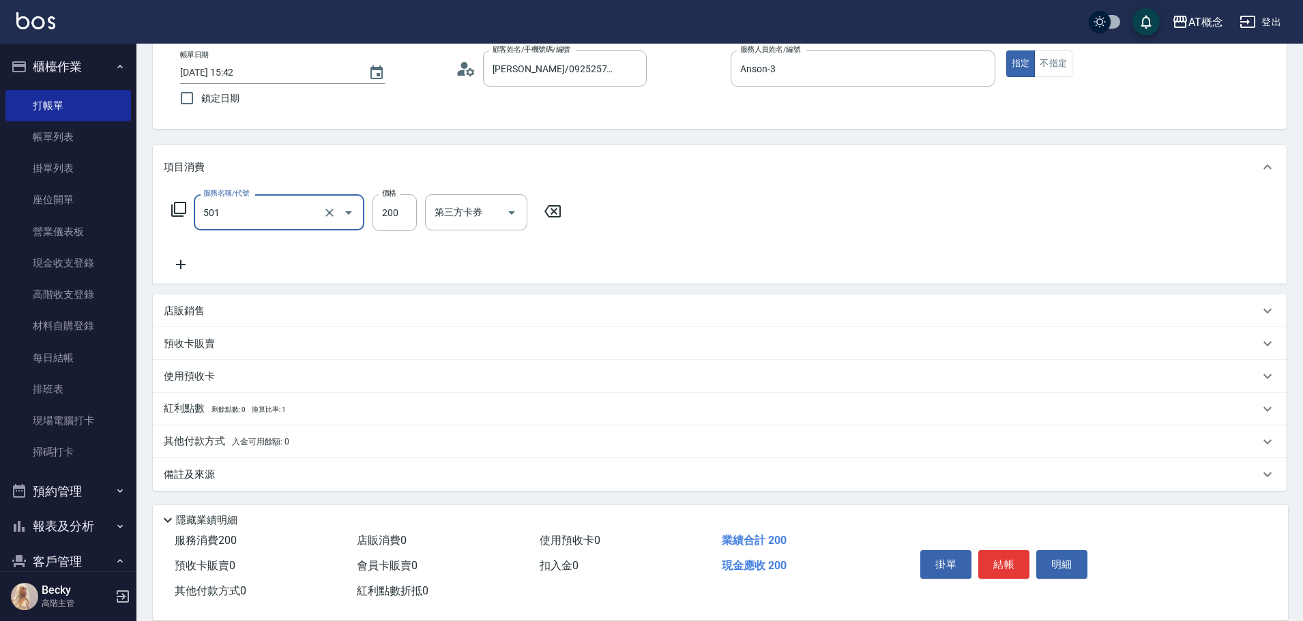
type input "501 洗髮(互助)(501)"
type input "0"
type input "25"
type input "20"
type input "250"
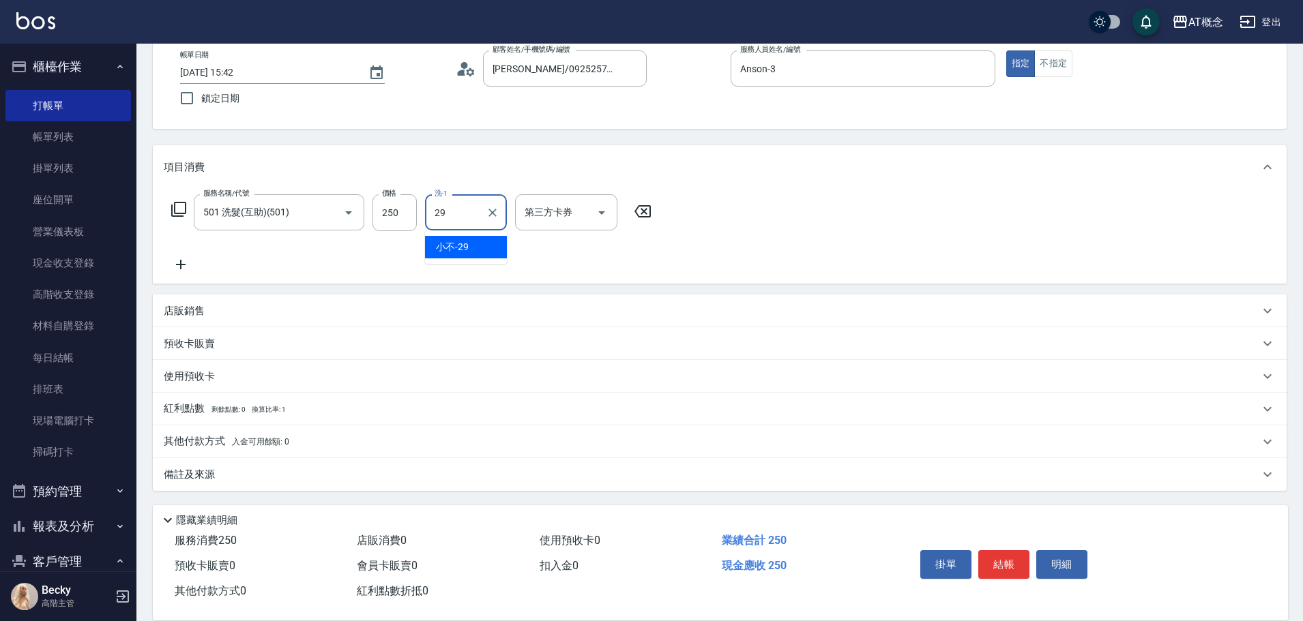
type input "小不-29"
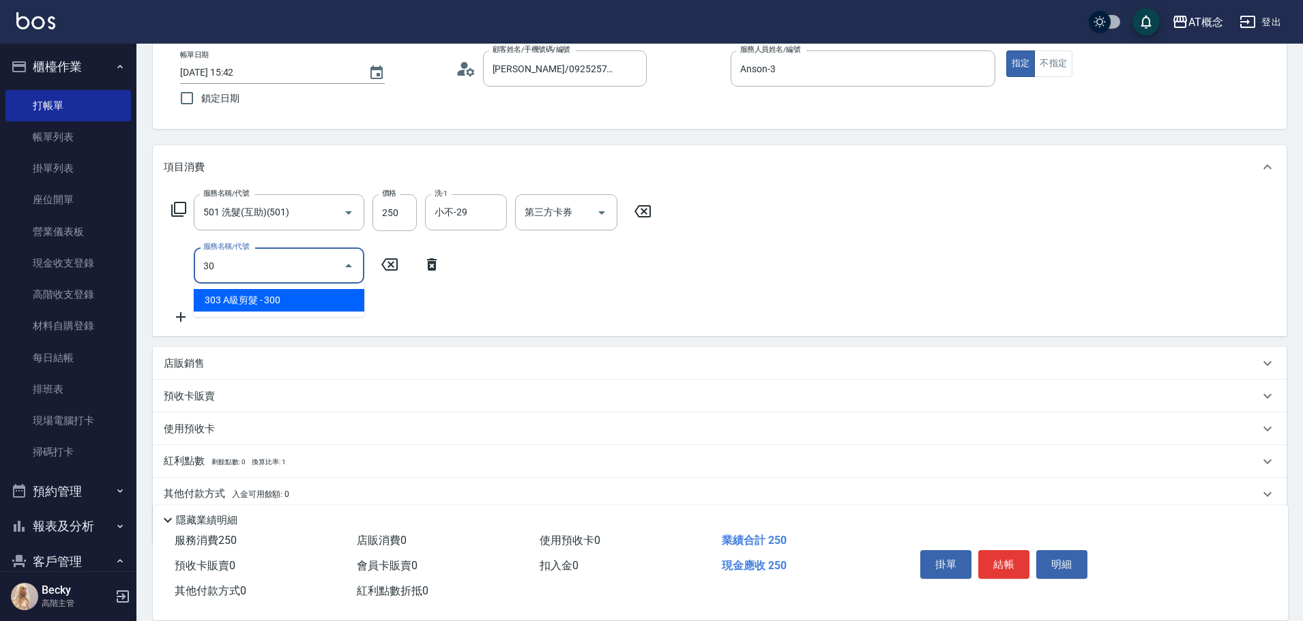
type input "303"
type input "50"
type input "303 A級剪髮(303)"
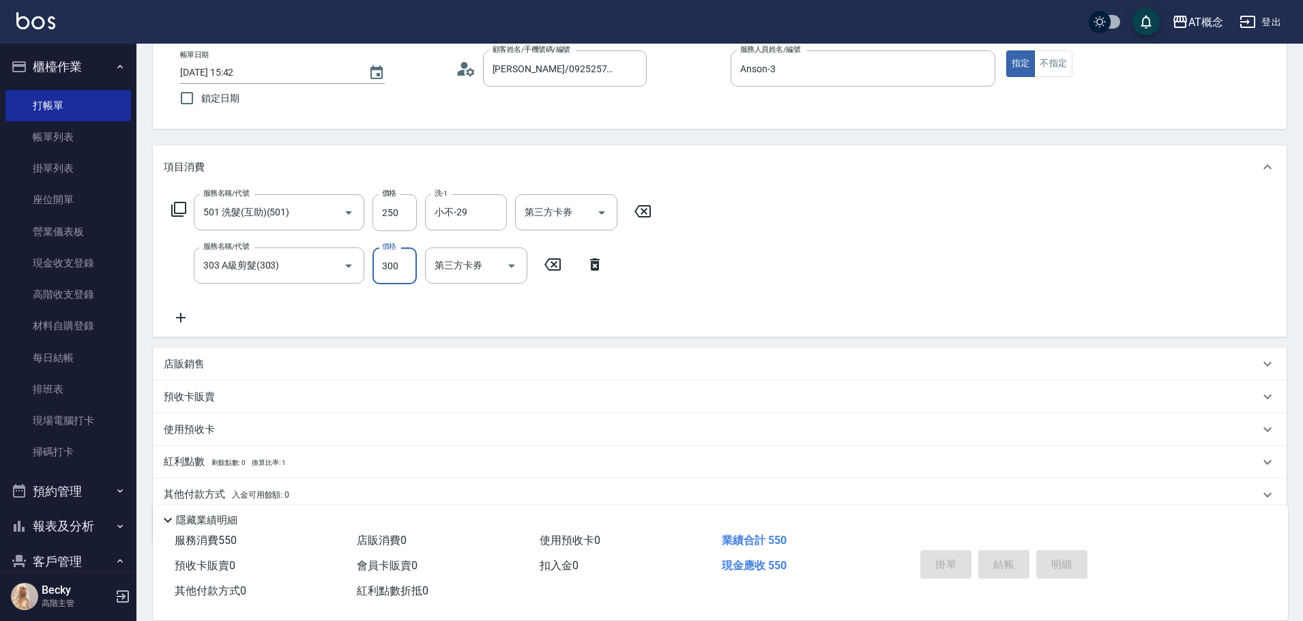
type input "2025/09/18 15:43"
type input "0"
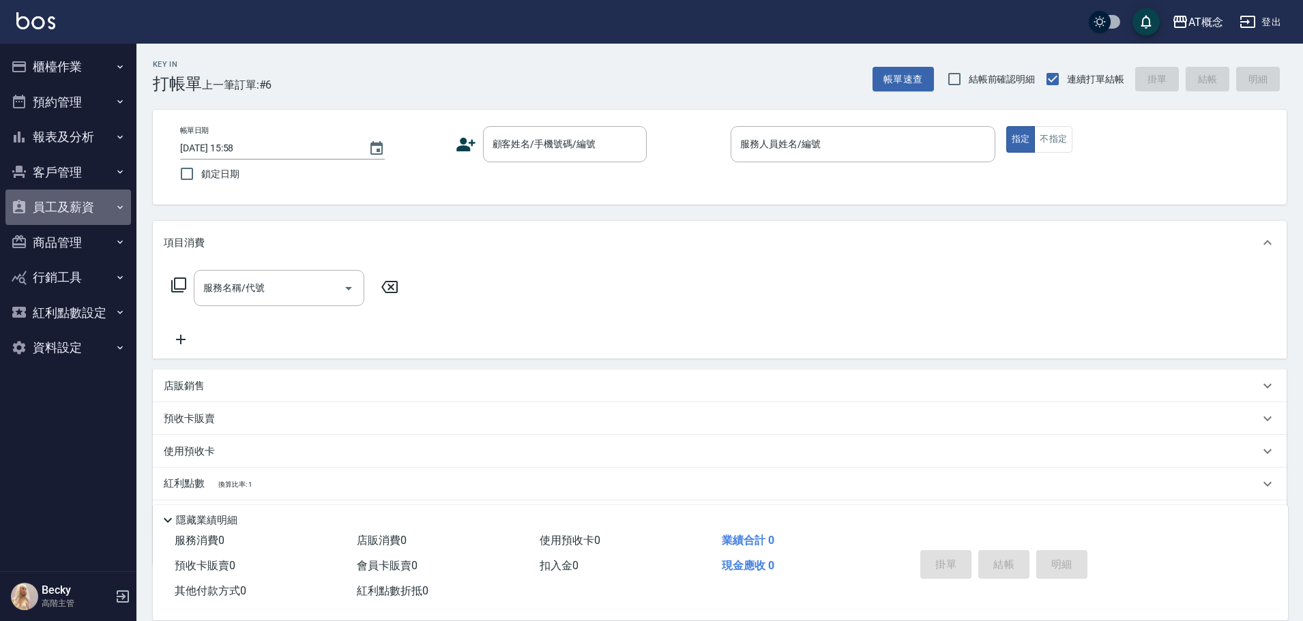
click at [72, 213] on button "員工及薪資" at bounding box center [68, 207] width 126 height 35
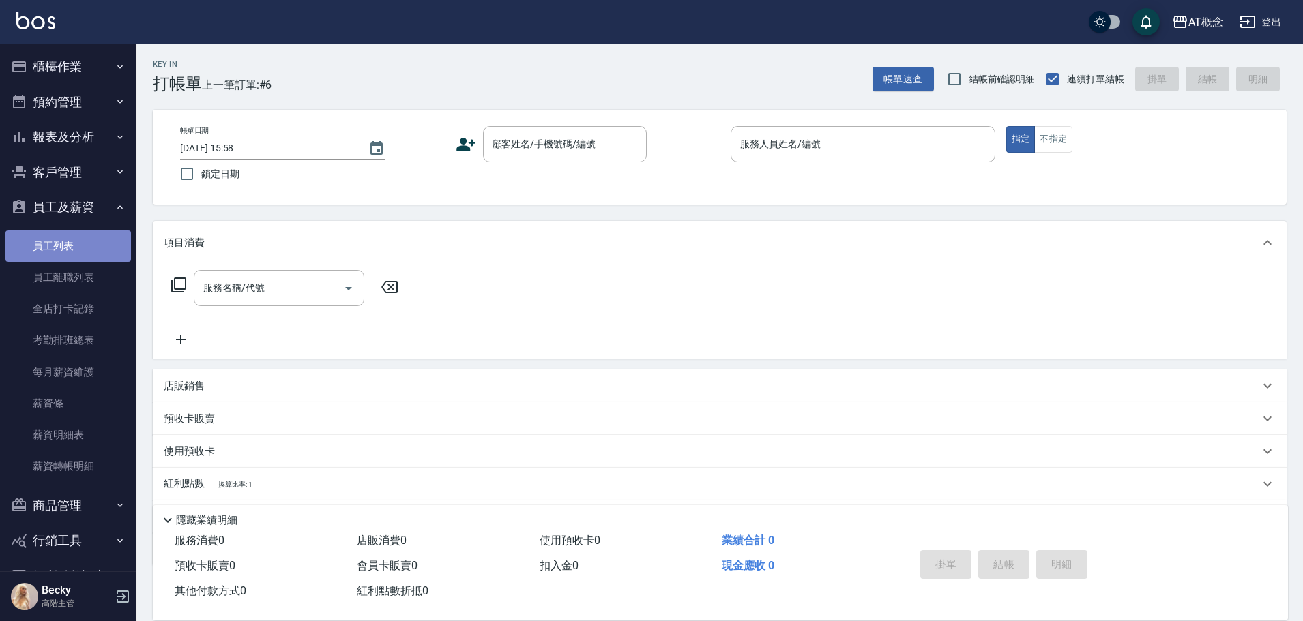
click at [82, 247] on link "員工列表" at bounding box center [68, 246] width 126 height 31
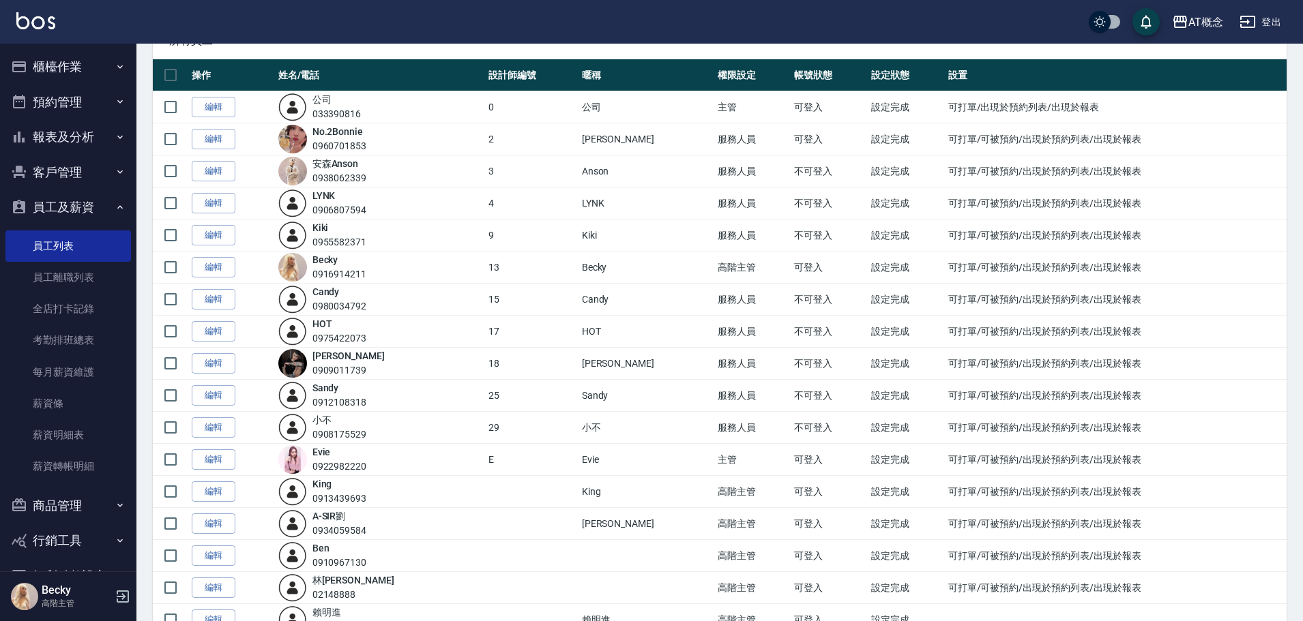
scroll to position [167, 0]
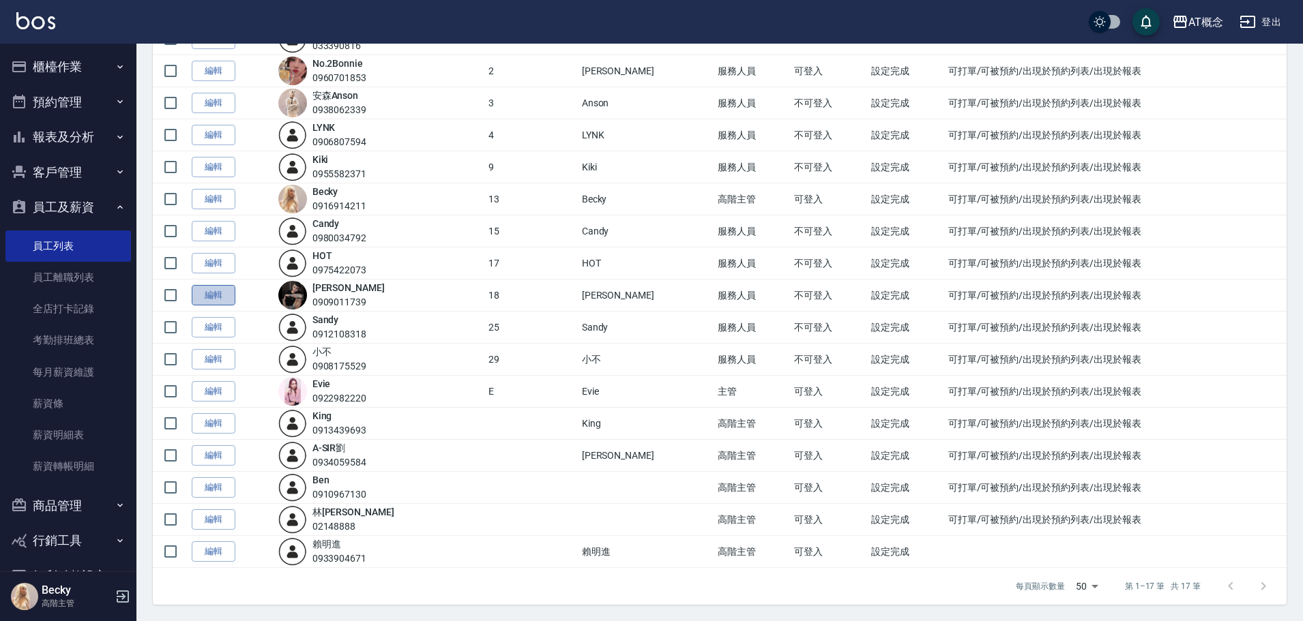
click at [228, 293] on link "編輯" at bounding box center [214, 295] width 44 height 21
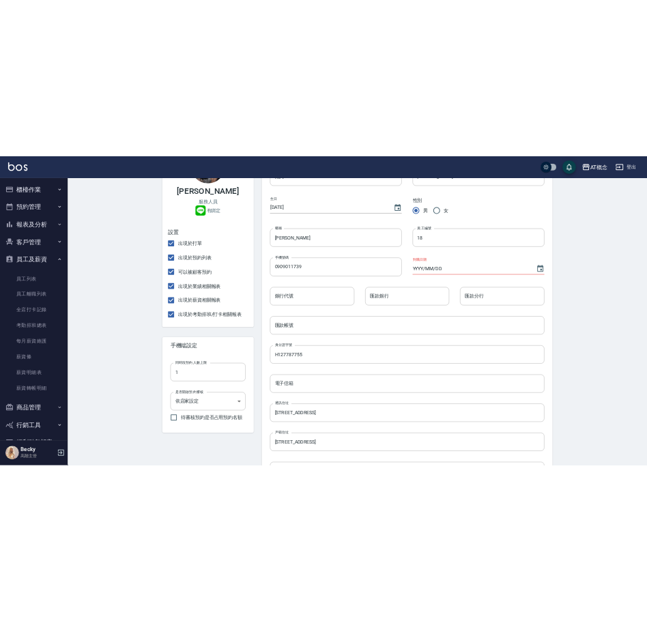
scroll to position [205, 0]
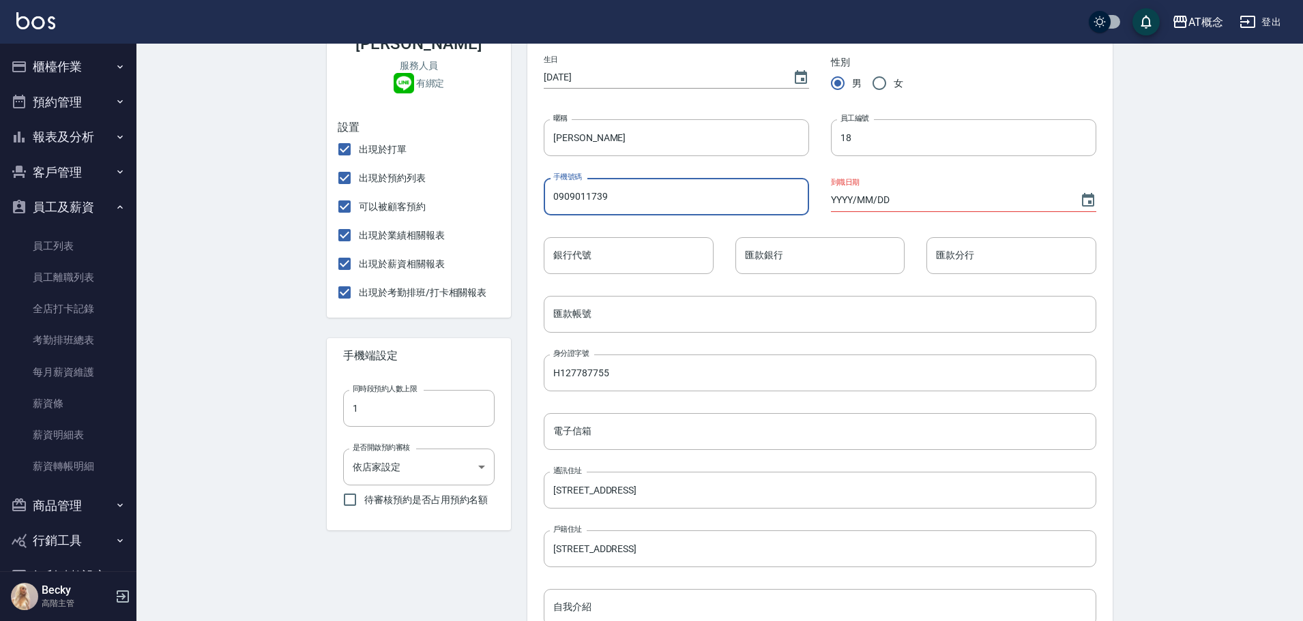
drag, startPoint x: 553, startPoint y: 197, endPoint x: 621, endPoint y: 196, distance: 68.2
click at [621, 196] on input "0909011739" at bounding box center [676, 196] width 265 height 37
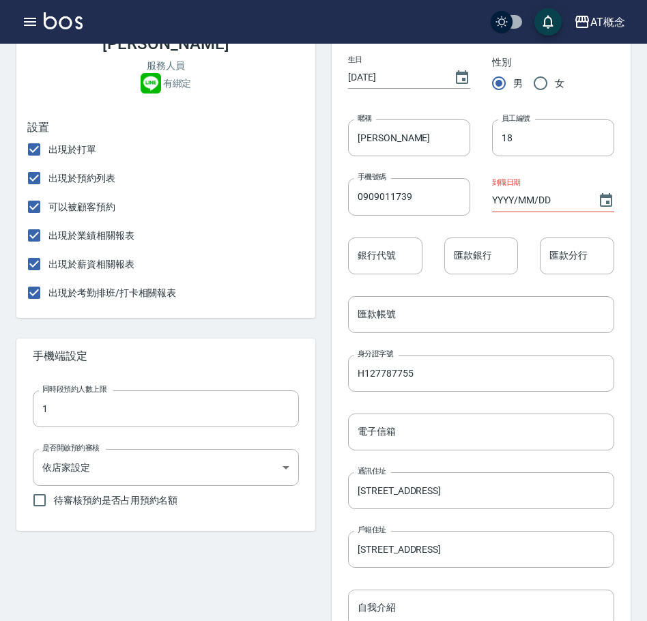
scroll to position [0, 0]
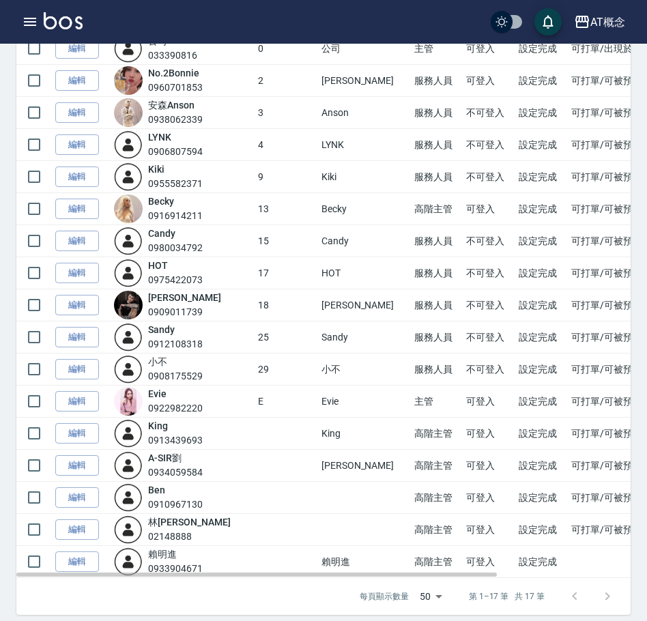
scroll to position [168, 0]
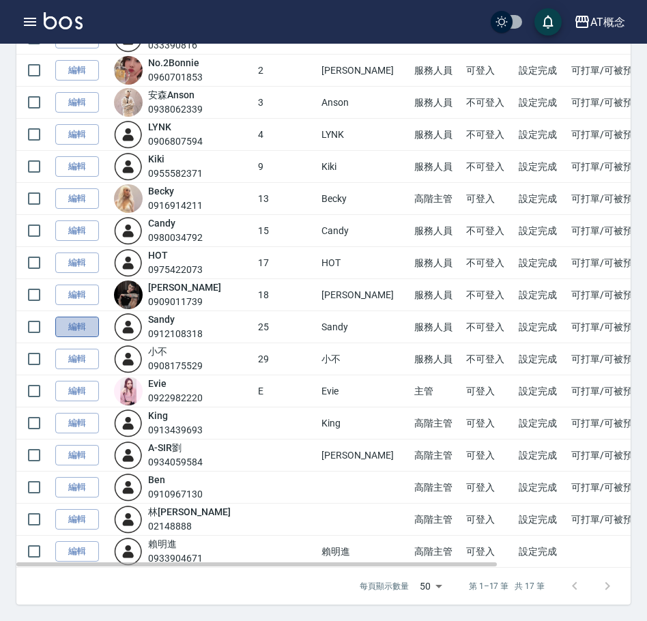
click at [78, 327] on link "編輯" at bounding box center [77, 327] width 44 height 21
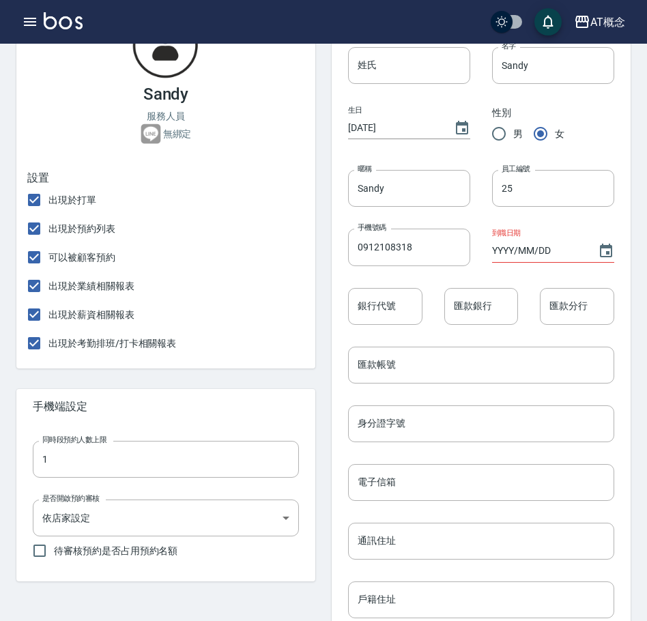
scroll to position [205, 0]
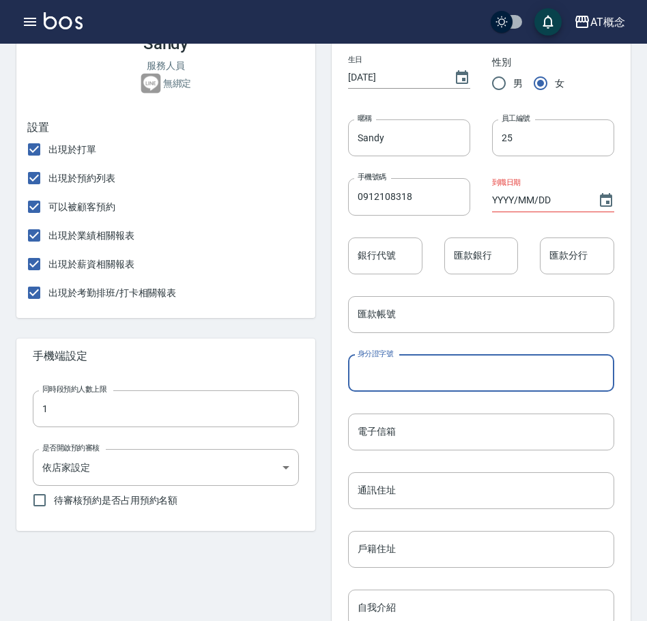
click at [445, 377] on input "身分證字號" at bounding box center [481, 373] width 266 height 37
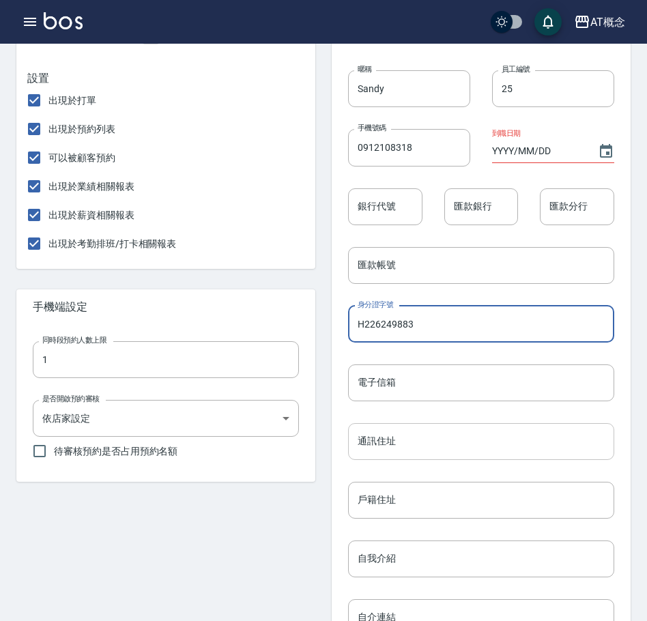
scroll to position [341, 0]
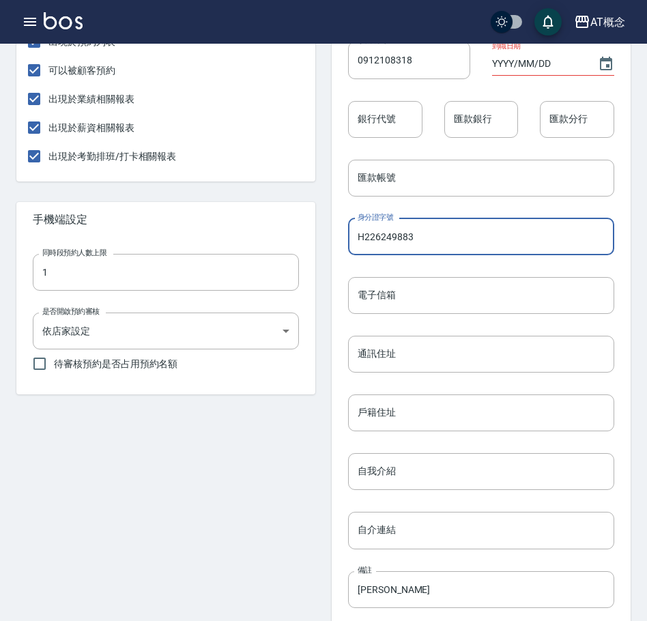
type input "H226249883"
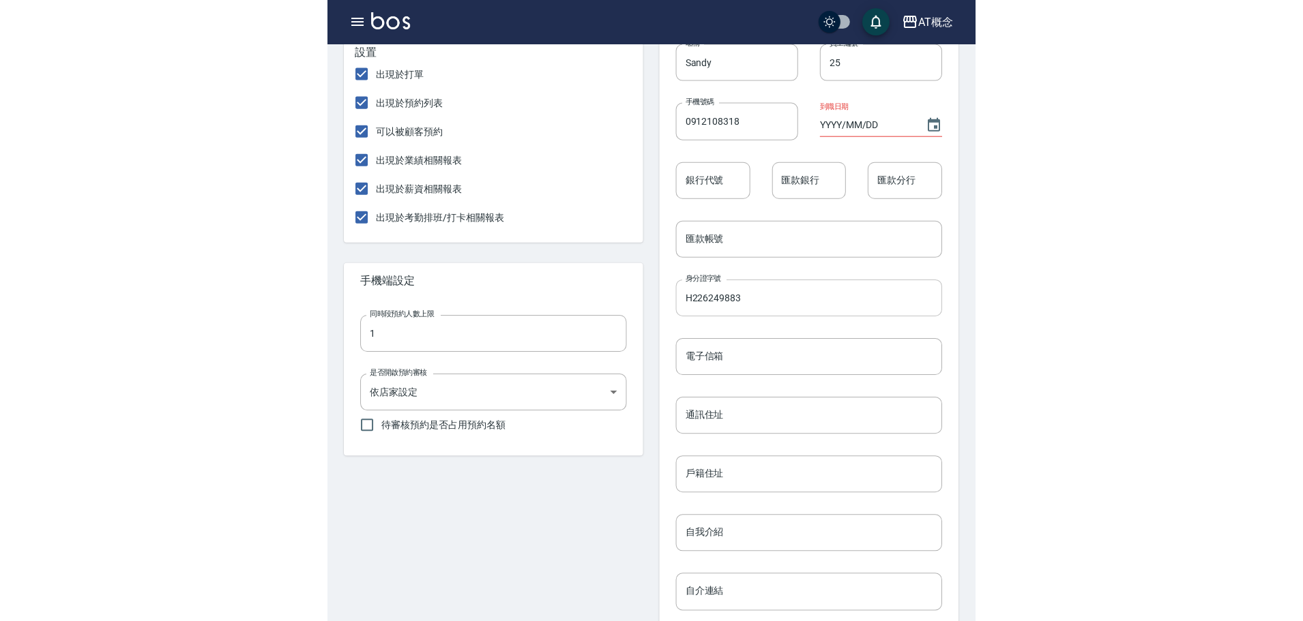
scroll to position [205, 0]
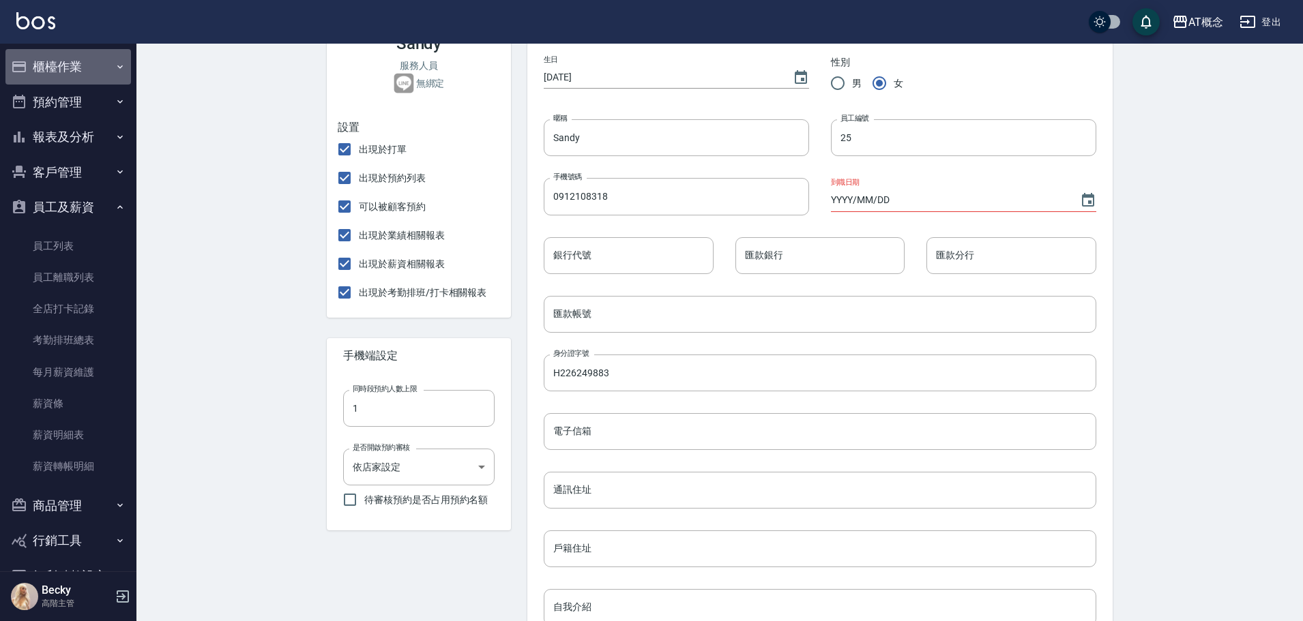
click at [76, 61] on button "櫃檯作業" at bounding box center [68, 66] width 126 height 35
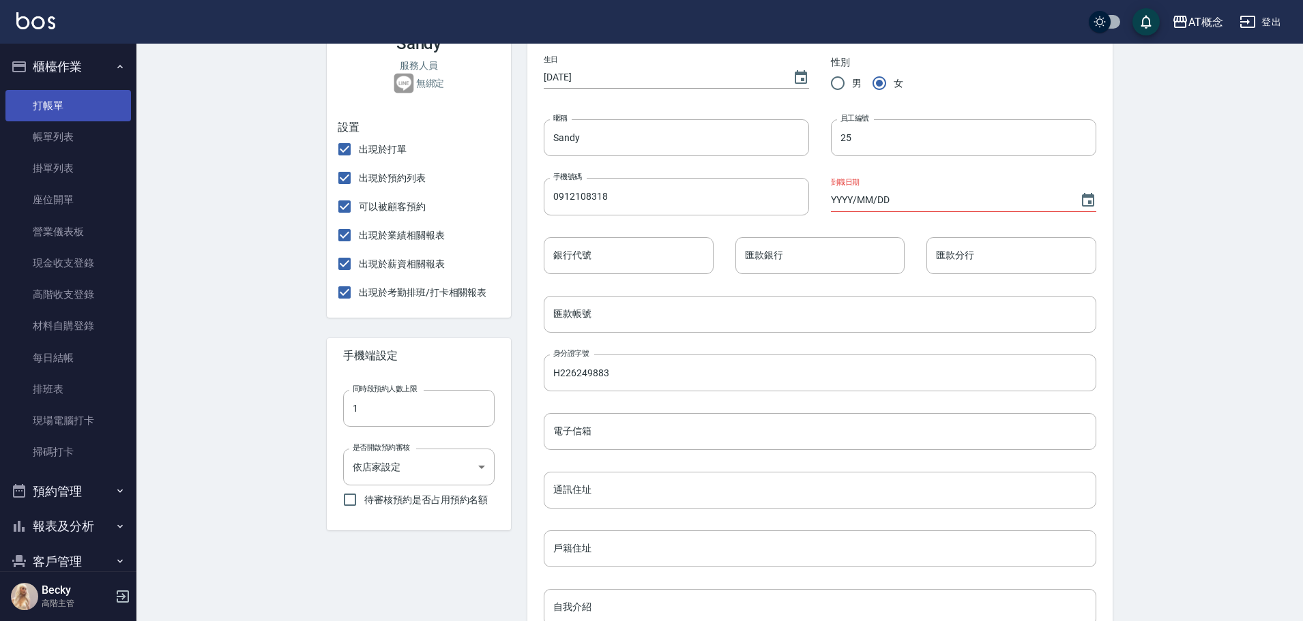
click at [79, 111] on link "打帳單" at bounding box center [68, 105] width 126 height 31
